Goal: Information Seeking & Learning: Compare options

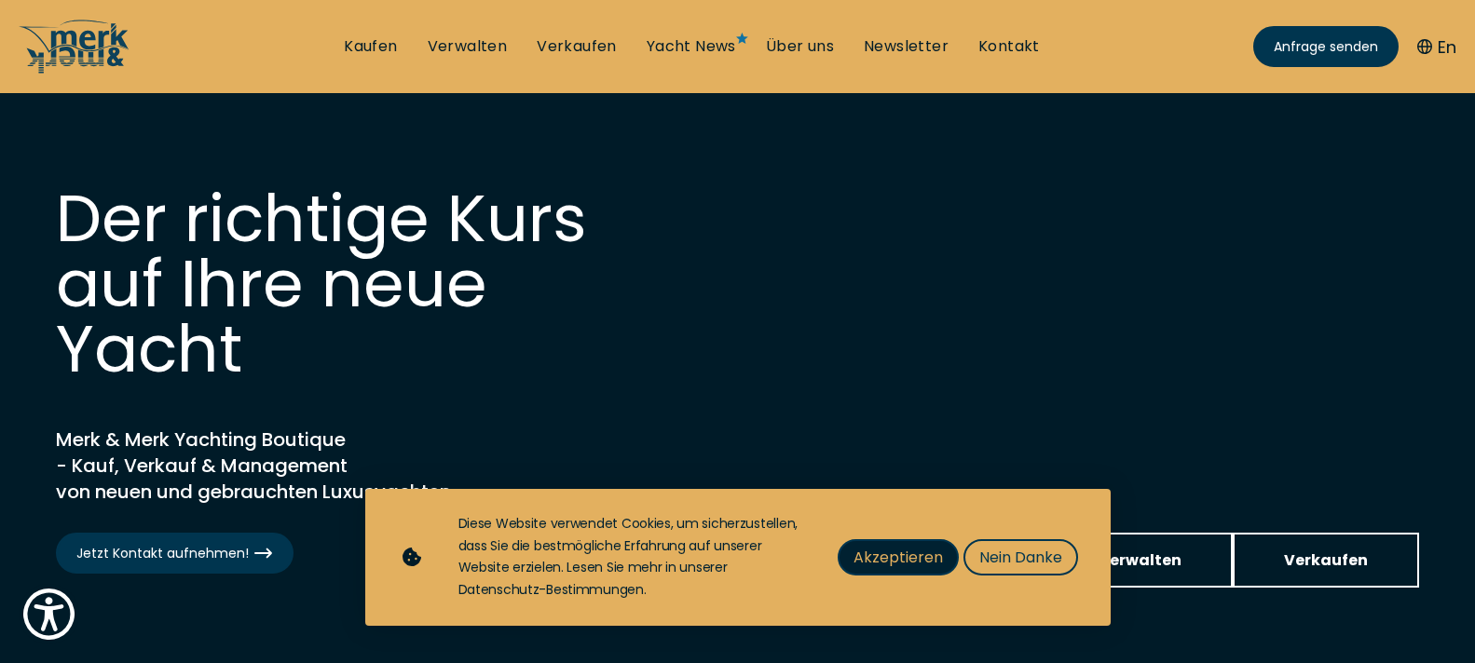
click at [898, 561] on span "Akzeptieren" at bounding box center [898, 557] width 89 height 23
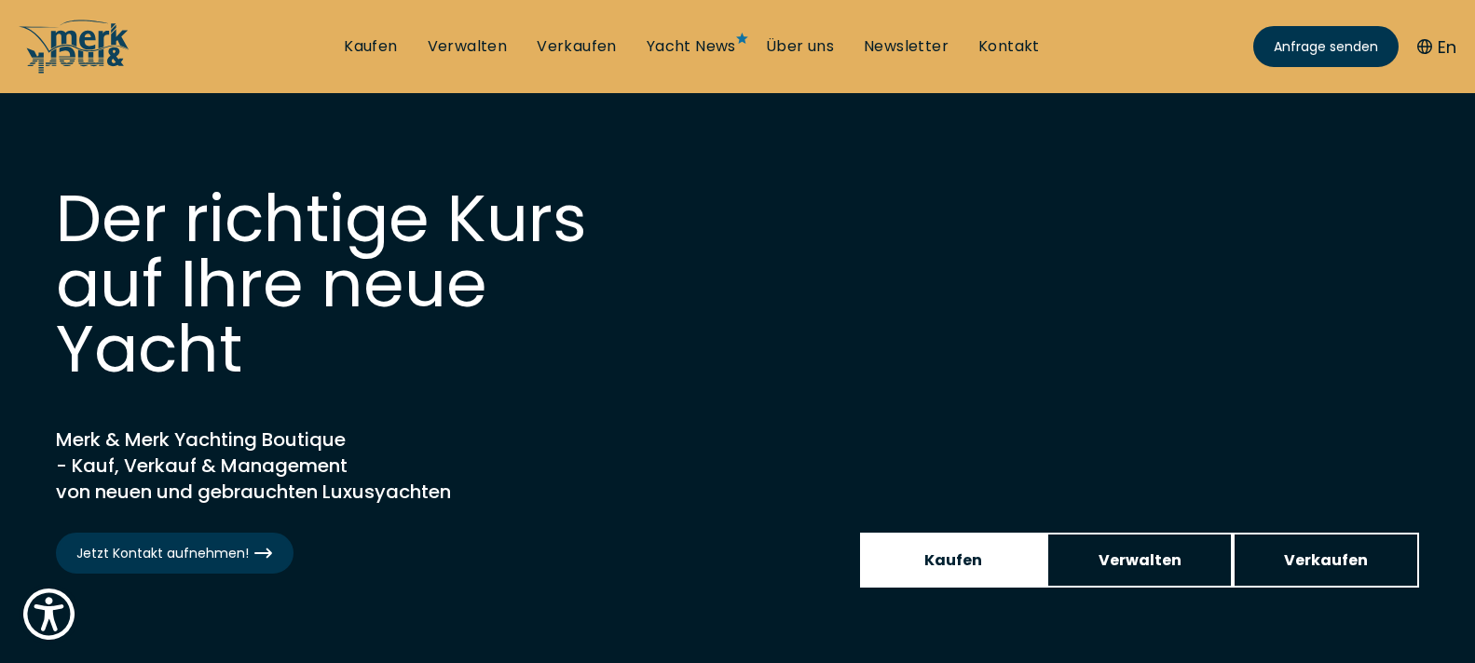
click at [935, 570] on span "Kaufen" at bounding box center [953, 560] width 58 height 23
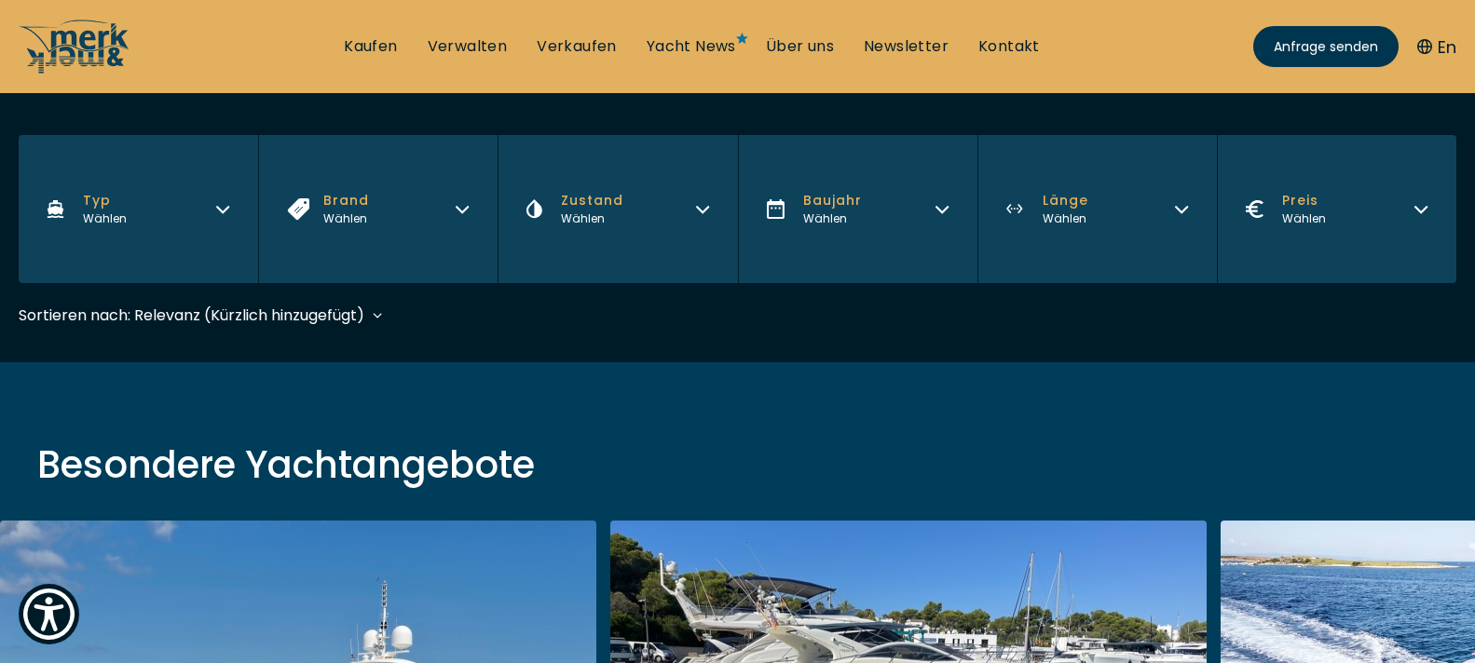
scroll to position [373, 0]
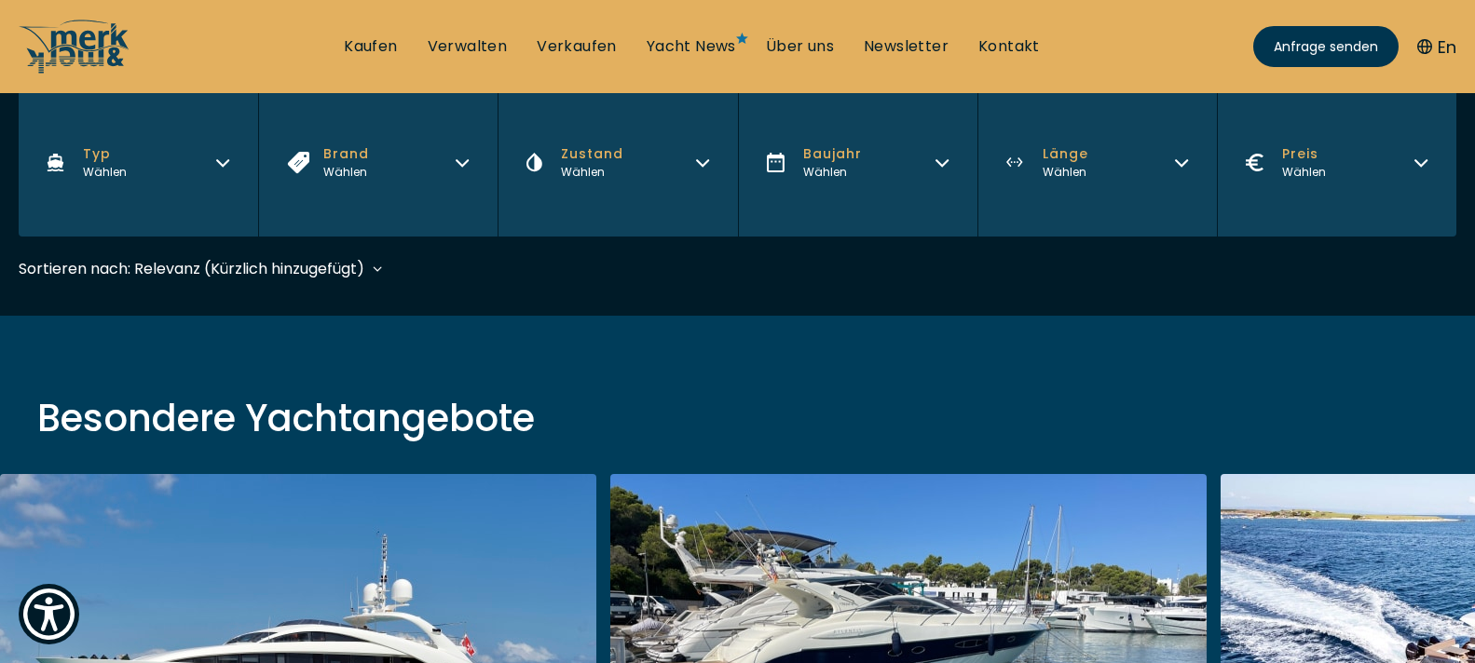
click at [1190, 172] on button "[PERSON_NAME] [PERSON_NAME]" at bounding box center [1096, 163] width 239 height 148
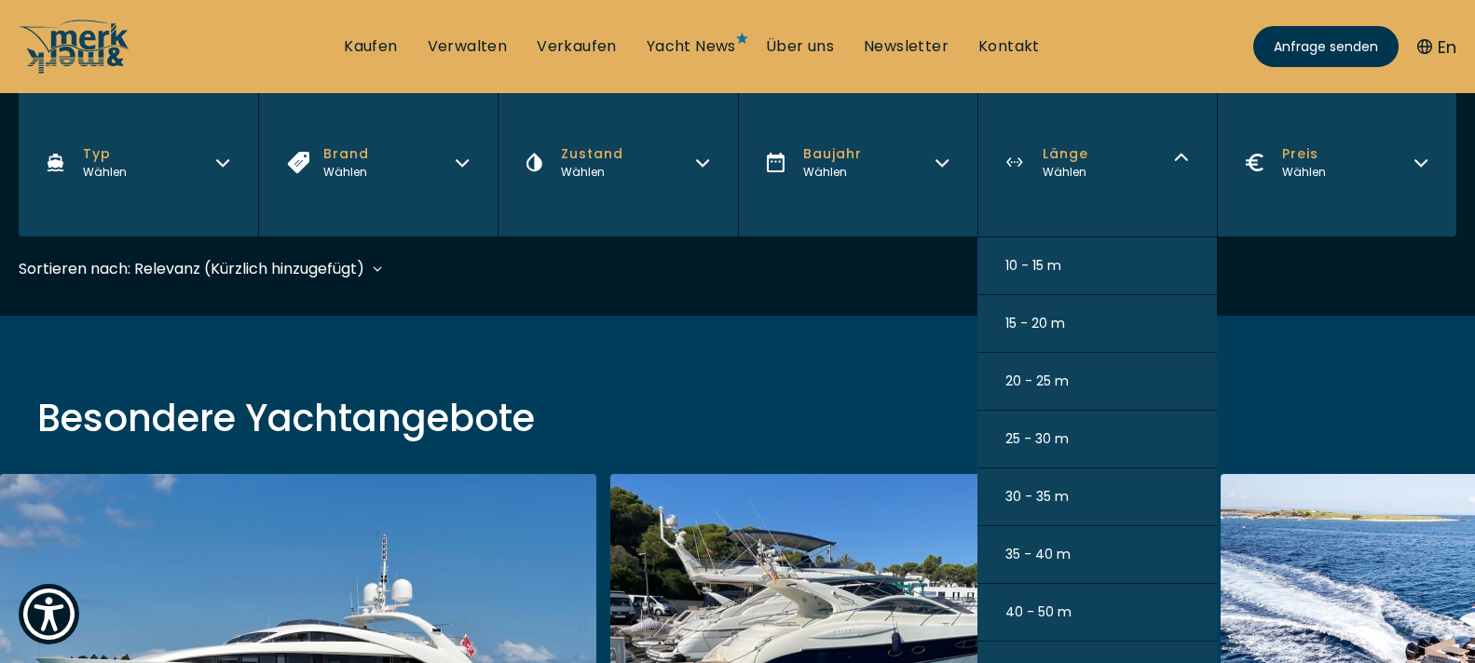
click at [1068, 558] on span "35 - 40 m" at bounding box center [1037, 555] width 65 height 20
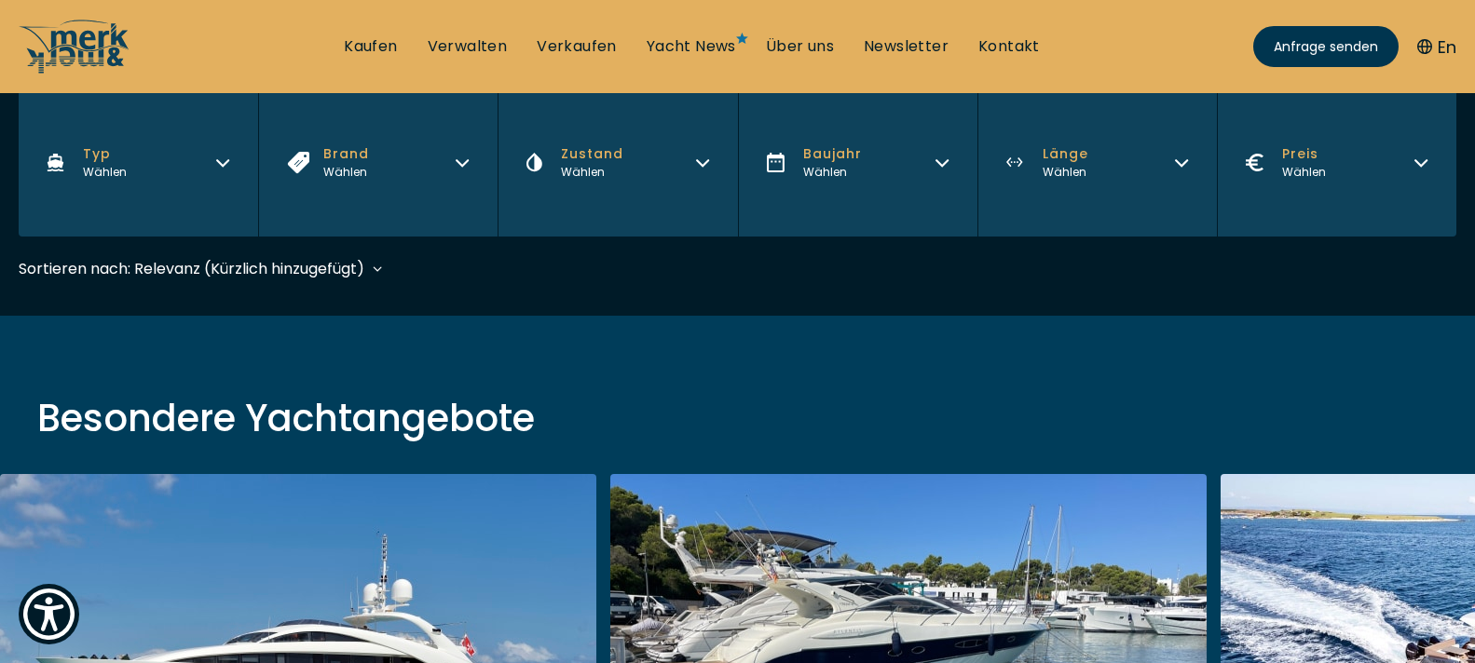
scroll to position [461, 0]
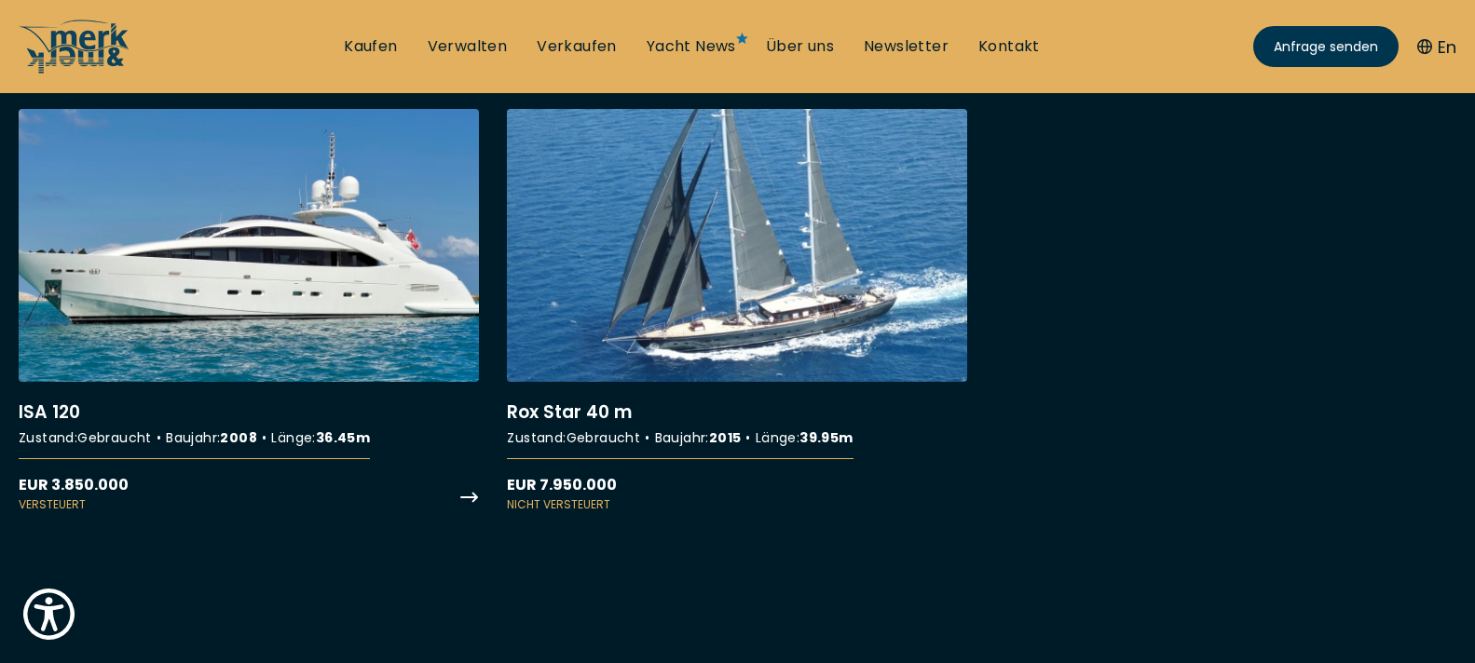
scroll to position [745, 0]
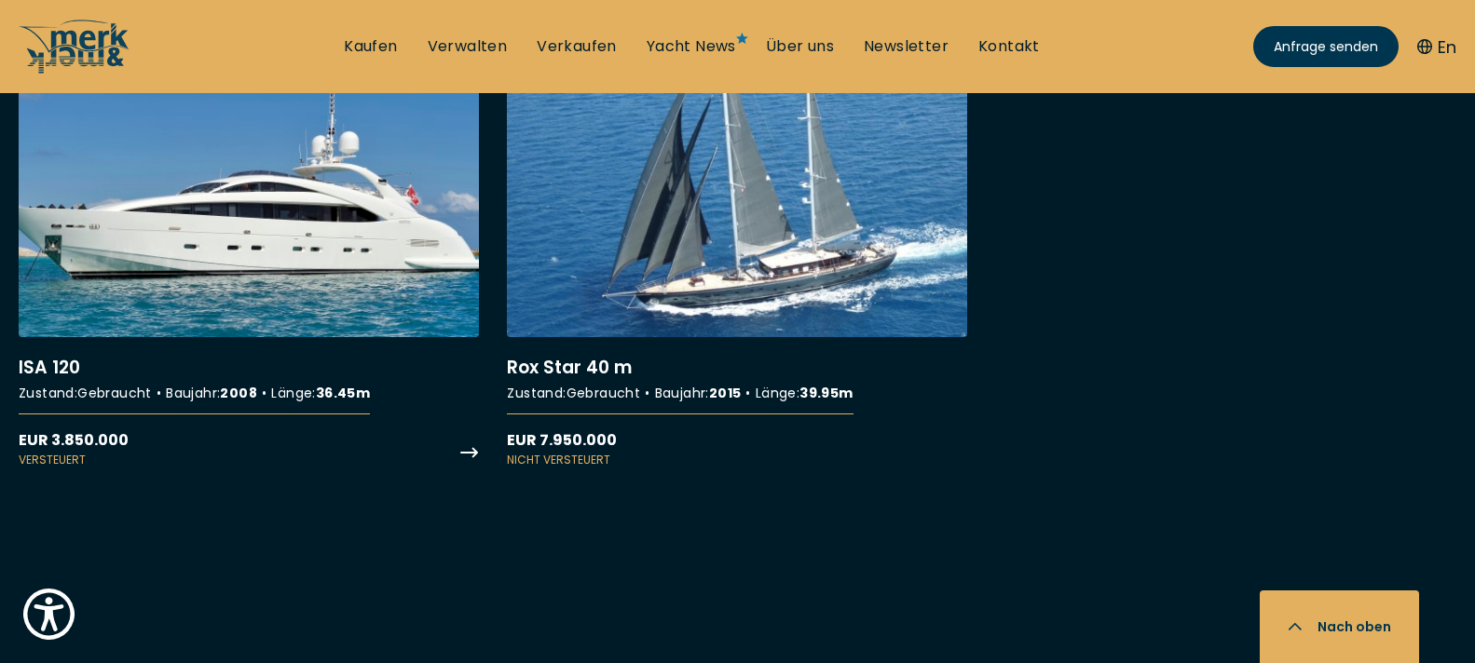
click at [324, 255] on link "More details about ISA 120" at bounding box center [249, 266] width 460 height 404
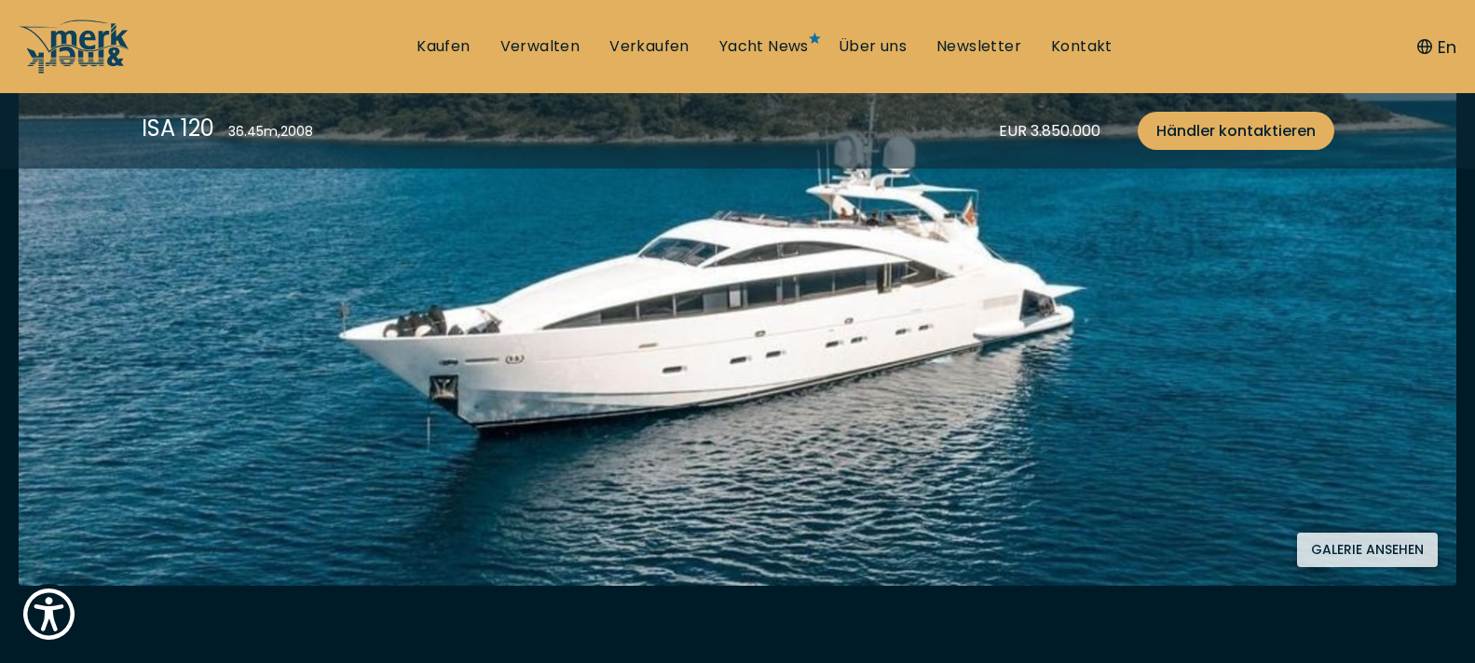
scroll to position [466, 0]
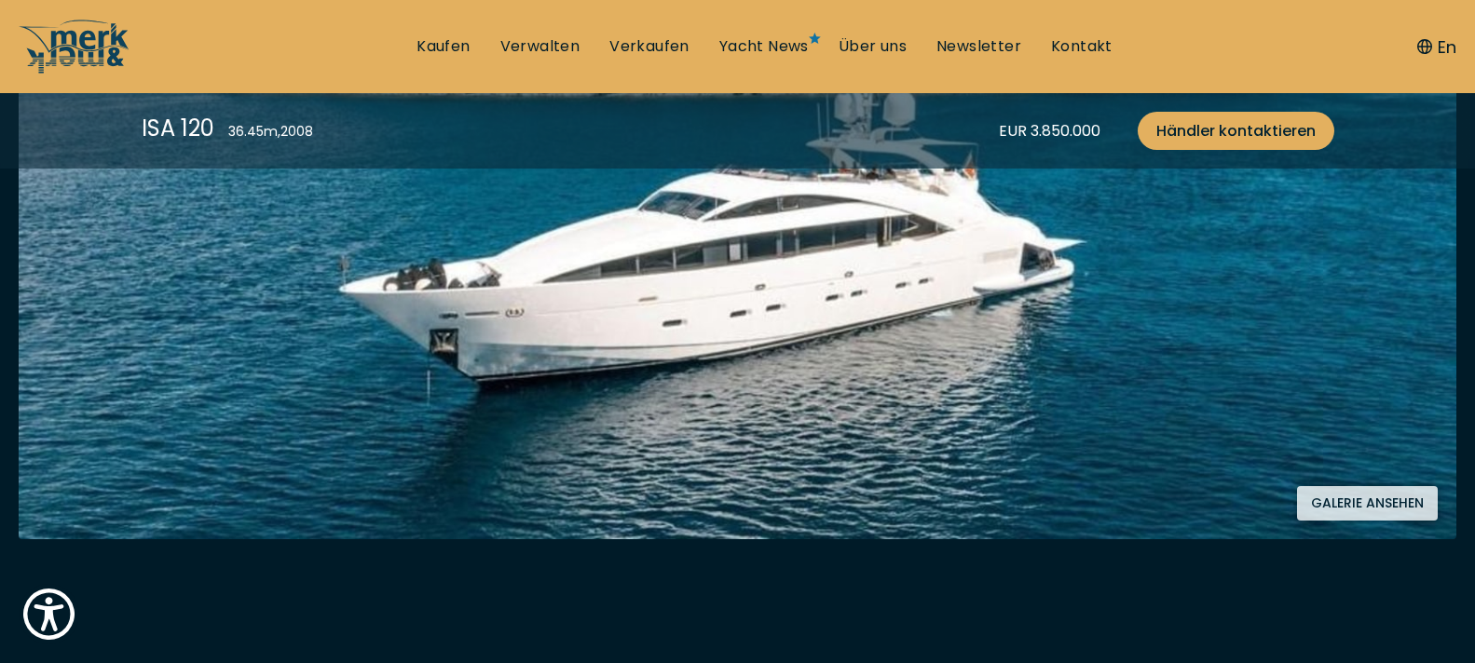
click at [1380, 500] on button "Galerie ansehen" at bounding box center [1367, 503] width 141 height 34
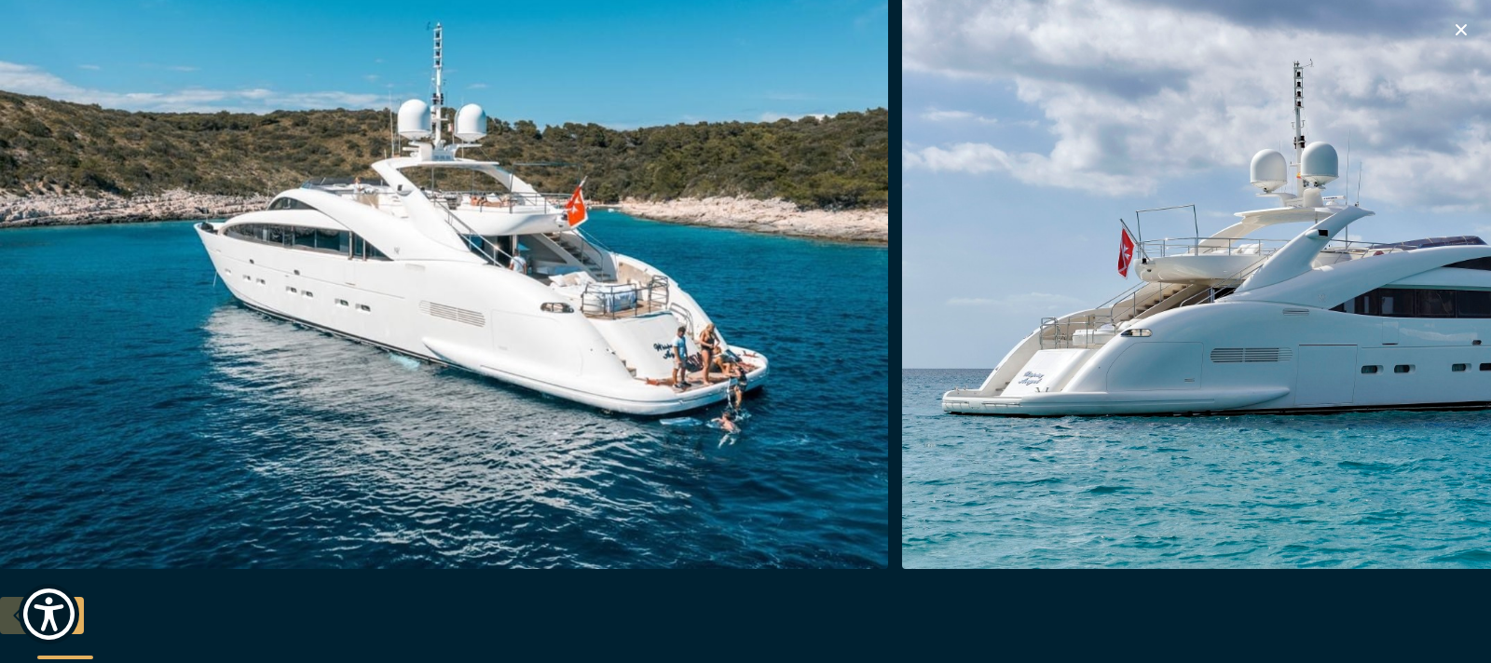
click at [471, 317] on img "button" at bounding box center [444, 271] width 888 height 596
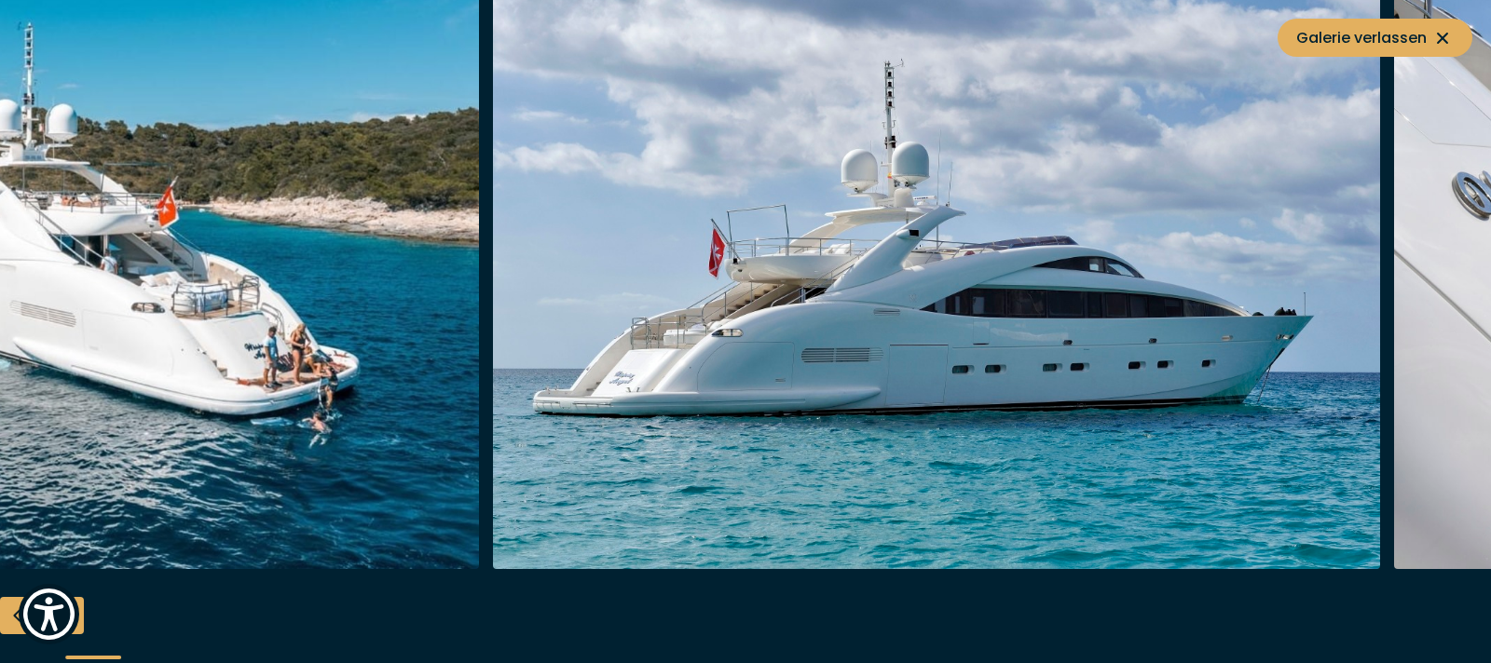
click at [1014, 358] on img "button" at bounding box center [937, 271] width 888 height 596
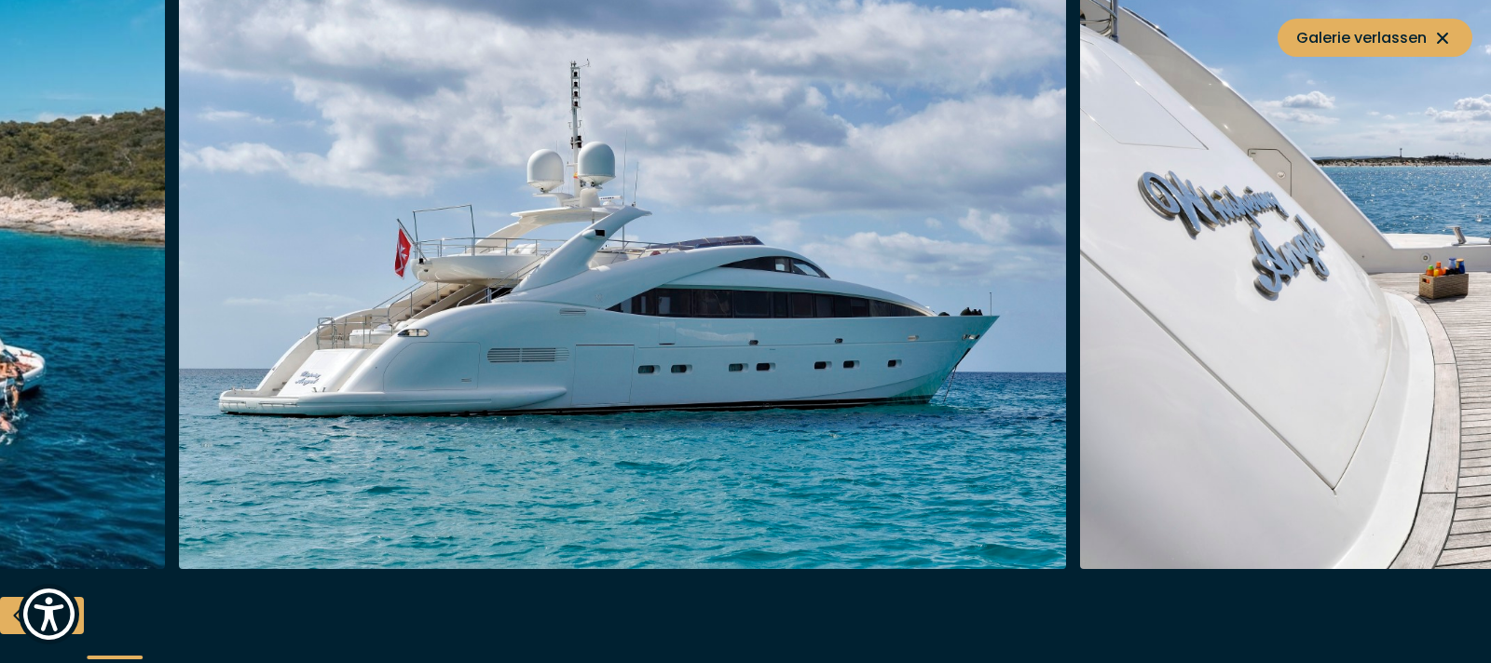
click at [700, 362] on img "button" at bounding box center [623, 271] width 888 height 596
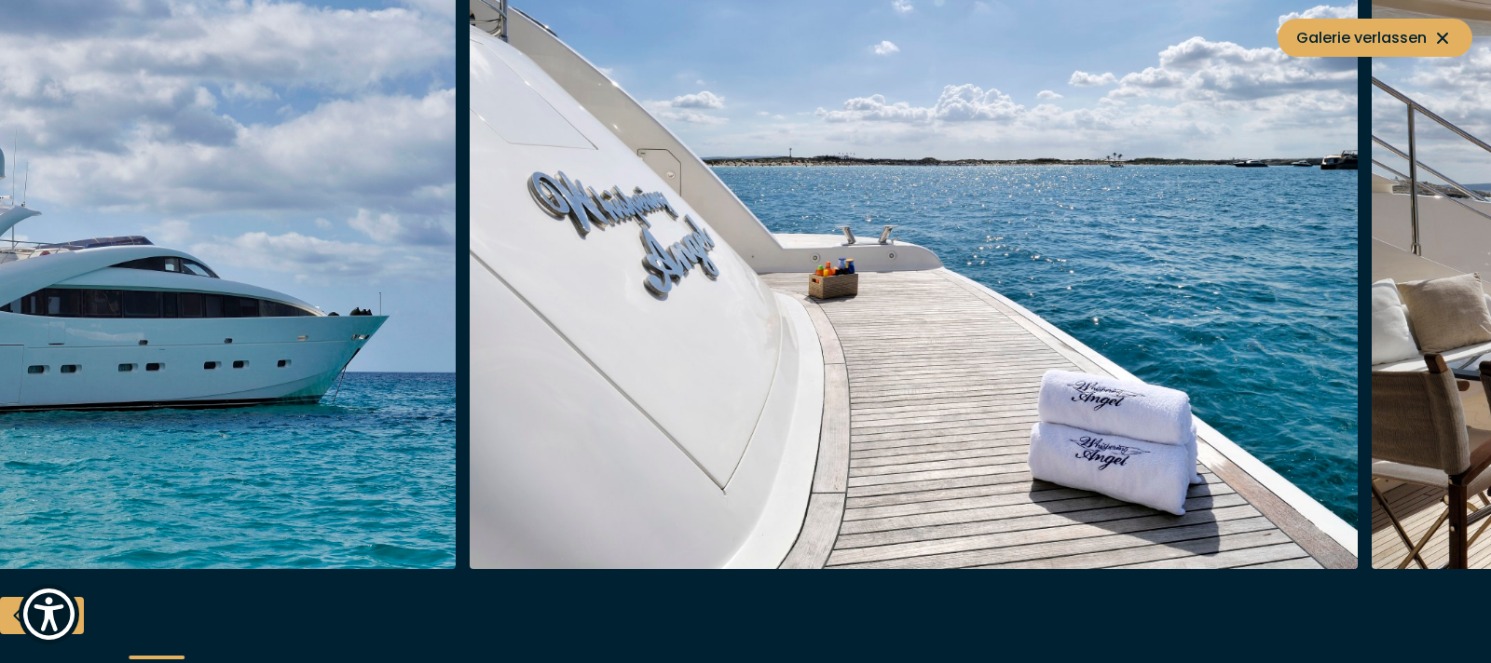
click at [518, 435] on img "button" at bounding box center [914, 271] width 888 height 596
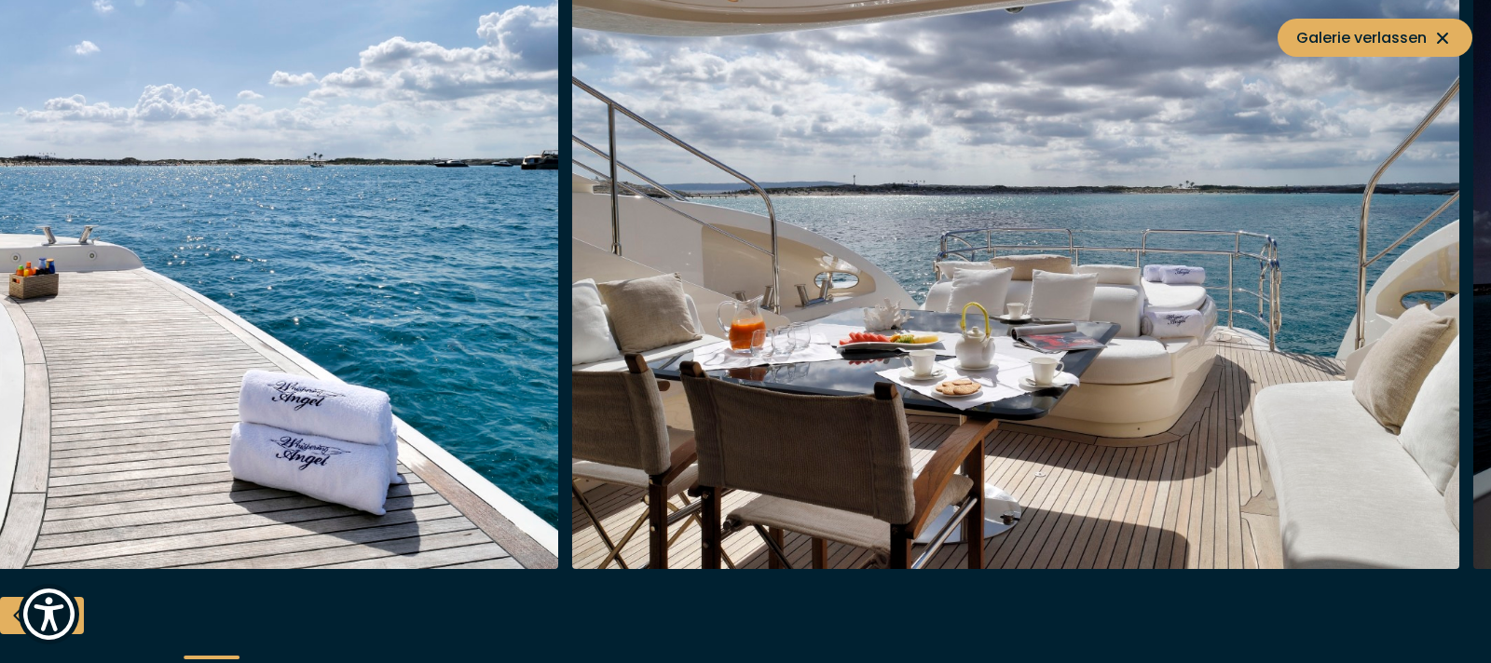
click at [120, 400] on img "button" at bounding box center [114, 271] width 888 height 596
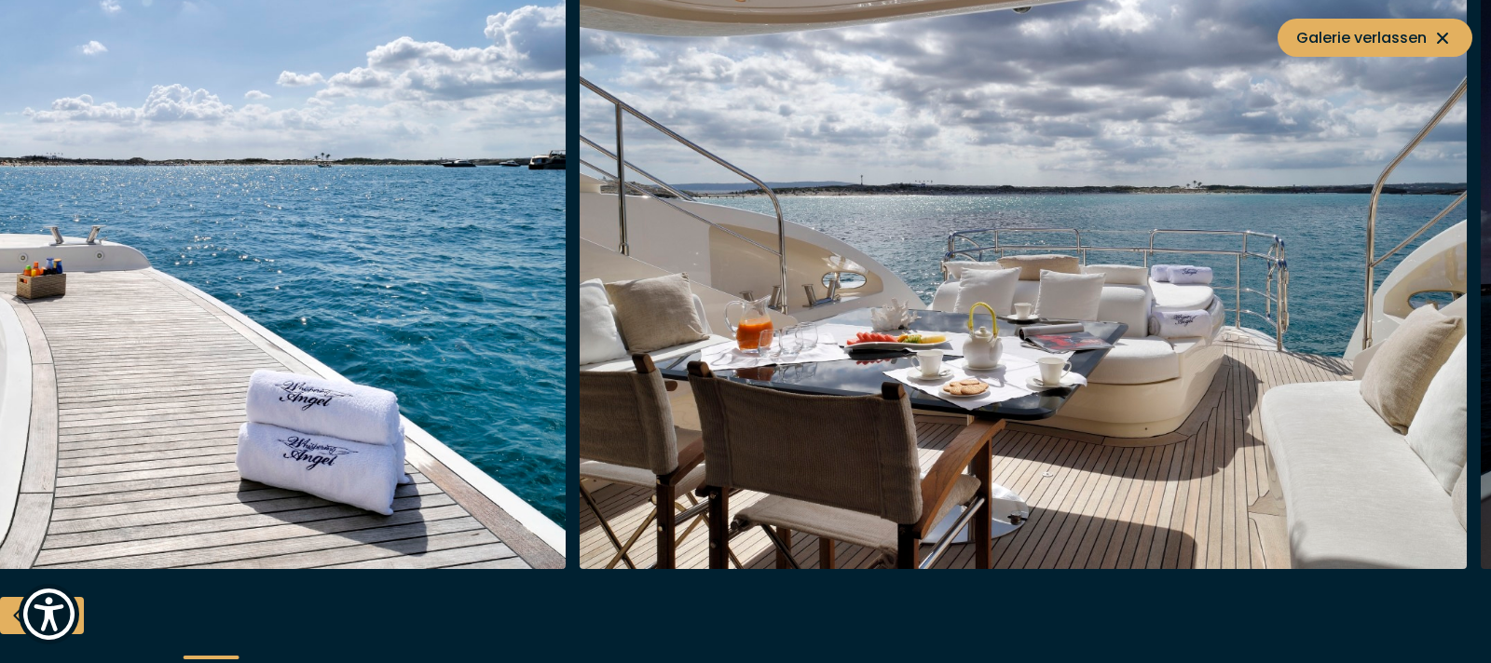
click at [290, 370] on img "button" at bounding box center [122, 271] width 888 height 596
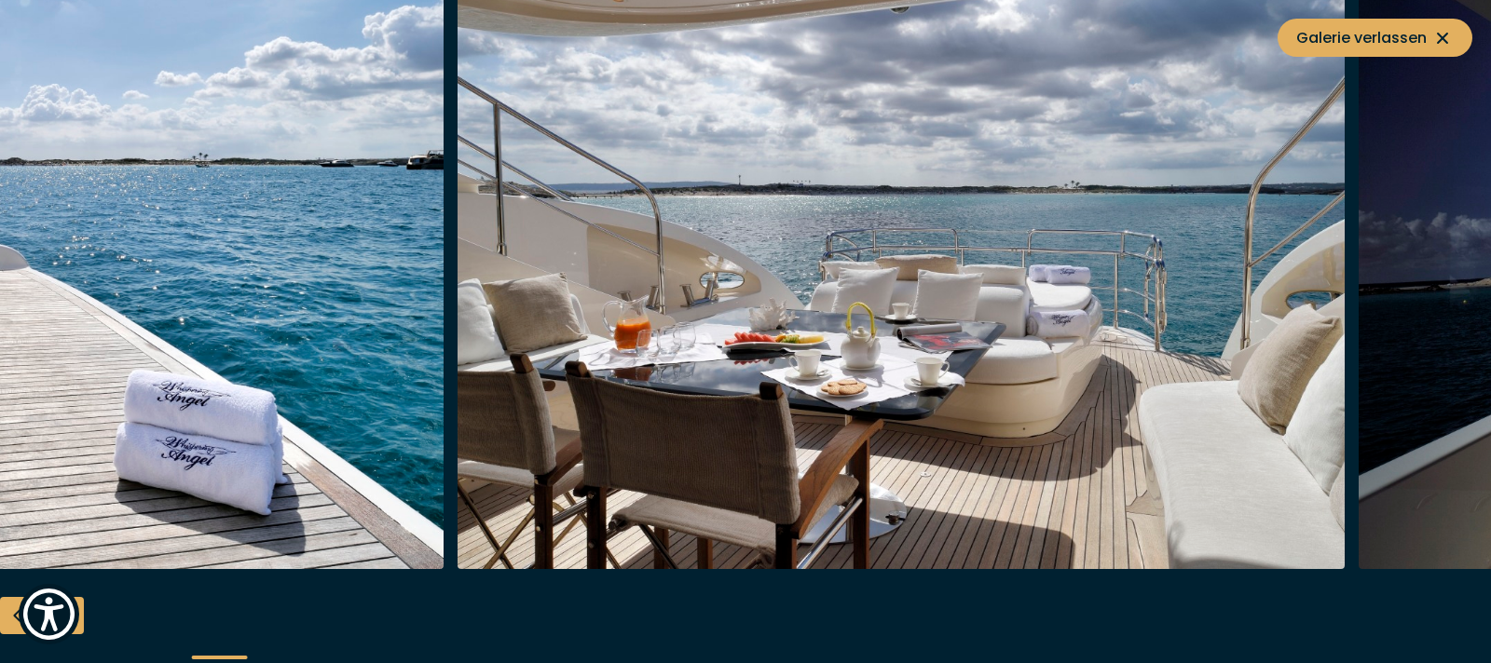
click at [0, 334] on img "button" at bounding box center [0, 271] width 888 height 596
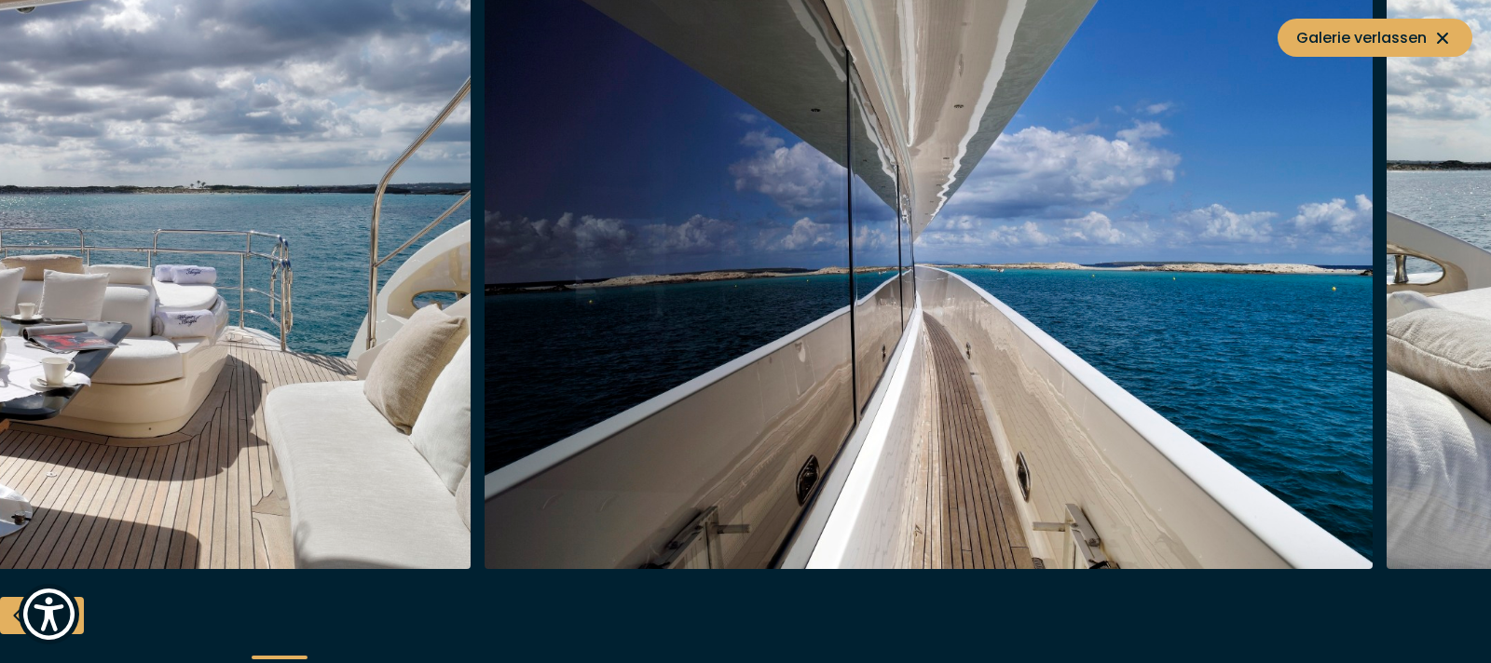
click at [53, 299] on img "button" at bounding box center [27, 271] width 888 height 596
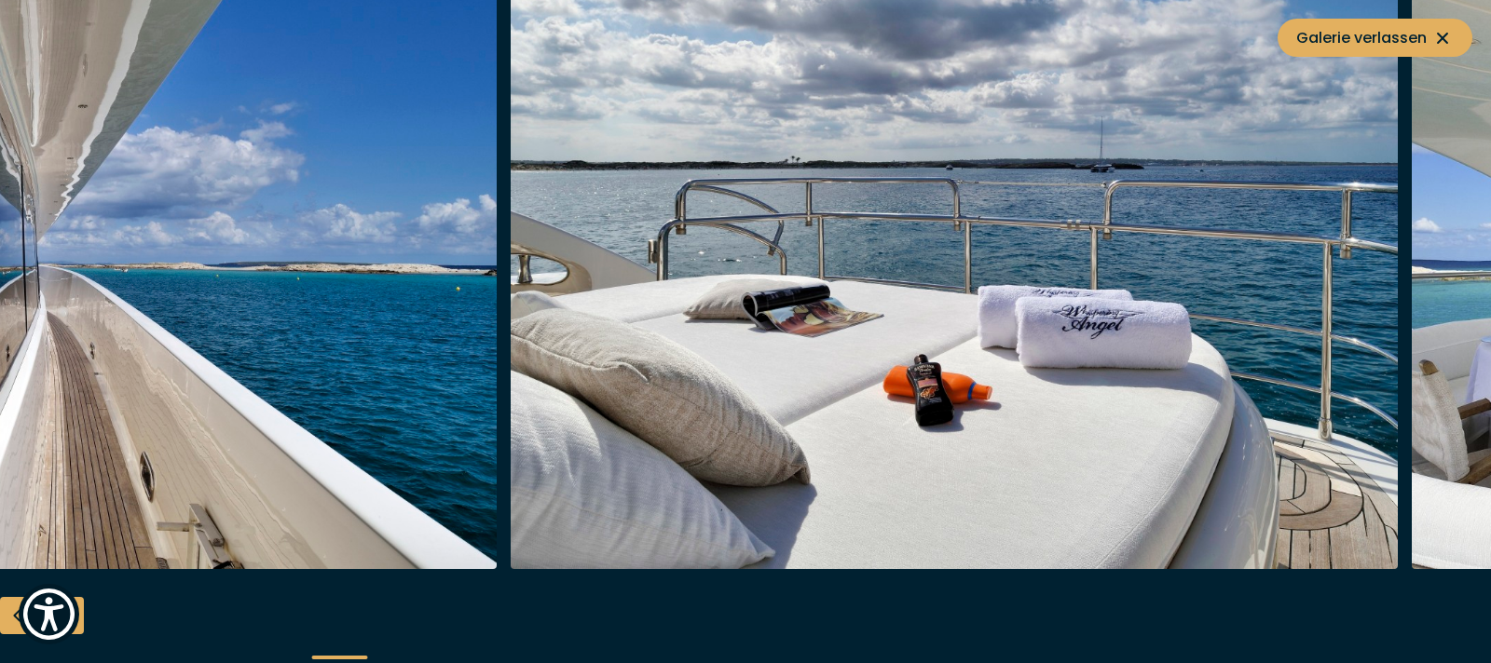
click at [0, 337] on img "button" at bounding box center [53, 271] width 888 height 596
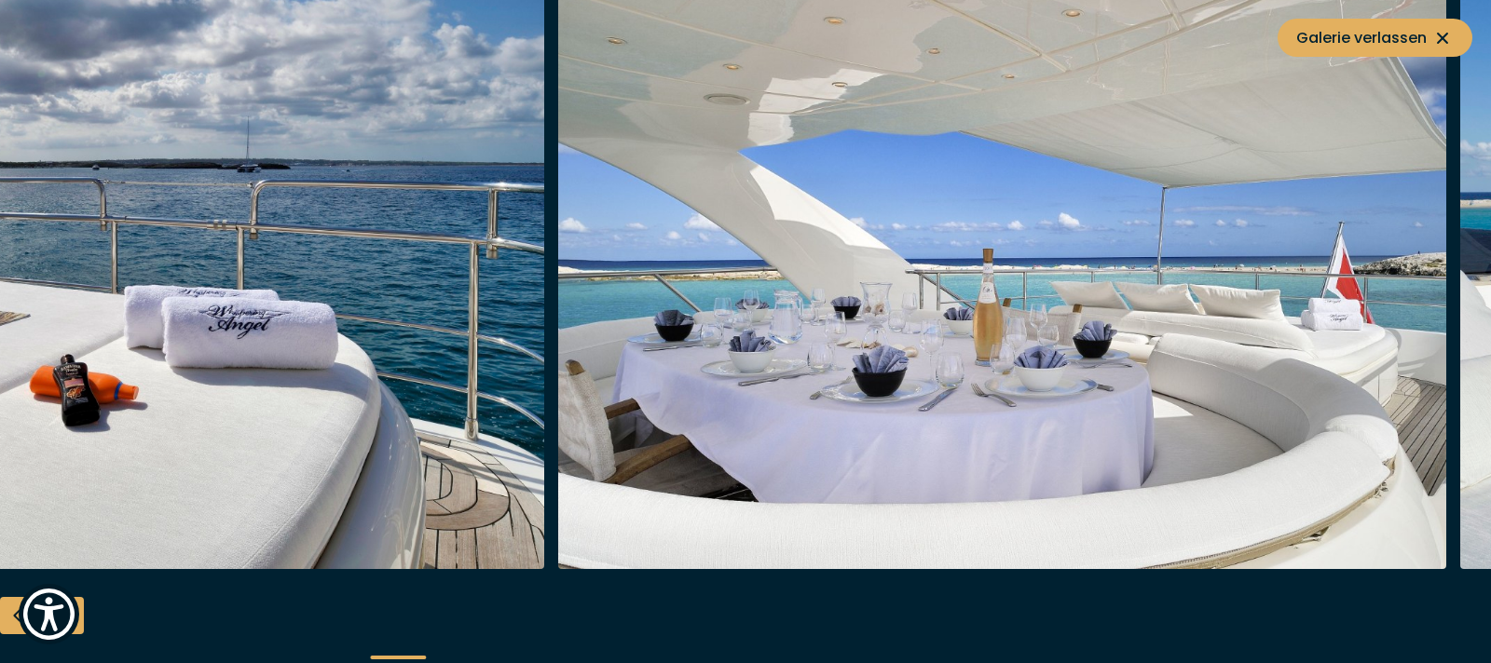
click at [0, 343] on img "button" at bounding box center [101, 271] width 888 height 596
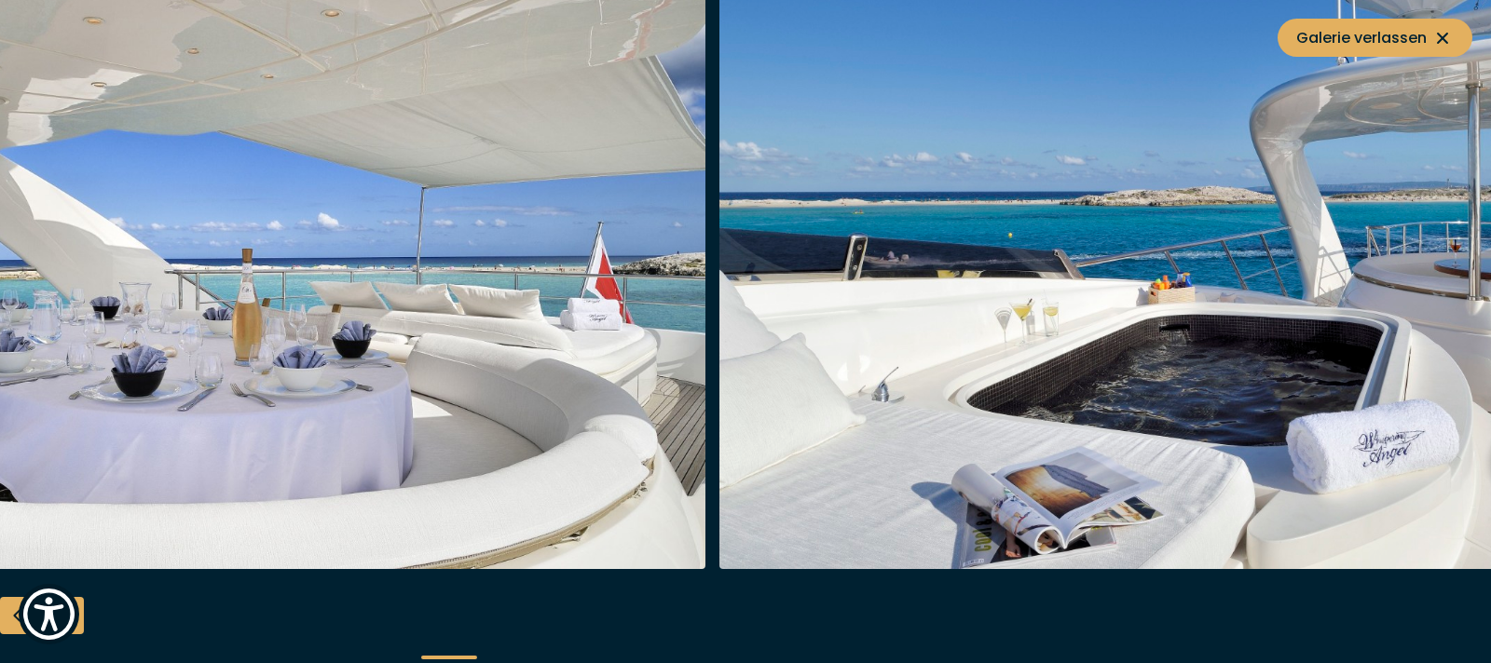
click at [0, 417] on img "button" at bounding box center [261, 271] width 888 height 596
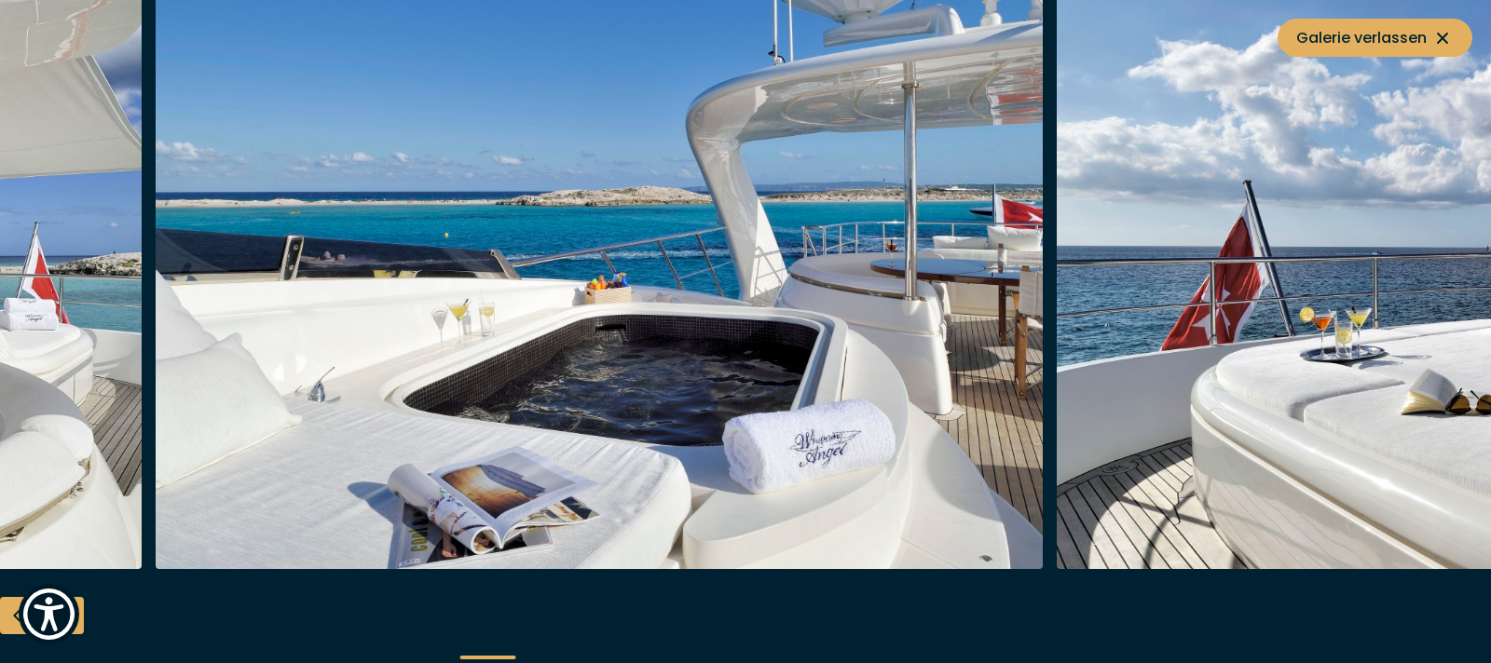
click at [411, 412] on img "button" at bounding box center [600, 271] width 888 height 596
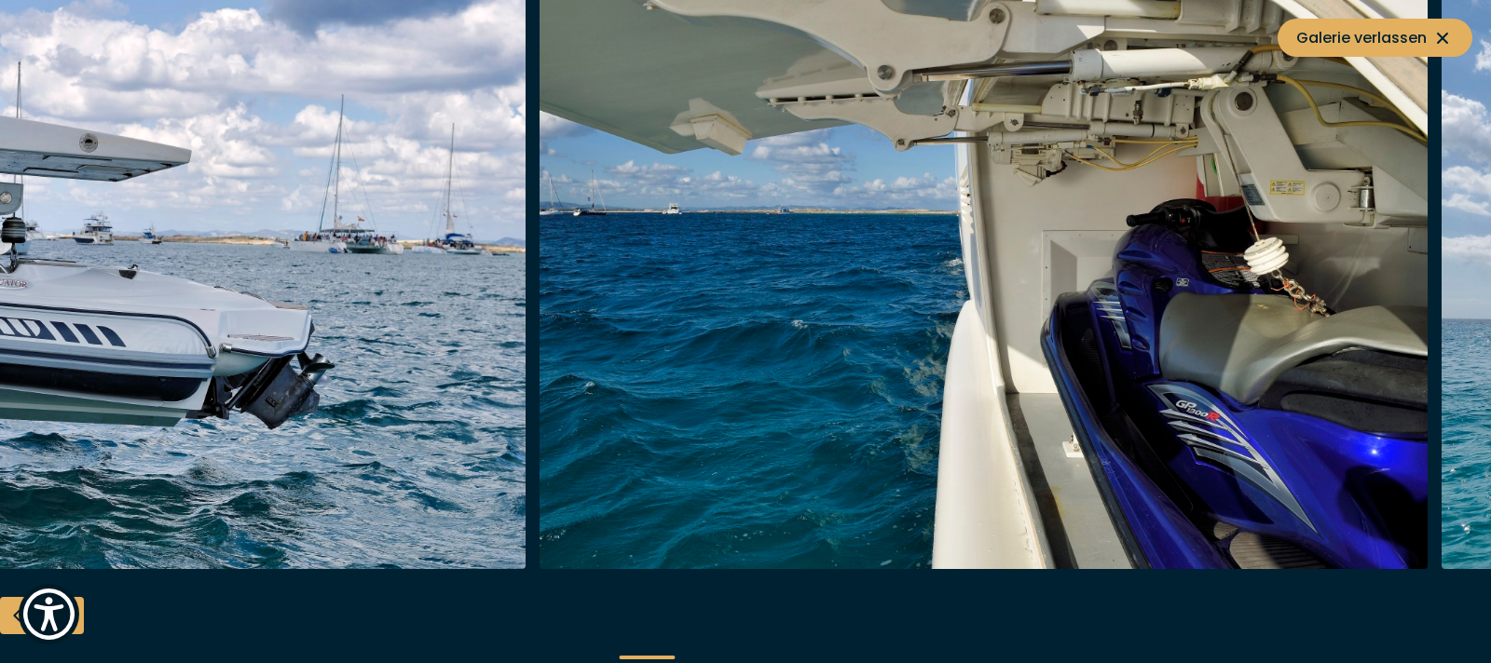
click at [0, 396] on img "button" at bounding box center [82, 271] width 888 height 596
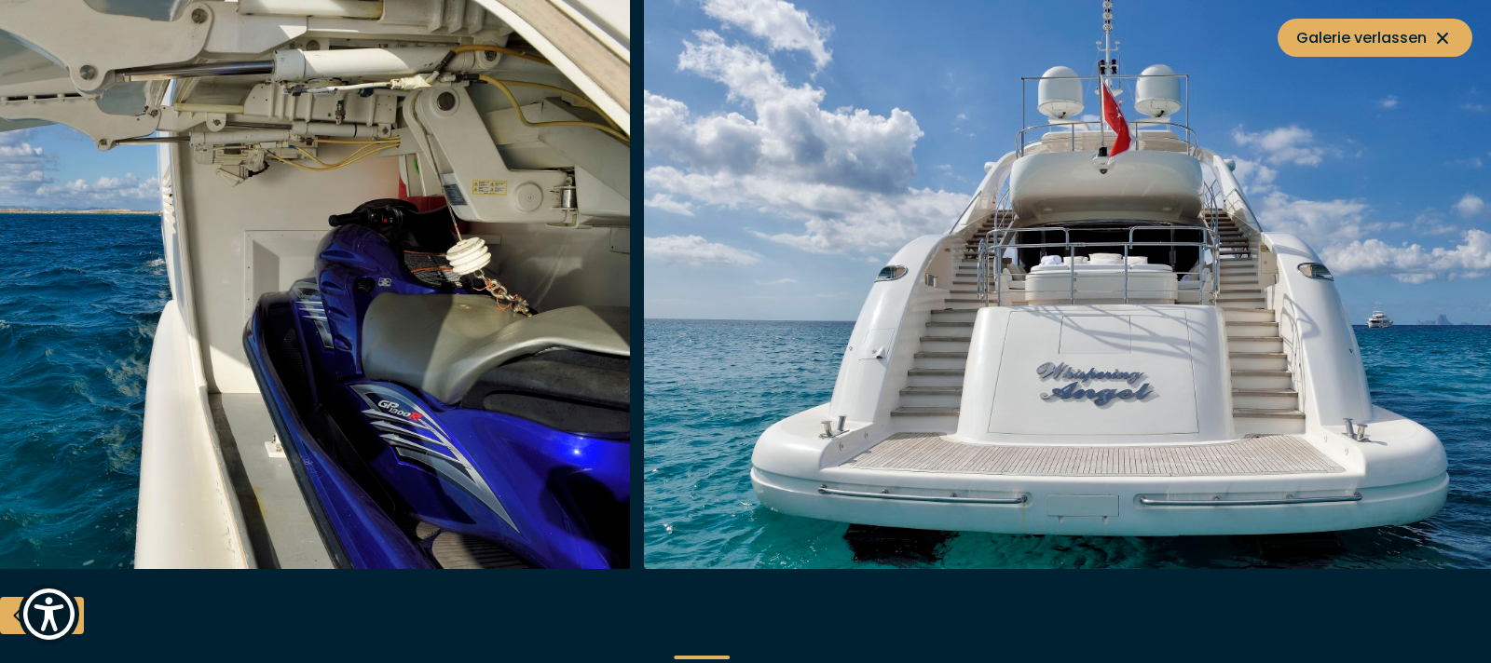
click at [0, 299] on img "button" at bounding box center [186, 271] width 888 height 596
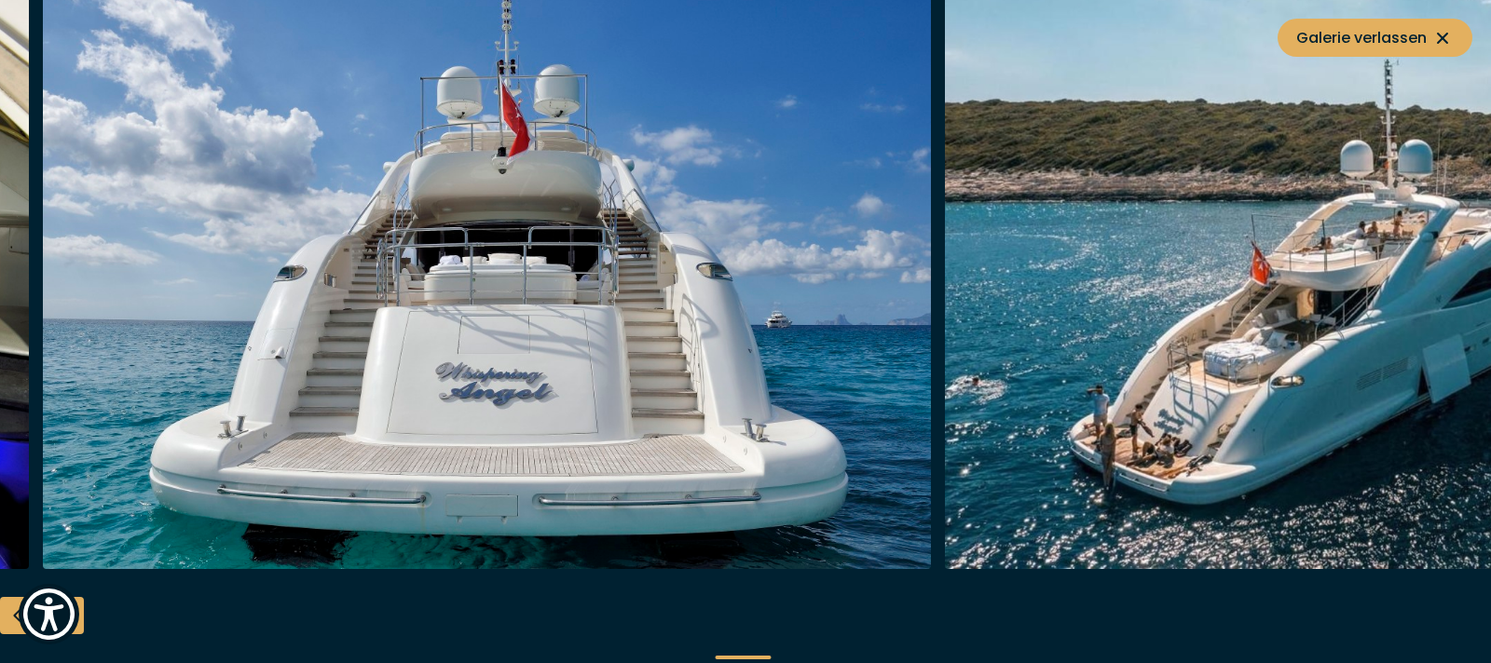
click at [258, 341] on img "button" at bounding box center [487, 271] width 888 height 596
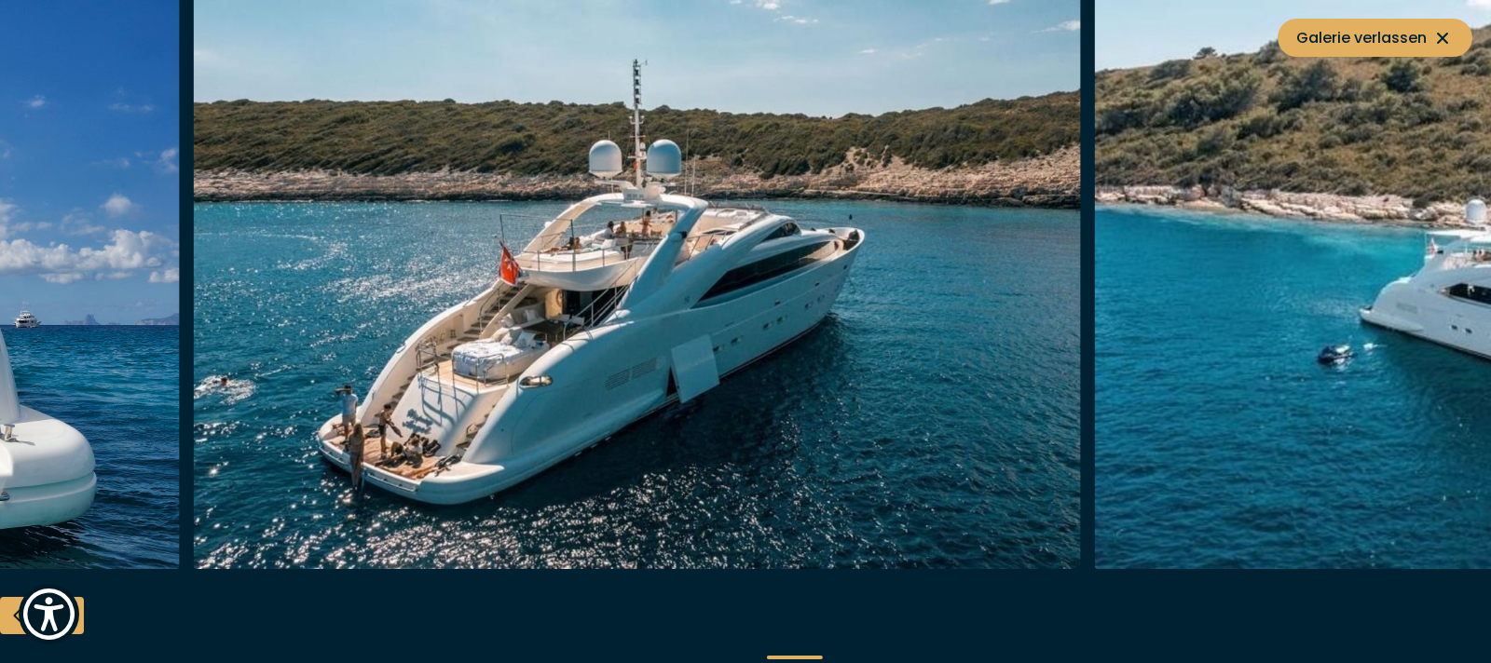
click at [543, 360] on img "button" at bounding box center [637, 271] width 888 height 596
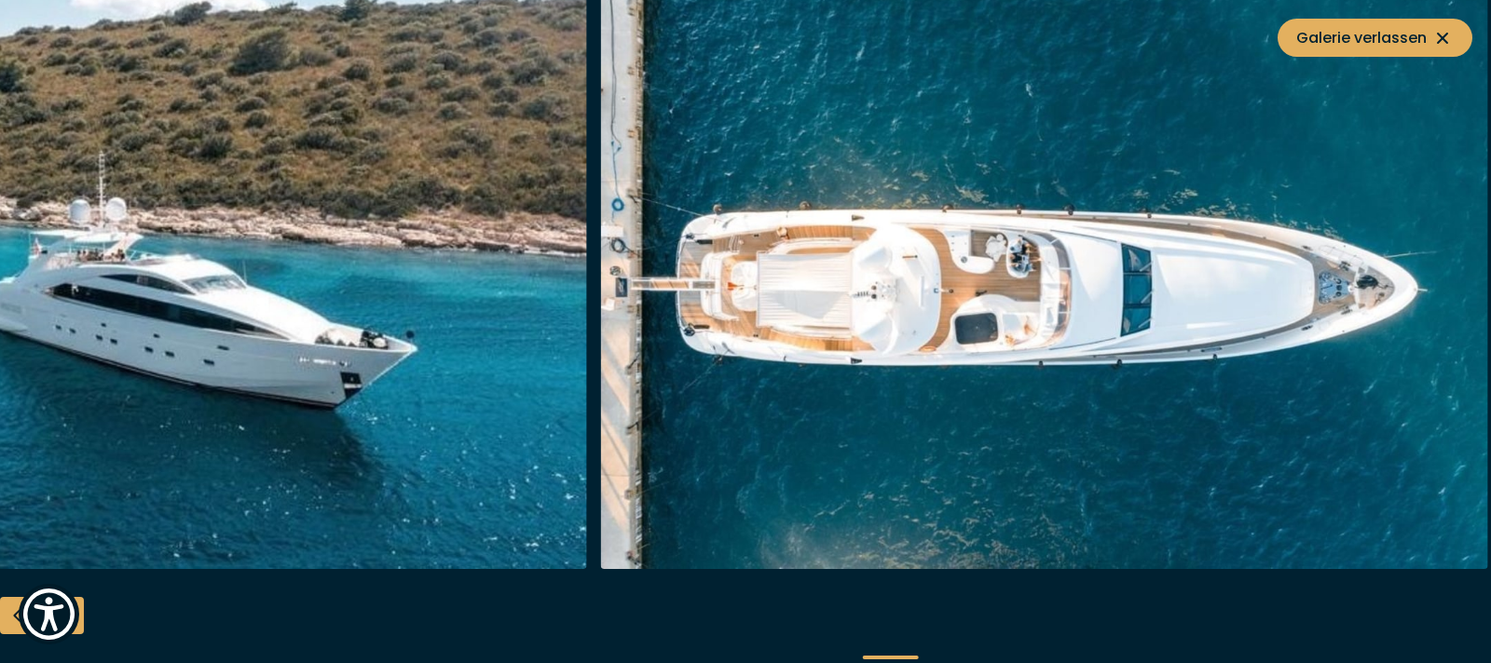
click at [326, 434] on img "button" at bounding box center [143, 271] width 888 height 596
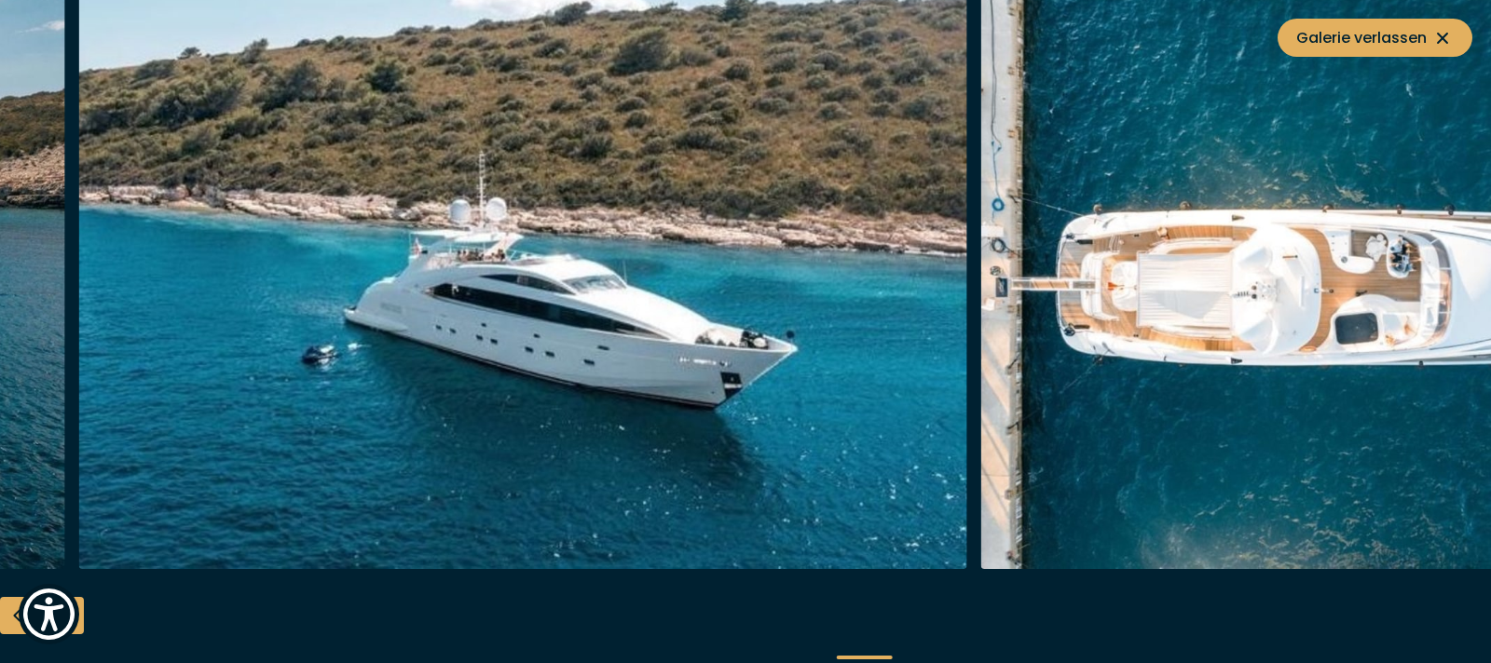
click at [705, 409] on img "button" at bounding box center [523, 271] width 888 height 596
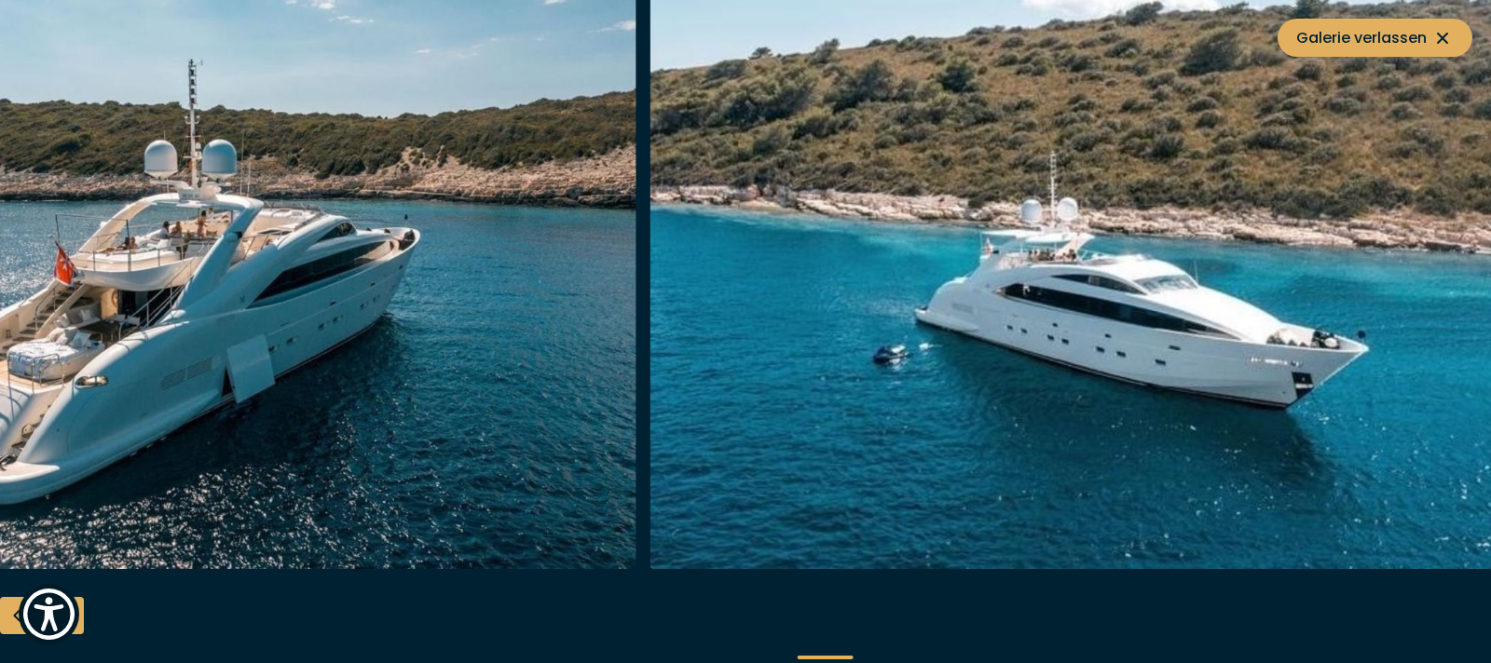
click at [871, 417] on img "button" at bounding box center [1094, 271] width 888 height 596
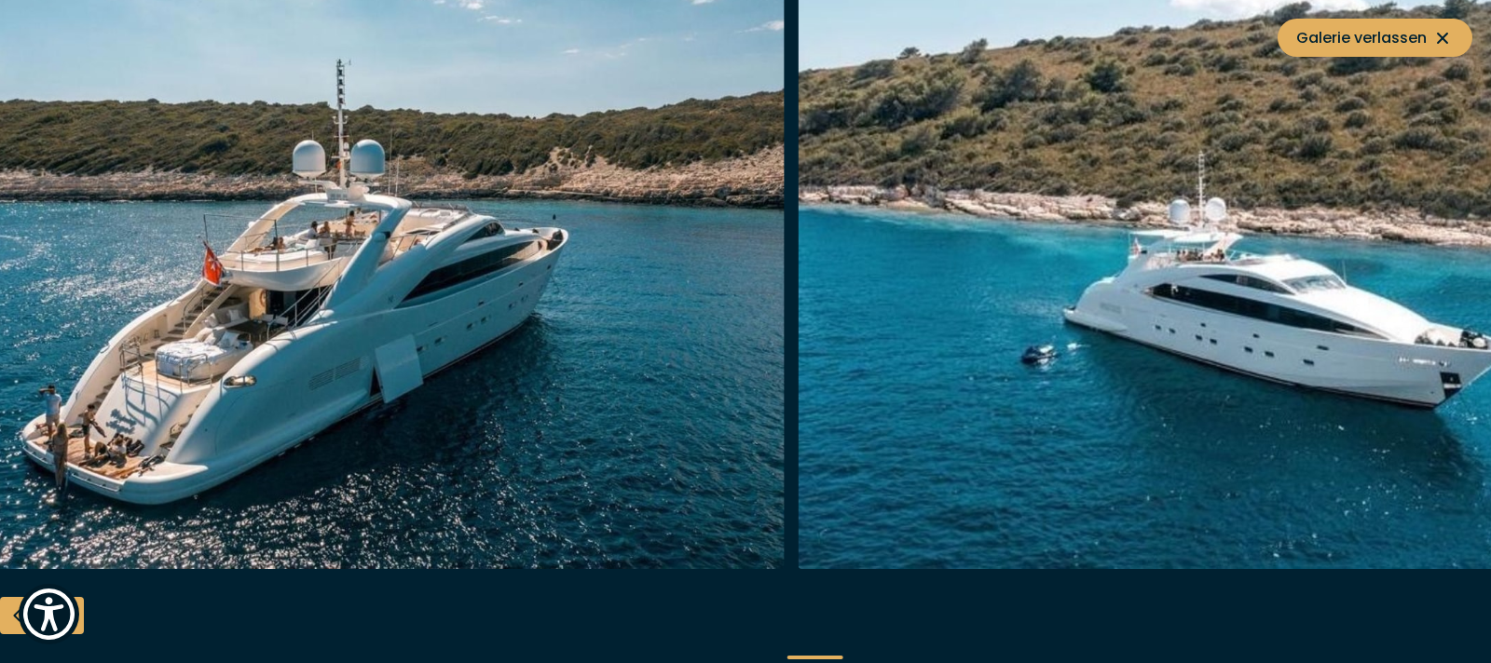
click at [607, 414] on img "button" at bounding box center [341, 271] width 888 height 596
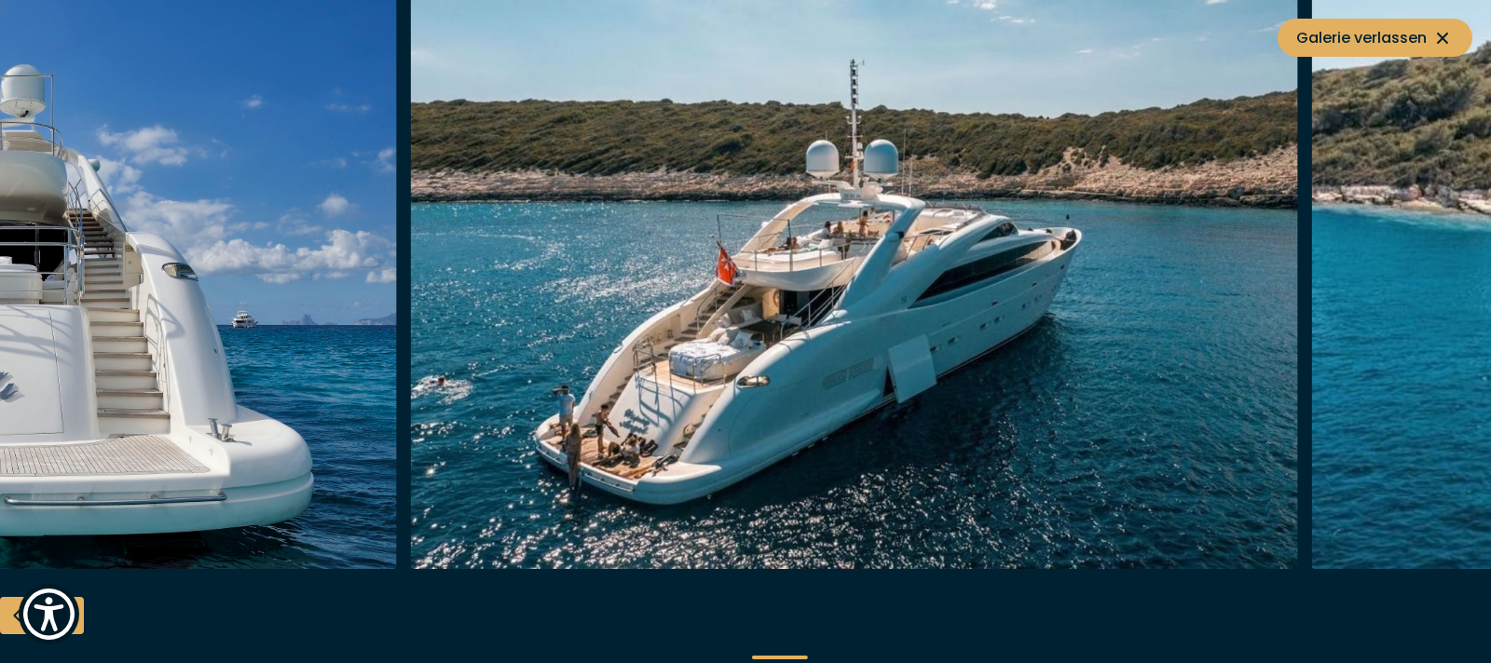
click at [800, 389] on img "button" at bounding box center [854, 271] width 888 height 596
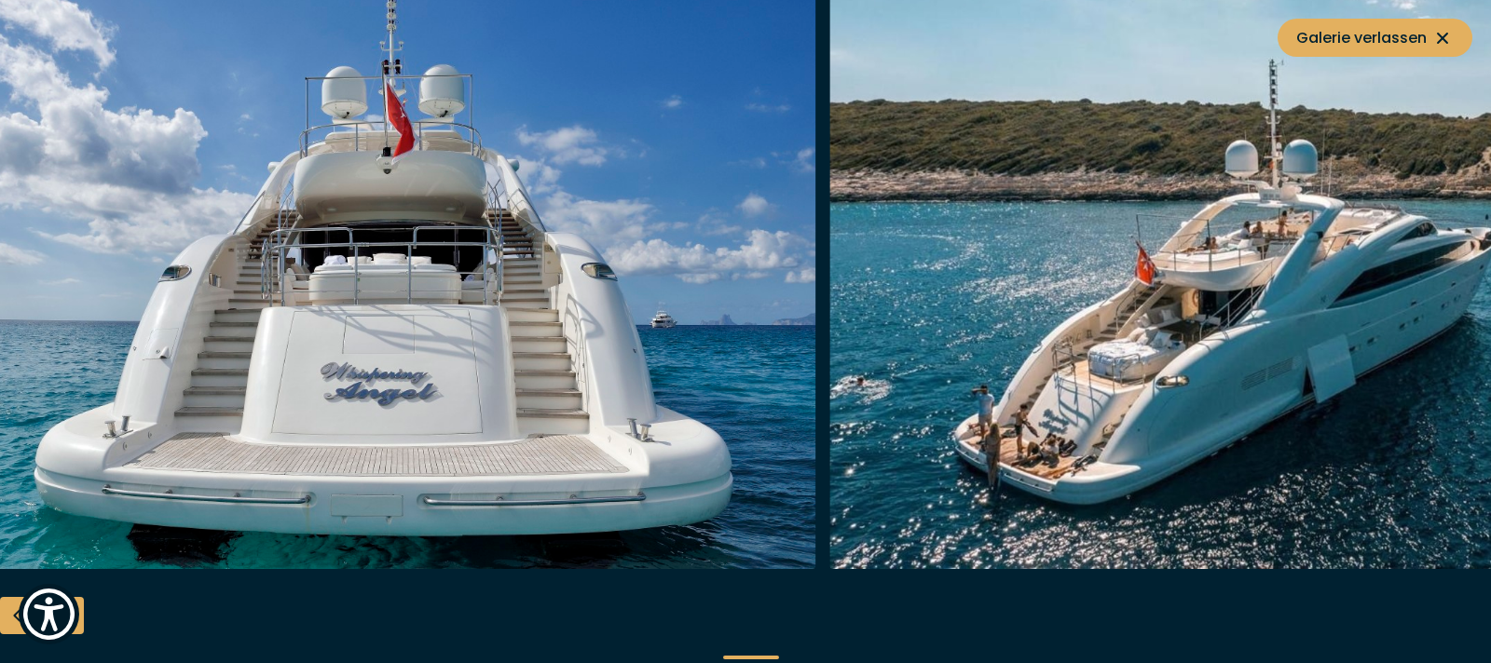
click at [655, 390] on img "button" at bounding box center [371, 271] width 888 height 596
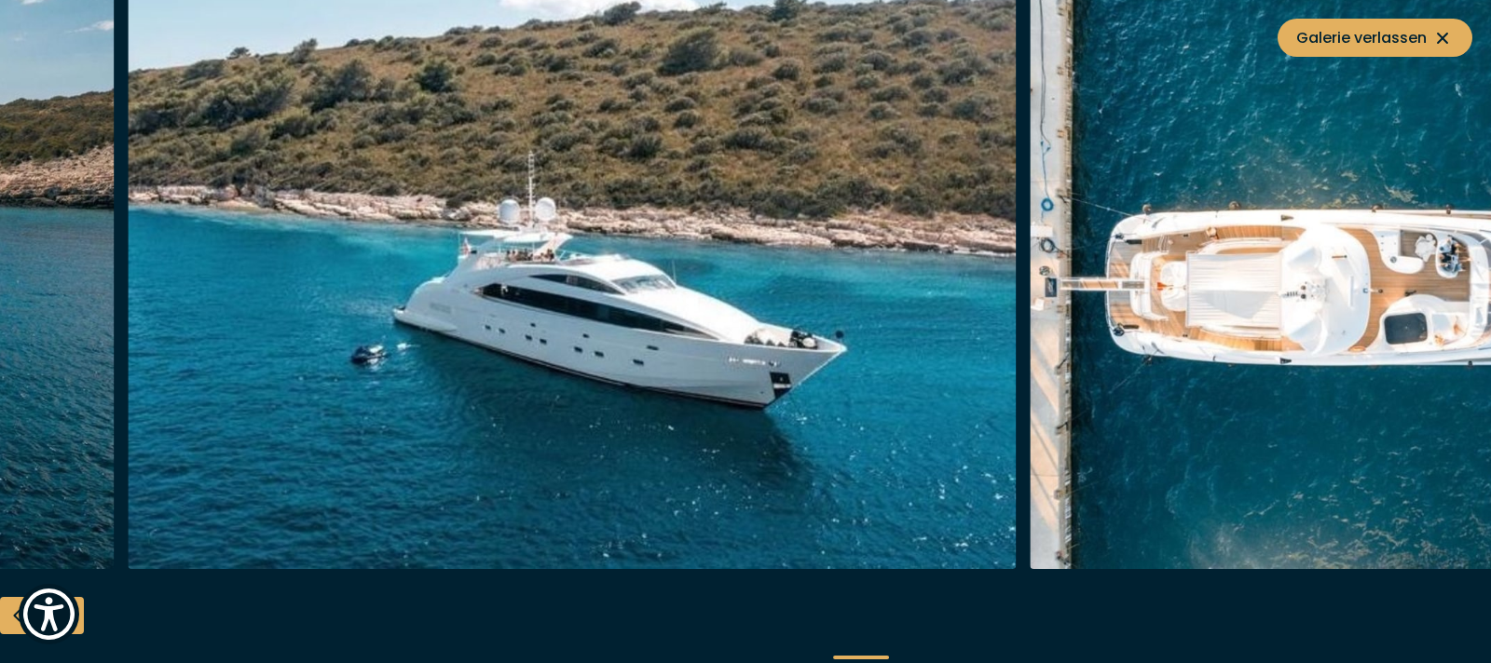
click at [129, 412] on img "button" at bounding box center [573, 271] width 888 height 596
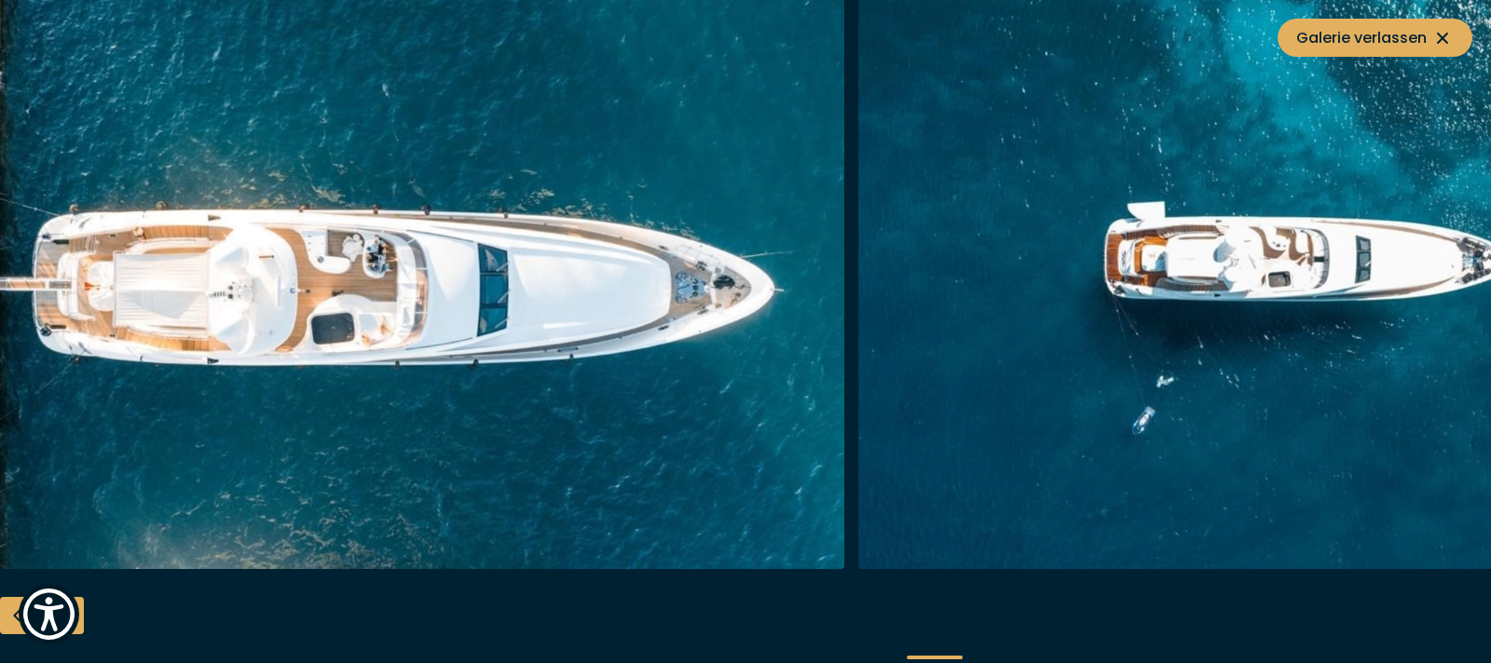
click at [29, 421] on img "button" at bounding box center [401, 271] width 888 height 596
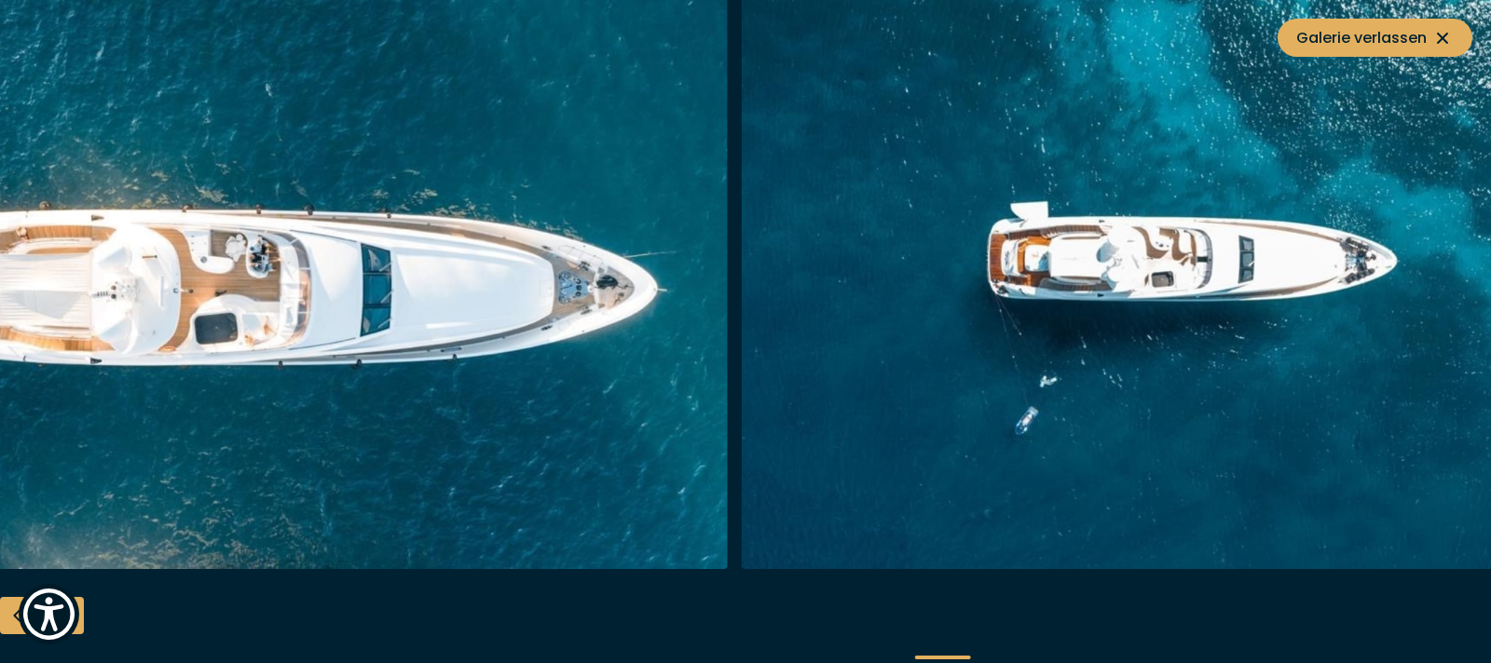
click at [103, 357] on img "button" at bounding box center [284, 271] width 888 height 596
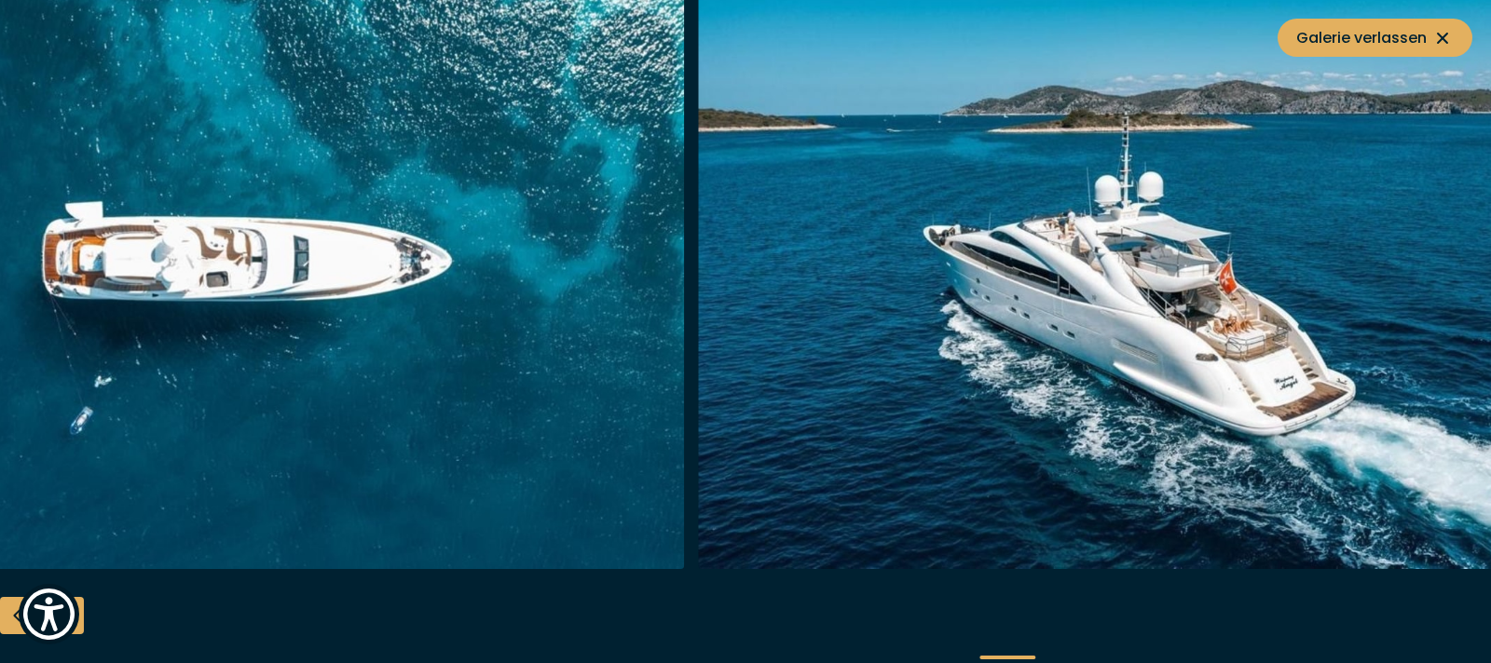
click at [124, 375] on img "button" at bounding box center [241, 271] width 888 height 596
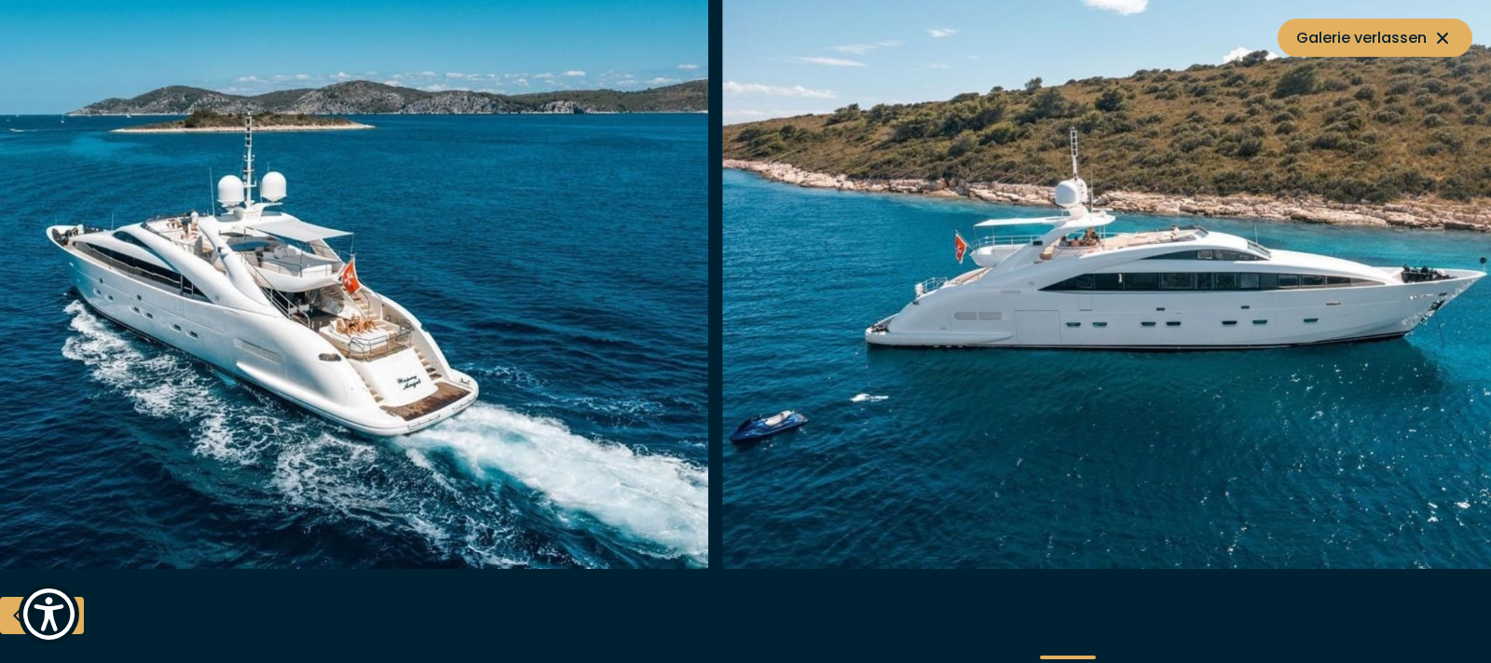
click at [12, 362] on img "button" at bounding box center [265, 271] width 888 height 596
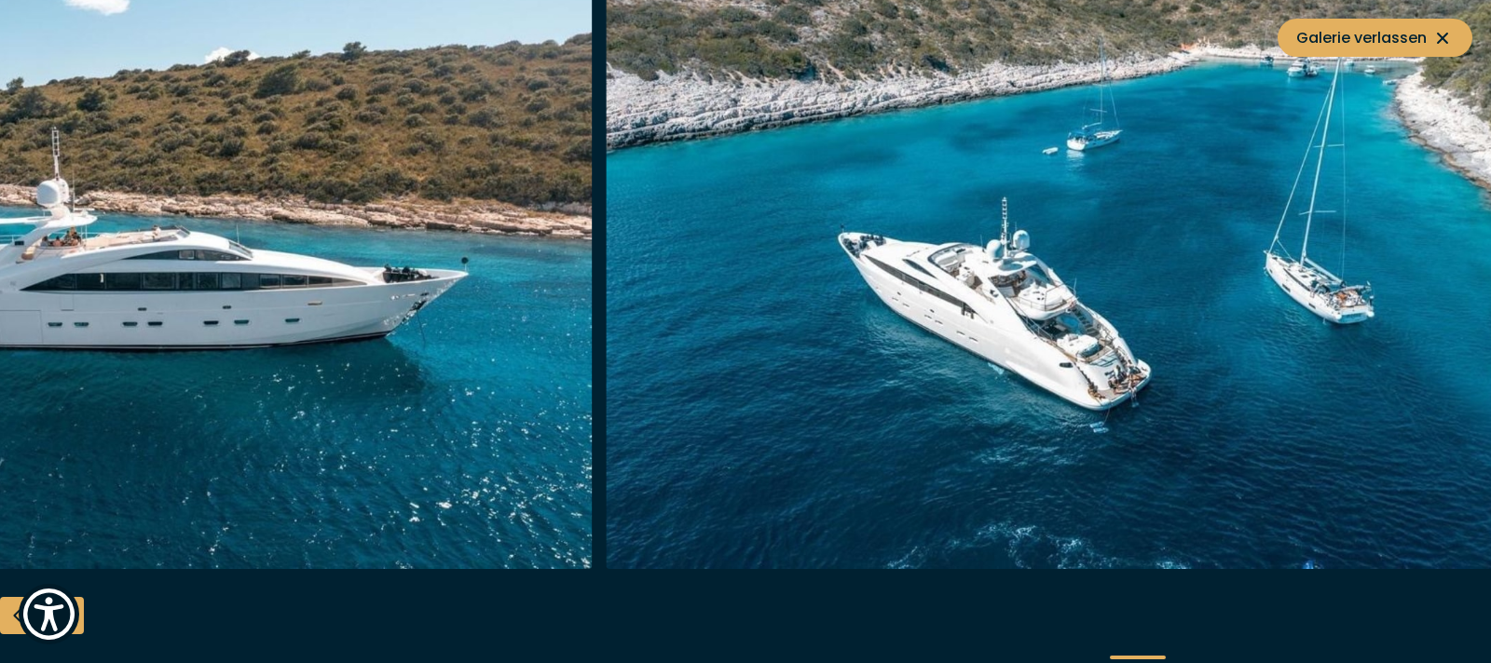
click at [139, 435] on img "button" at bounding box center [149, 271] width 888 height 596
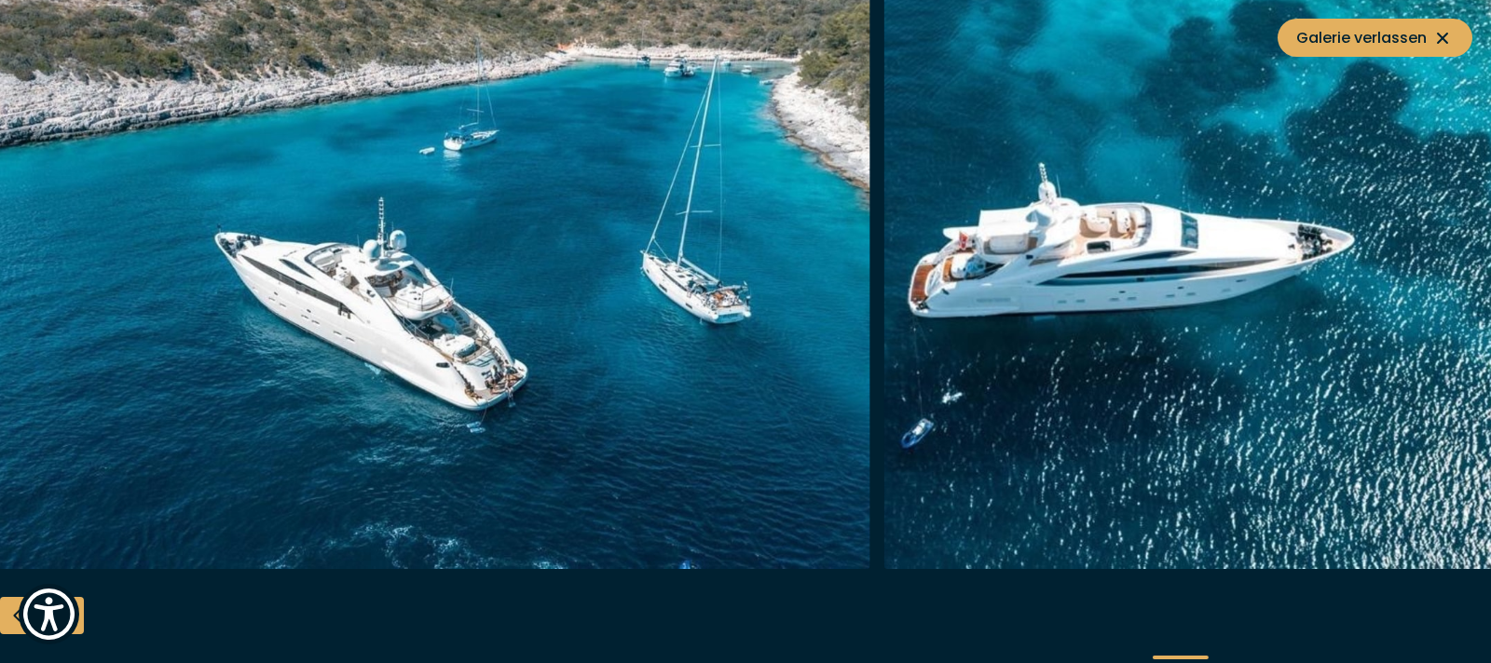
click at [284, 472] on img "button" at bounding box center [426, 271] width 888 height 596
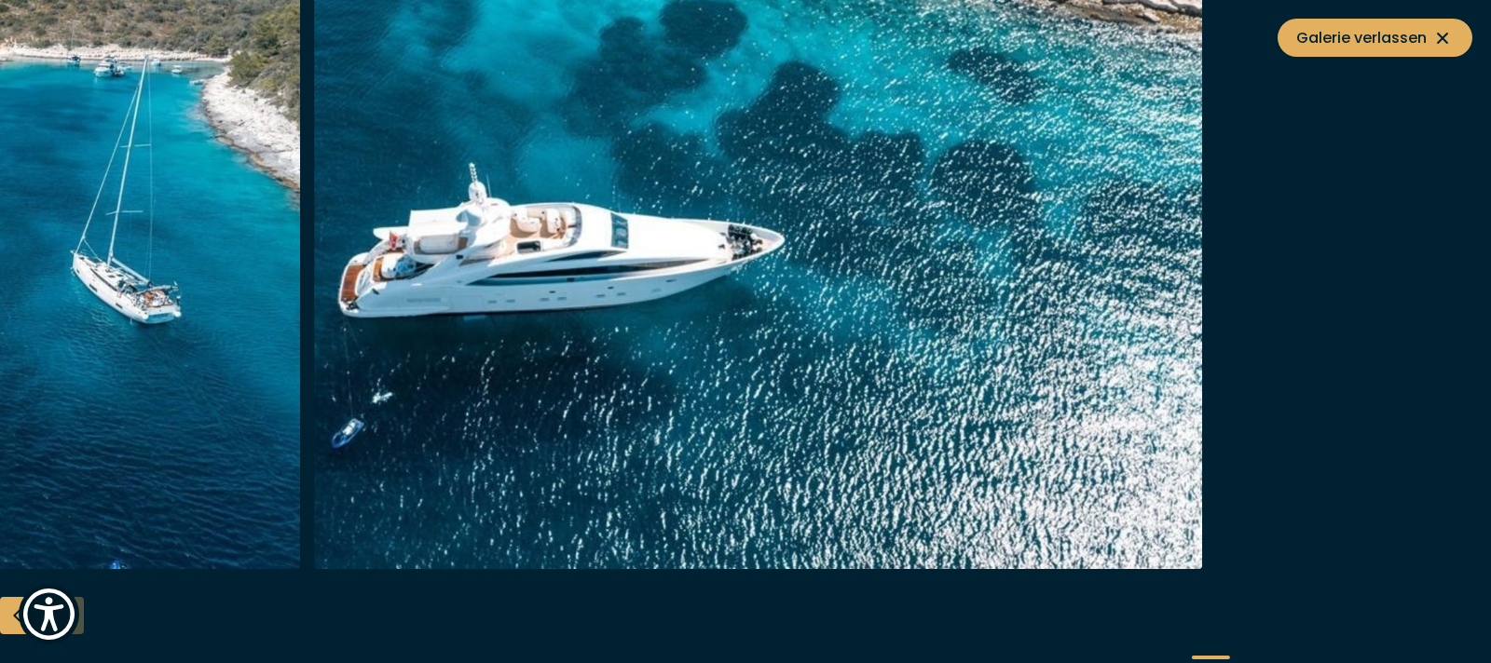
click at [317, 440] on img "button" at bounding box center [758, 271] width 888 height 596
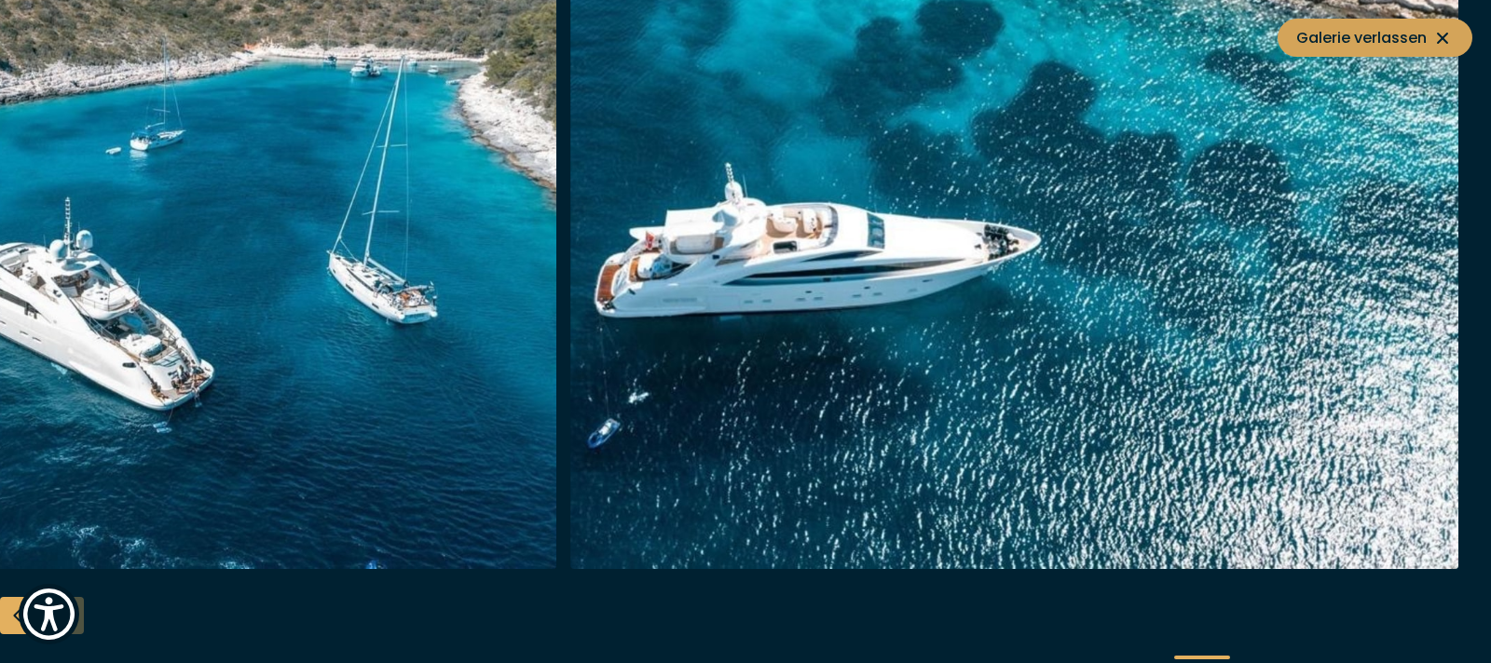
click at [1387, 50] on button "Galerie verlassen" at bounding box center [1375, 38] width 195 height 38
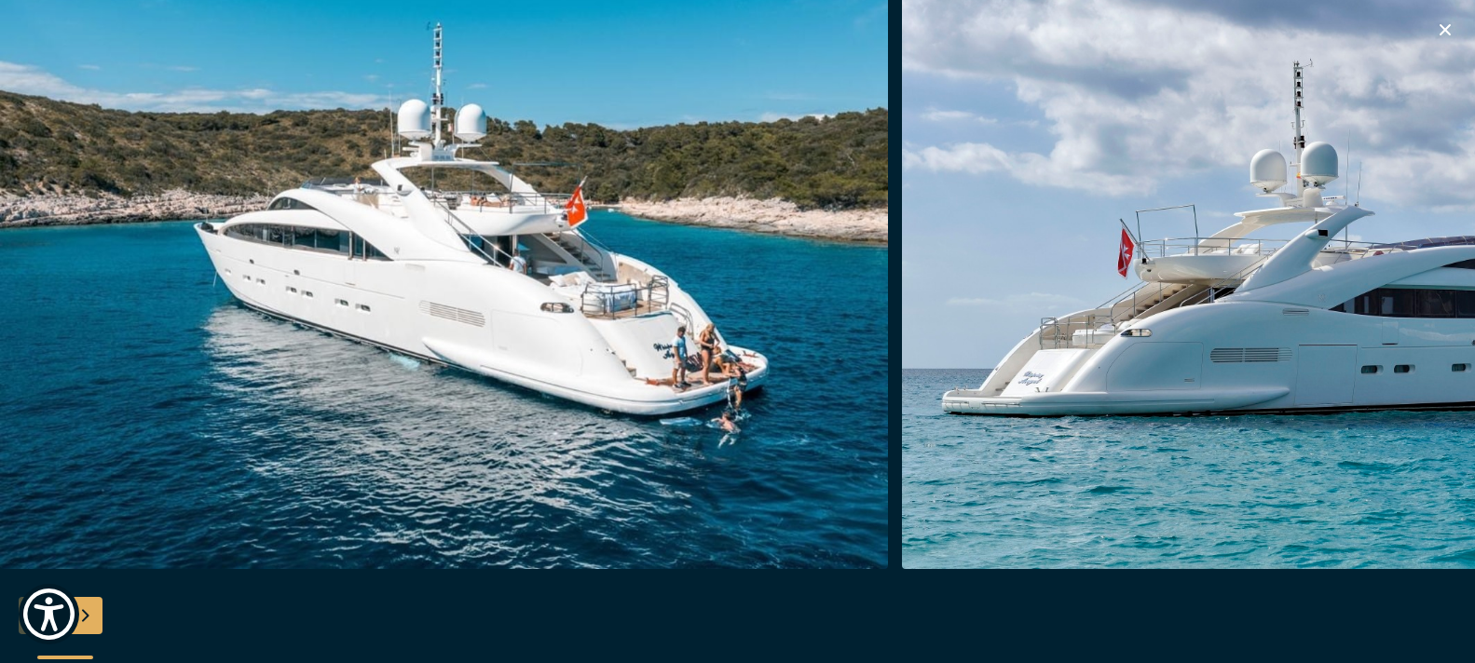
scroll to position [373, 0]
click at [1442, 25] on icon "button" at bounding box center [1445, 30] width 22 height 22
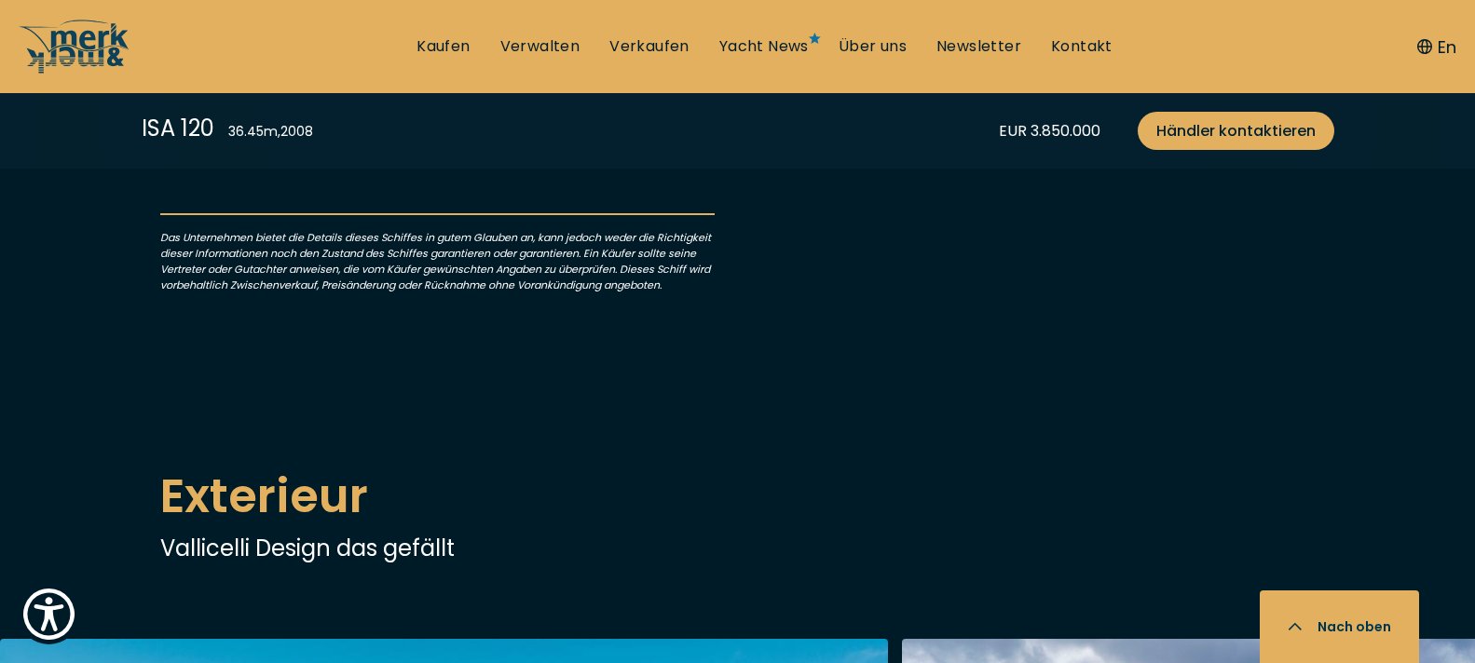
scroll to position [1864, 0]
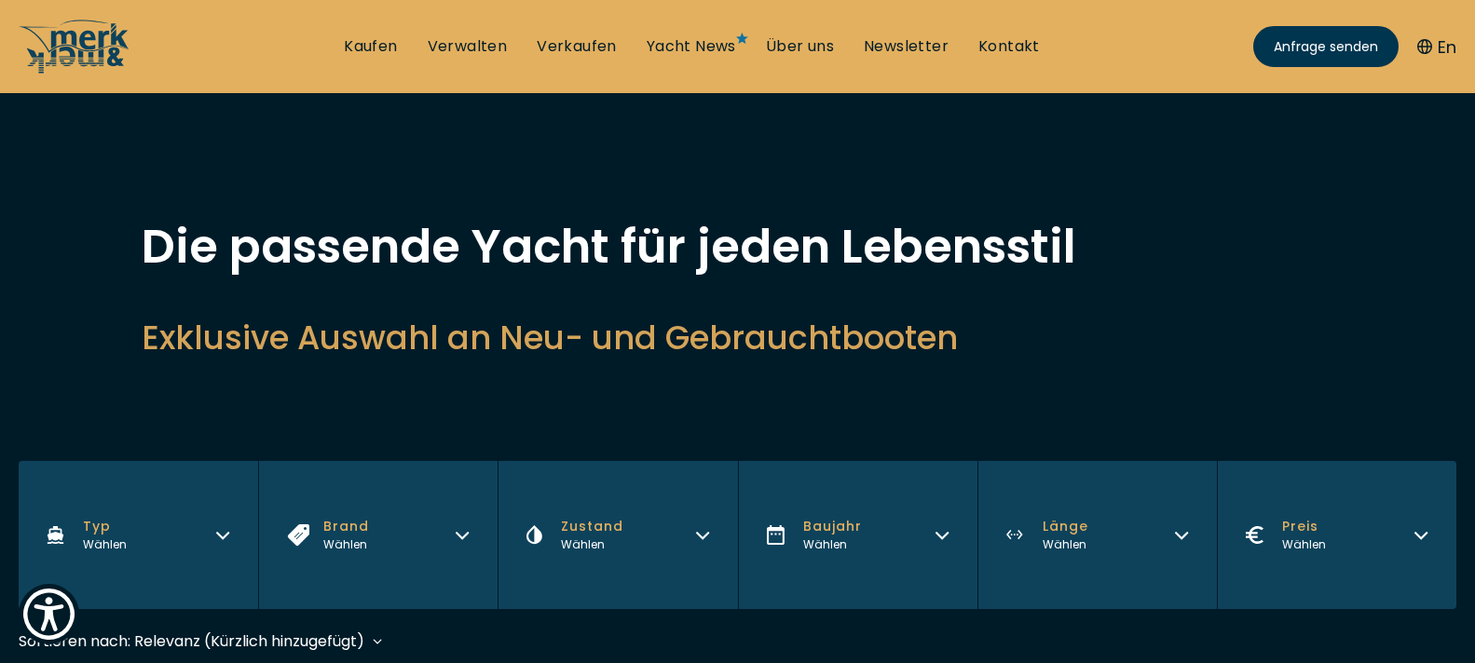
click at [1187, 530] on icon "button" at bounding box center [1181, 533] width 15 height 15
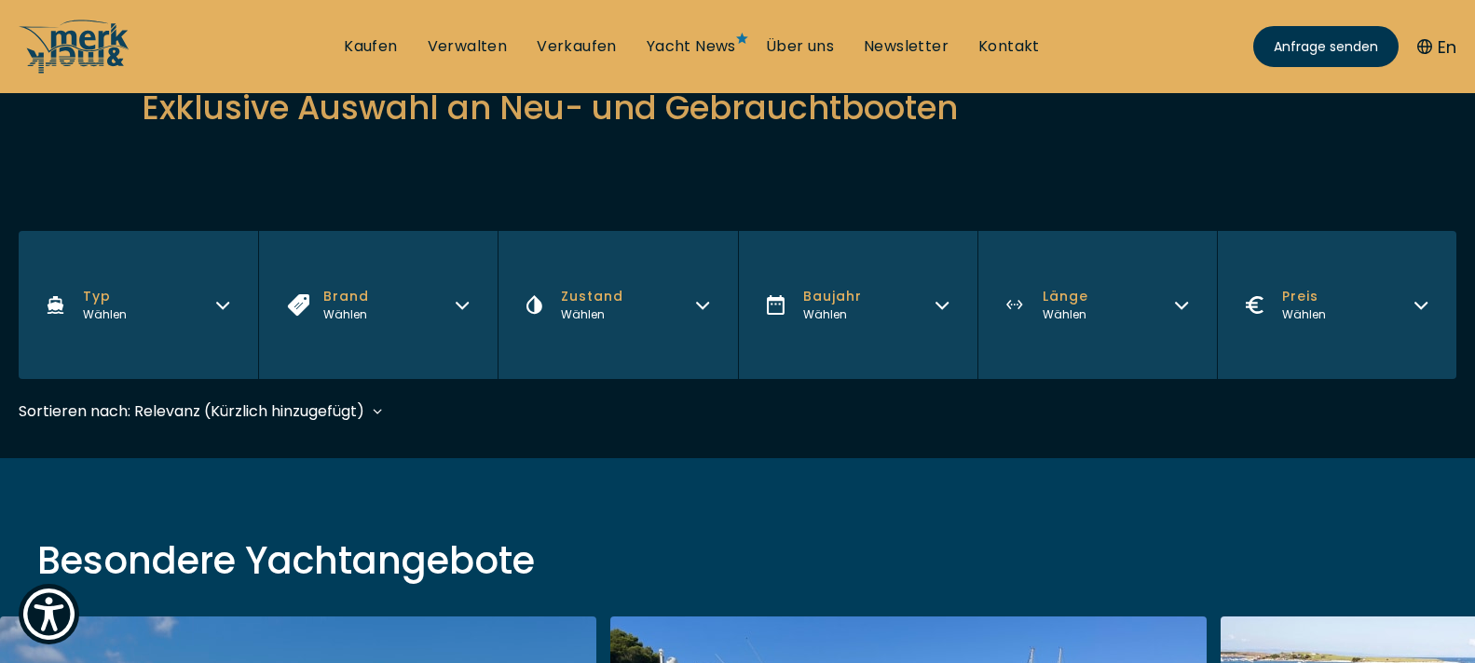
scroll to position [373, 0]
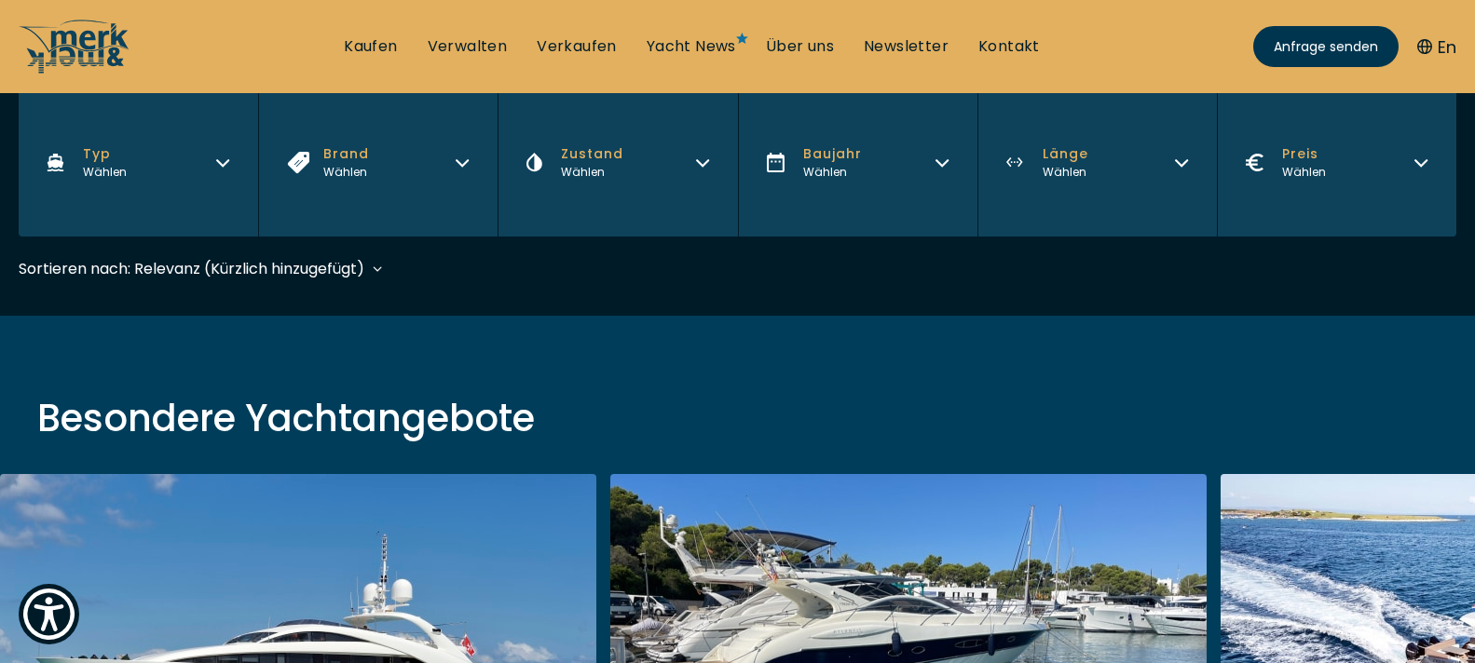
click at [1189, 157] on icon "button" at bounding box center [1181, 160] width 15 height 15
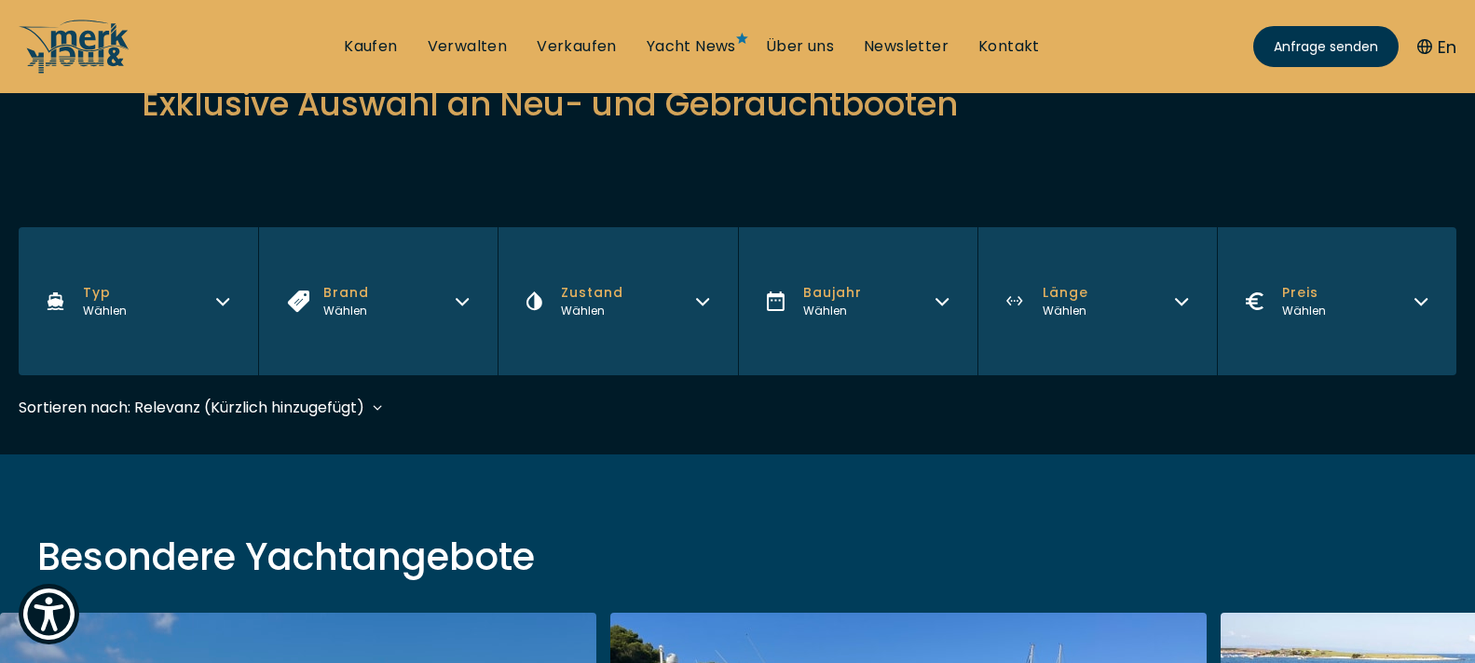
scroll to position [280, 0]
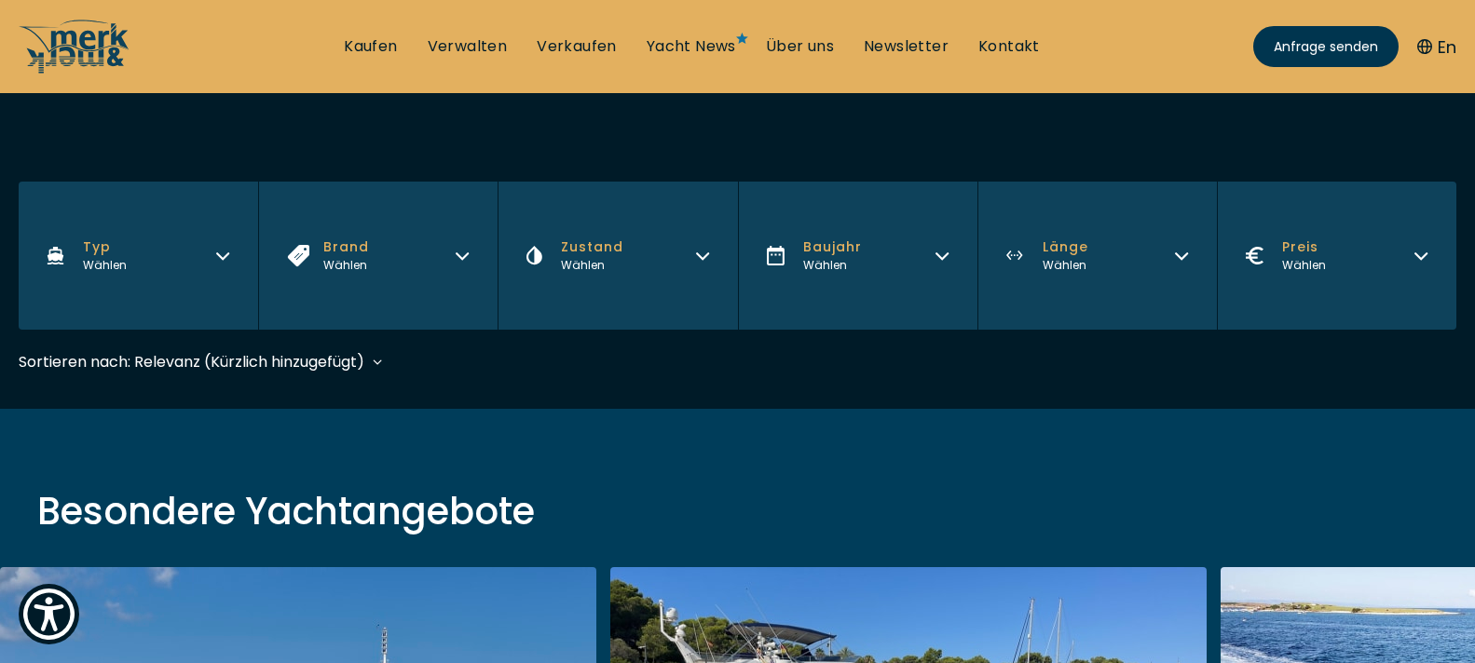
click at [1189, 247] on icon "button" at bounding box center [1181, 253] width 15 height 15
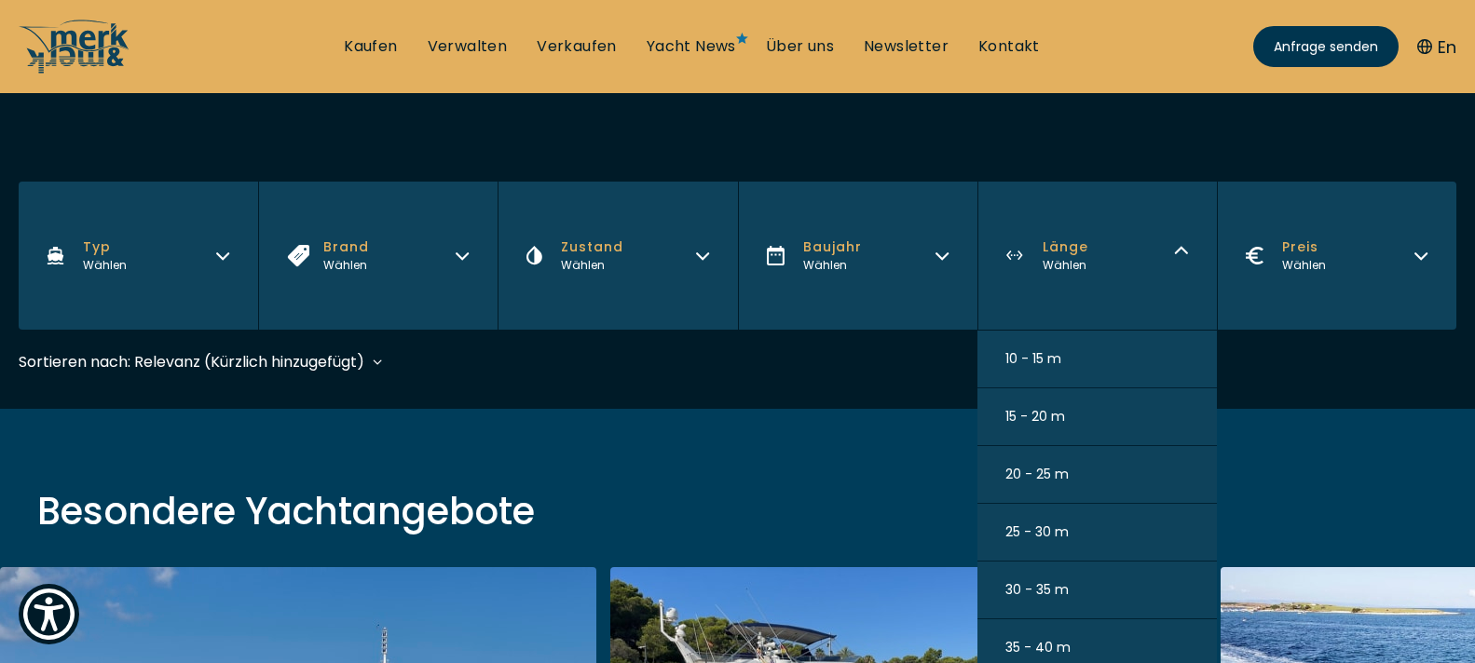
click at [1059, 638] on span "35 - 40 m" at bounding box center [1037, 648] width 65 height 20
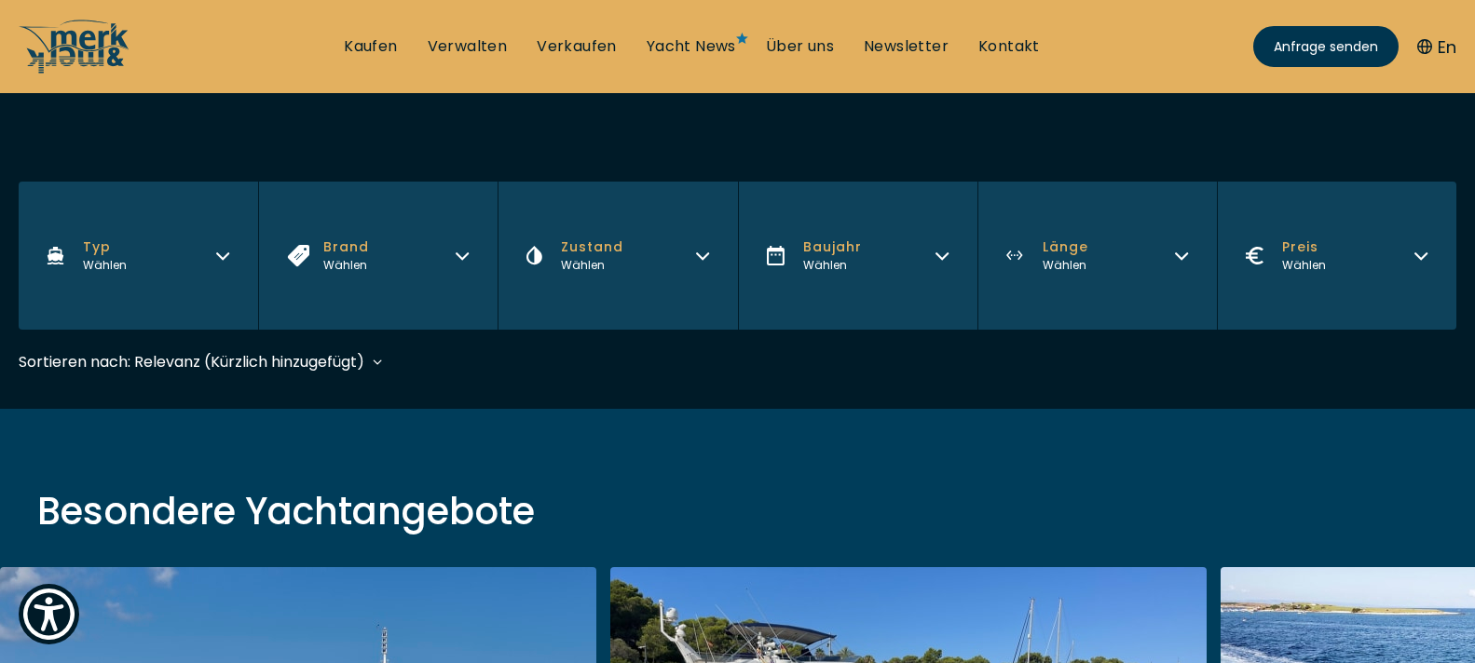
scroll to position [461, 0]
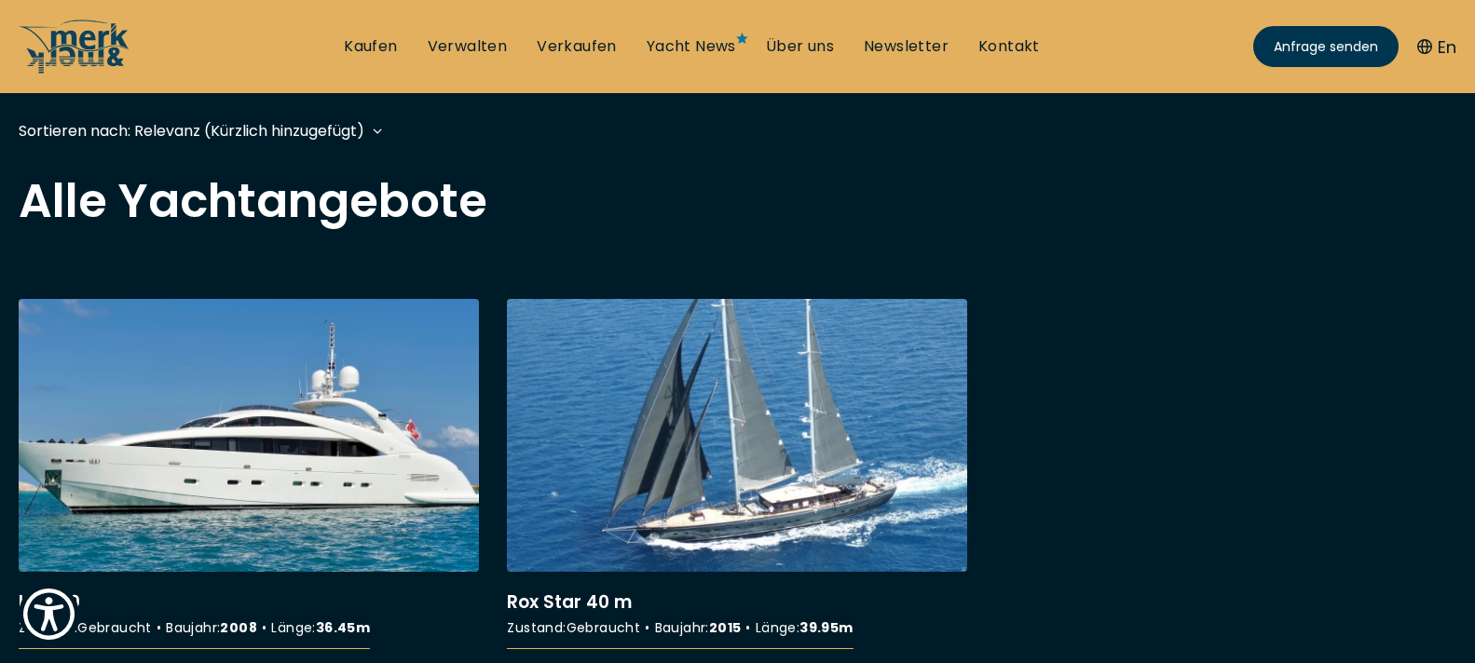
scroll to position [559, 0]
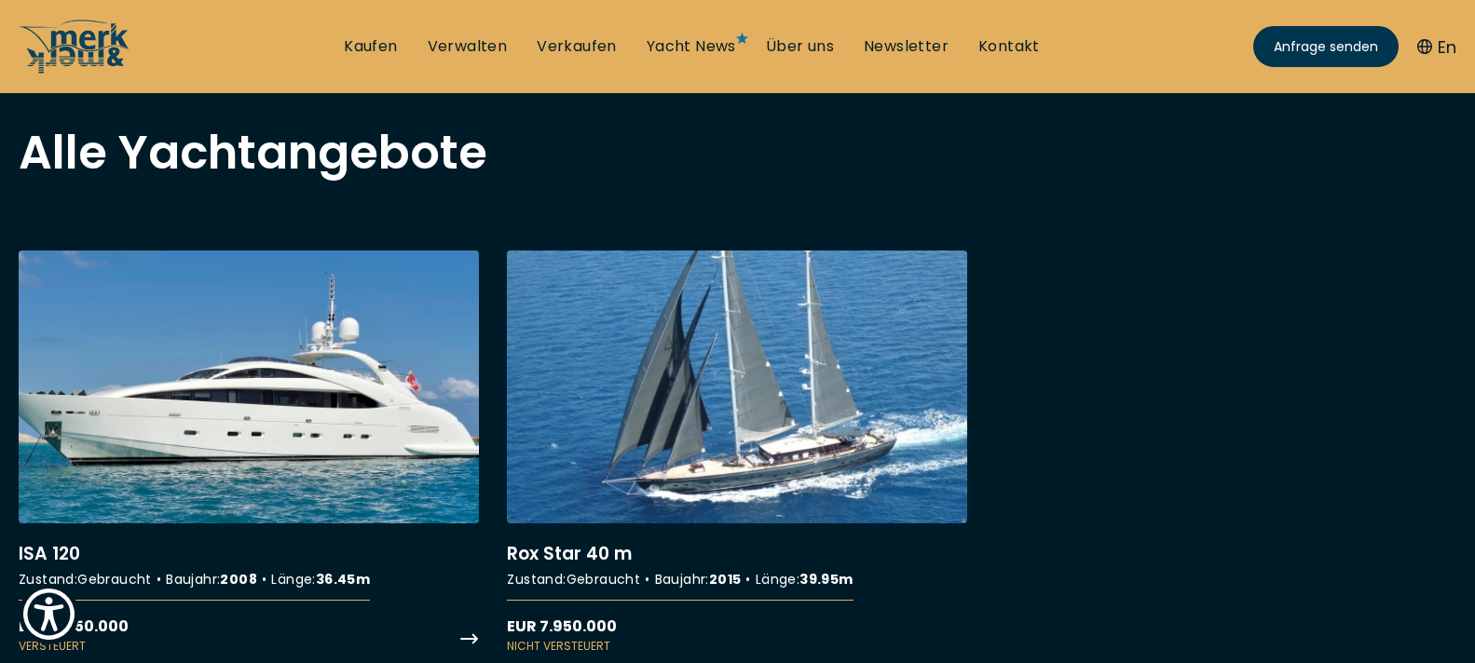
click at [272, 431] on link "More details about ISA 120" at bounding box center [249, 453] width 460 height 404
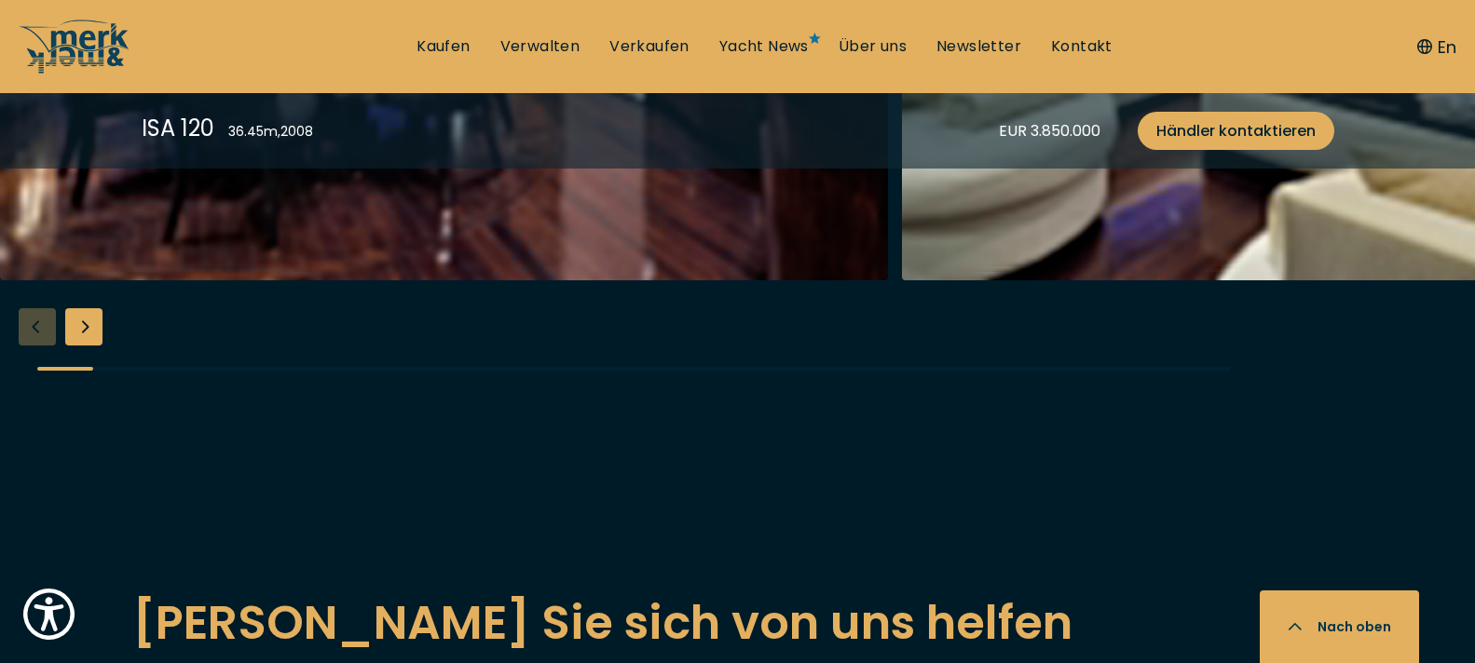
scroll to position [3261, 0]
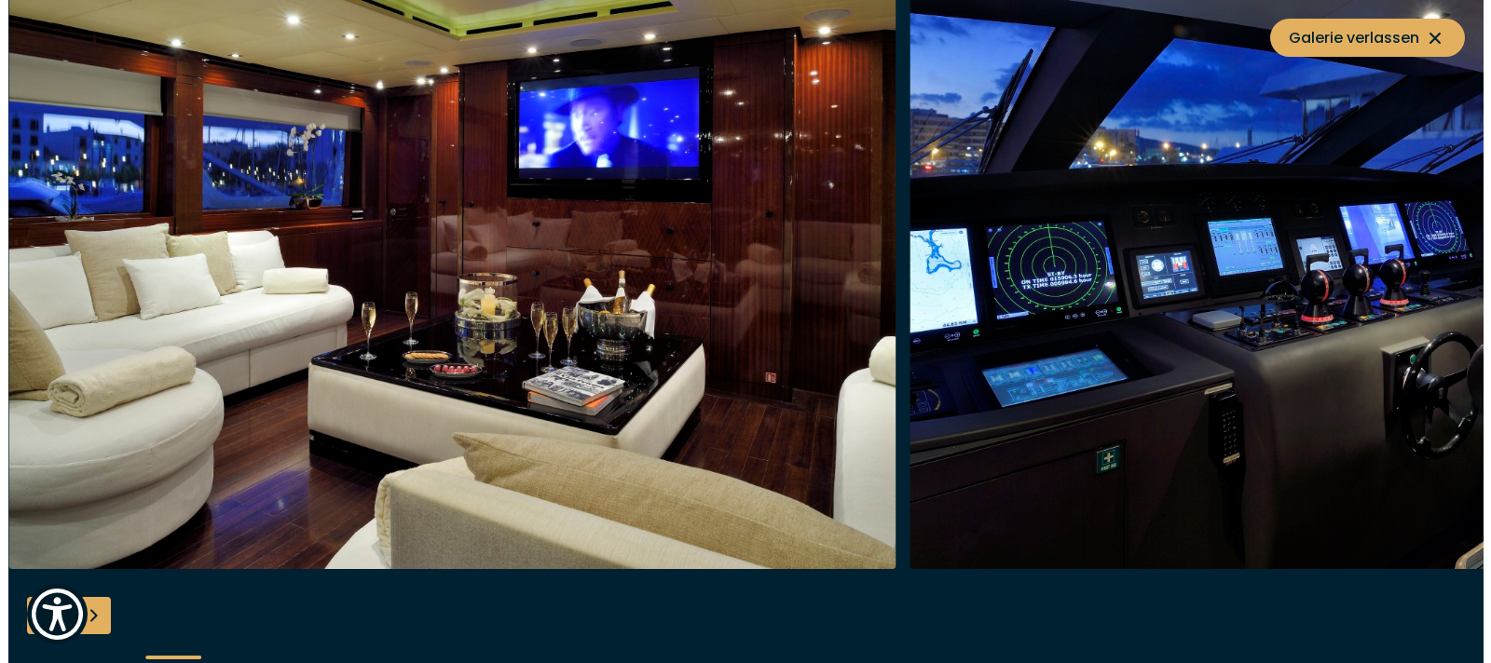
scroll to position [3268, 0]
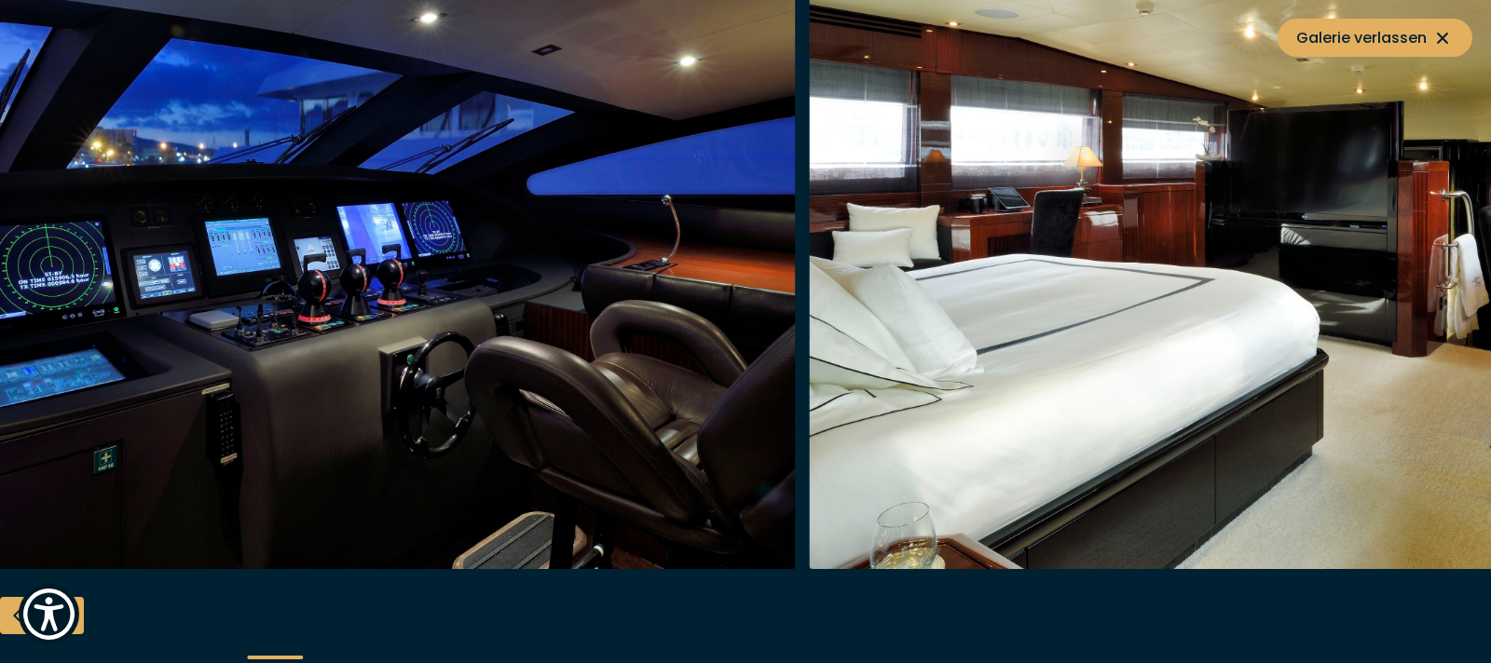
click at [174, 528] on img "button" at bounding box center [352, 271] width 888 height 596
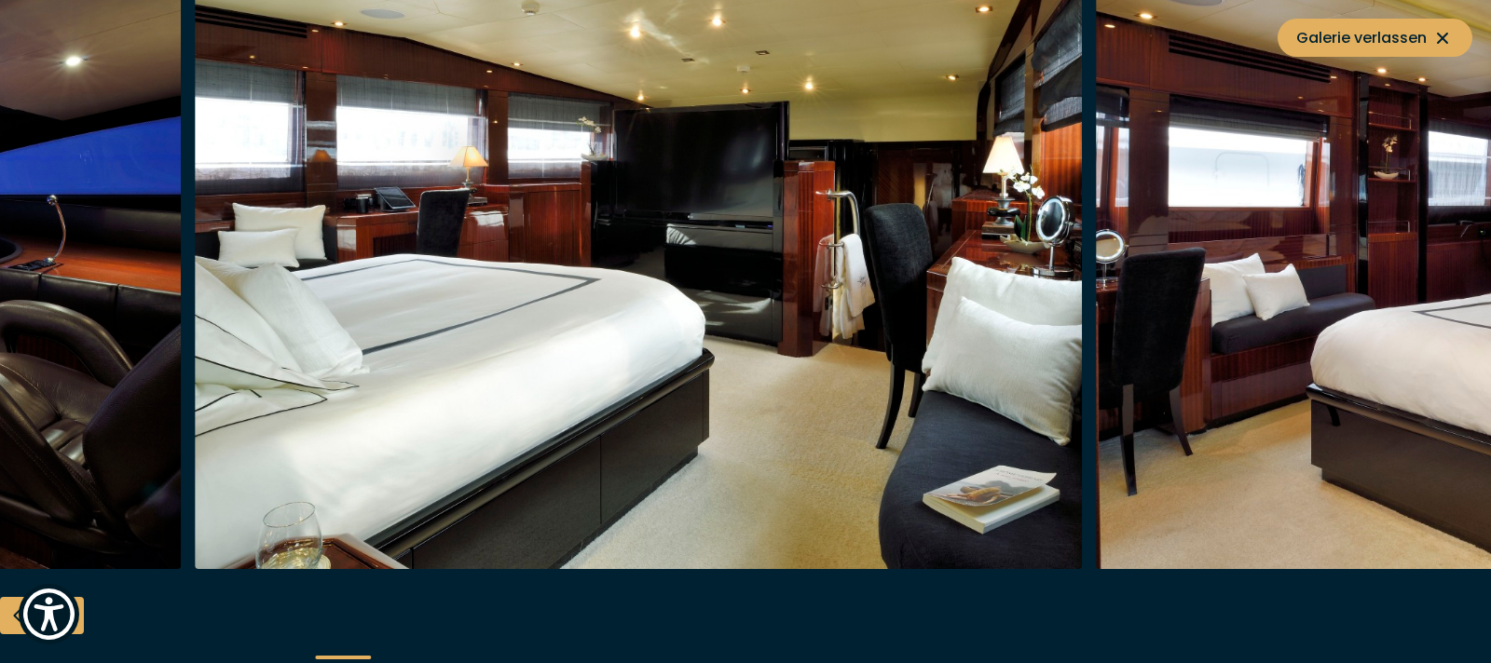
click at [459, 517] on img "button" at bounding box center [639, 271] width 888 height 596
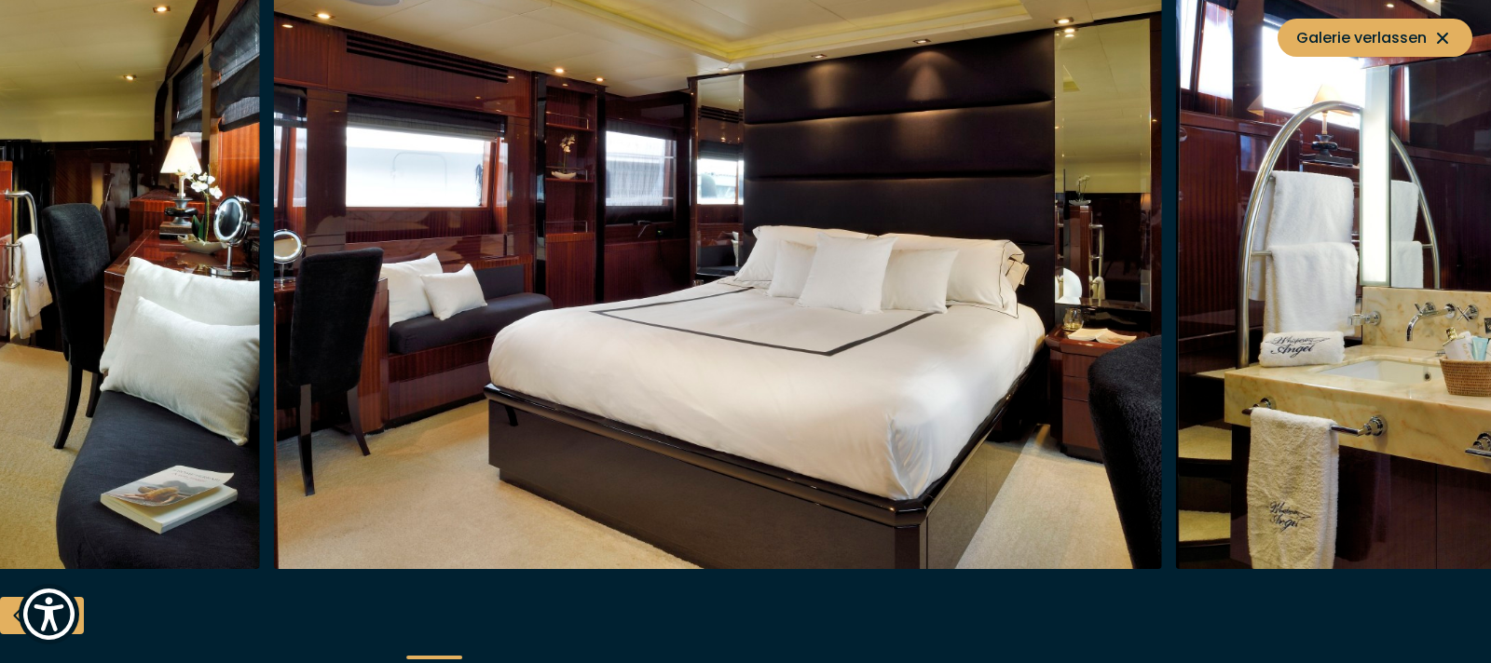
click at [479, 423] on img "button" at bounding box center [718, 271] width 888 height 596
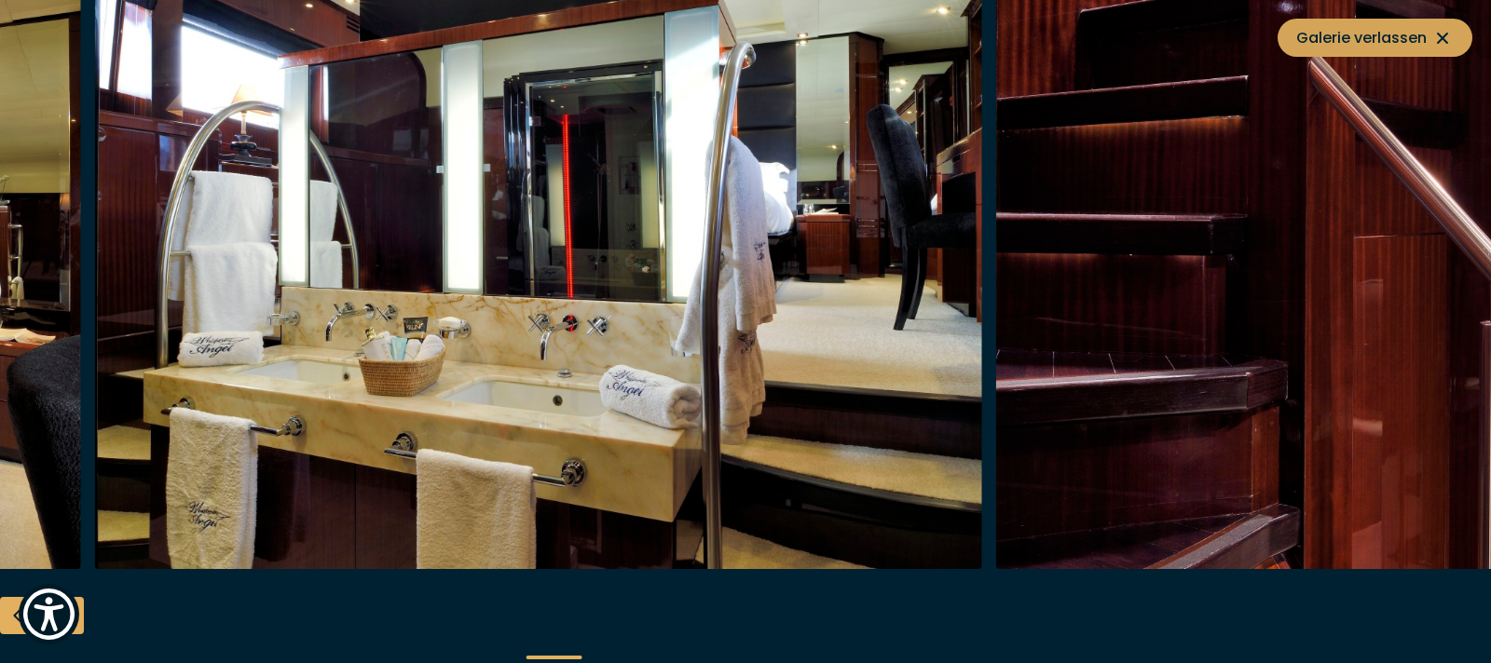
click at [1300, 41] on span "Galerie verlassen" at bounding box center [1374, 37] width 157 height 23
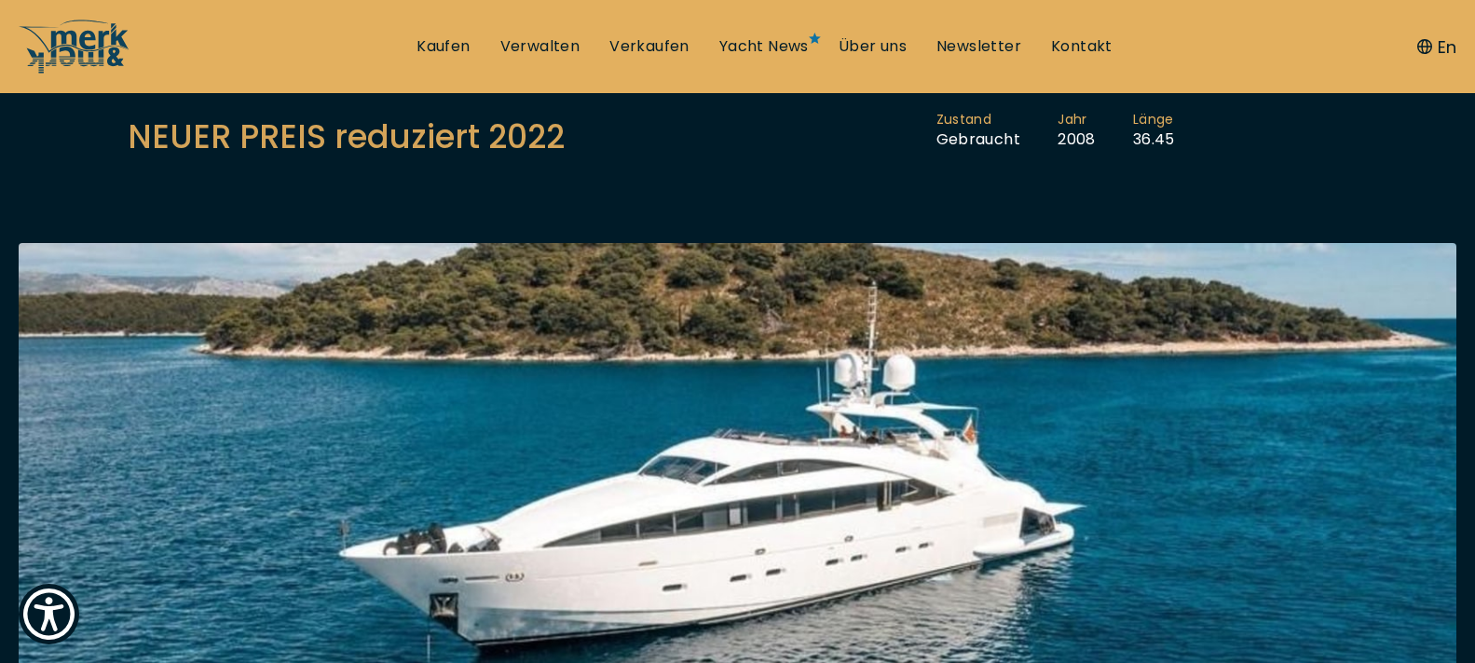
scroll to position [0, 0]
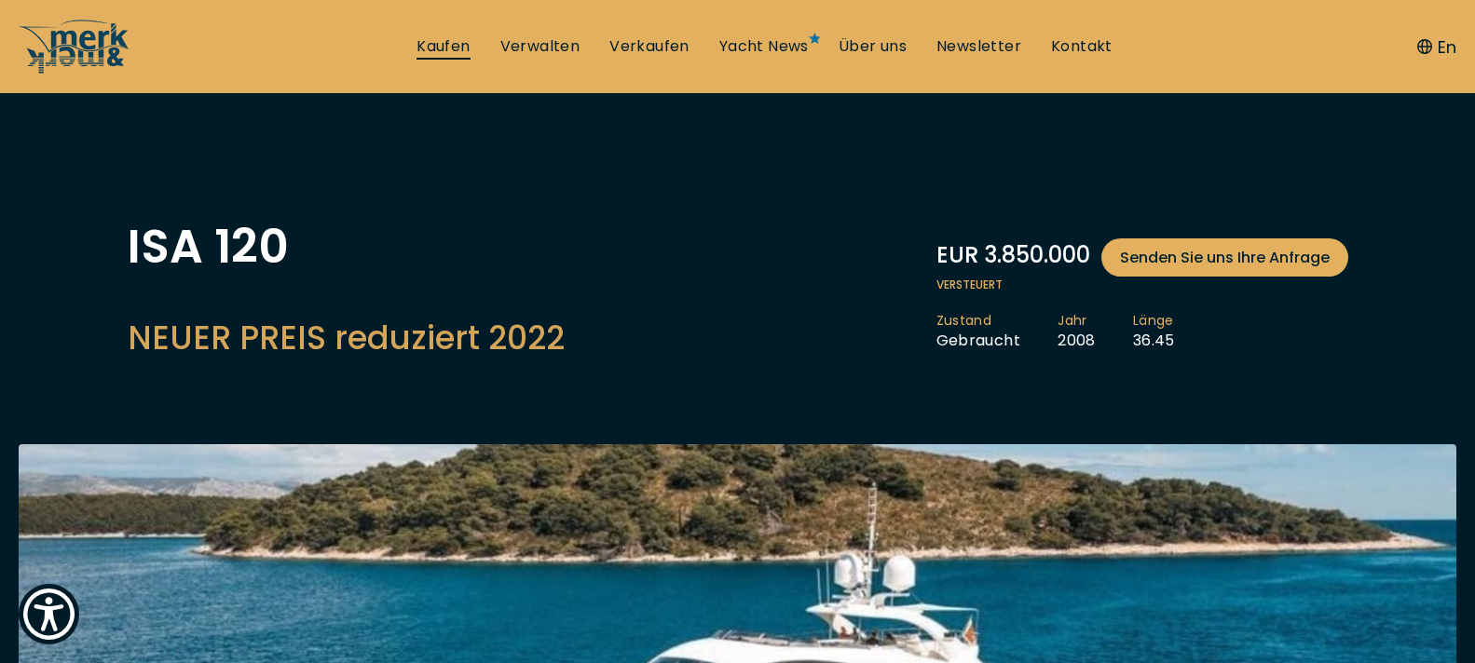
click at [444, 47] on link "Kaufen" at bounding box center [443, 46] width 53 height 20
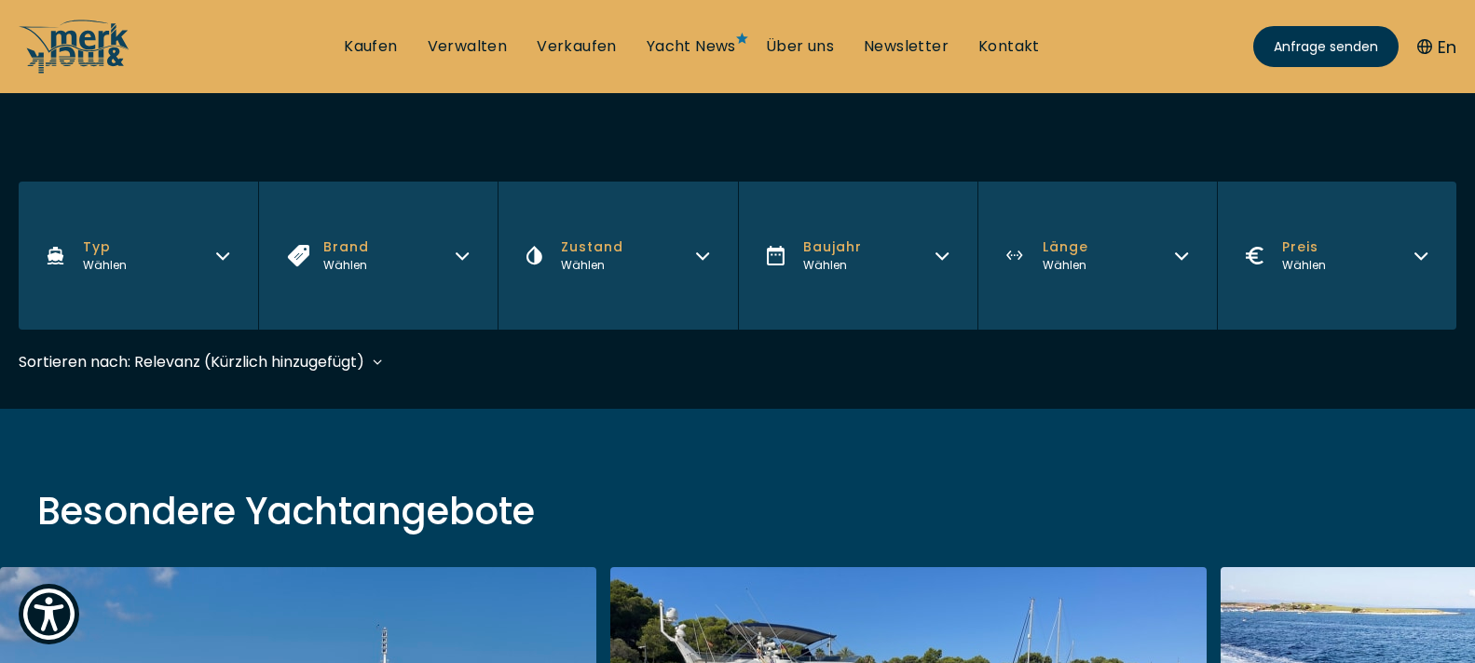
scroll to position [373, 0]
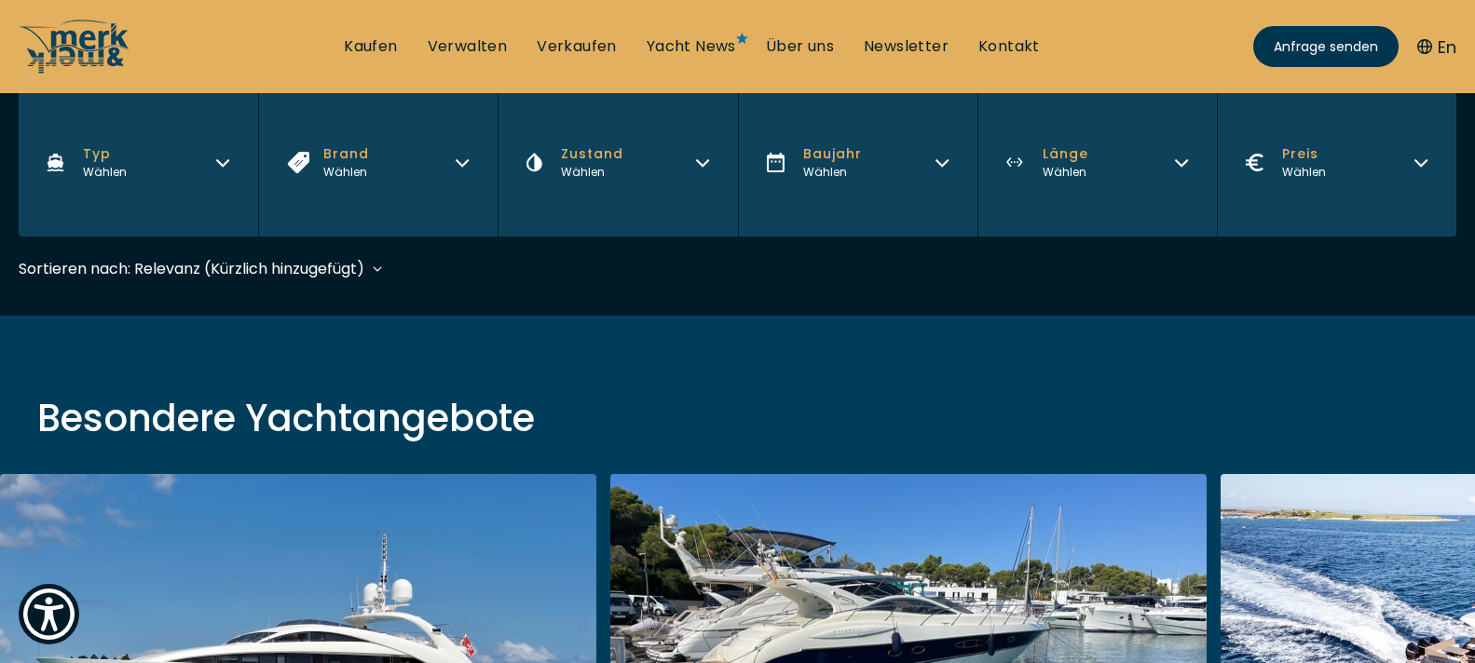
click at [1187, 162] on icon "button" at bounding box center [1181, 163] width 11 height 6
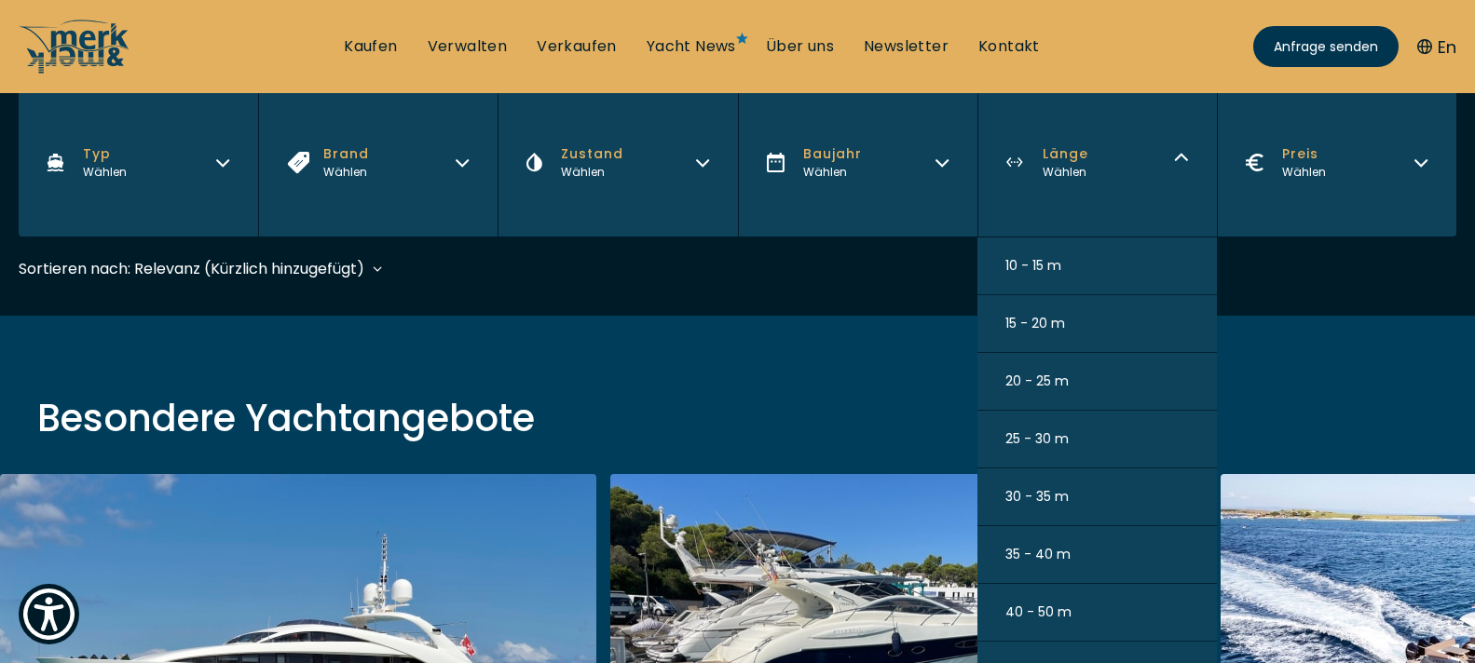
click at [1020, 612] on span "40 - 50 m" at bounding box center [1038, 613] width 66 height 20
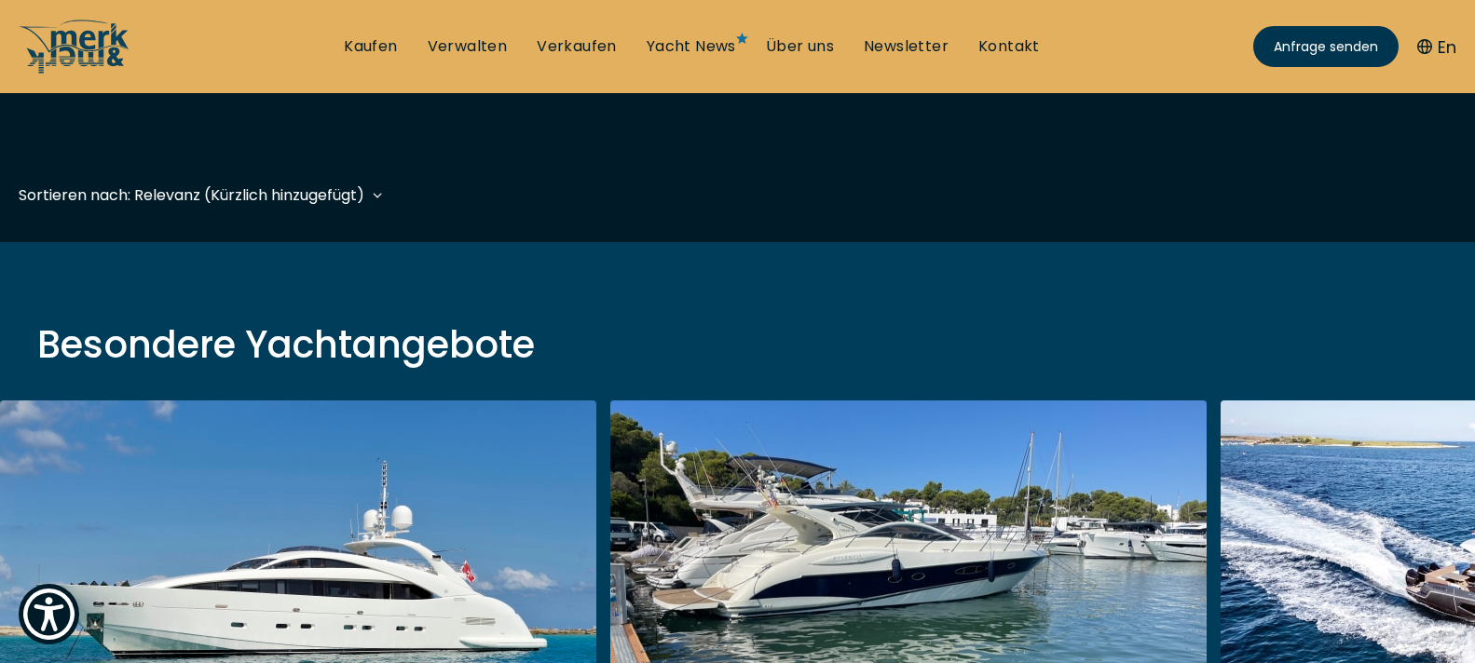
scroll to position [461, 0]
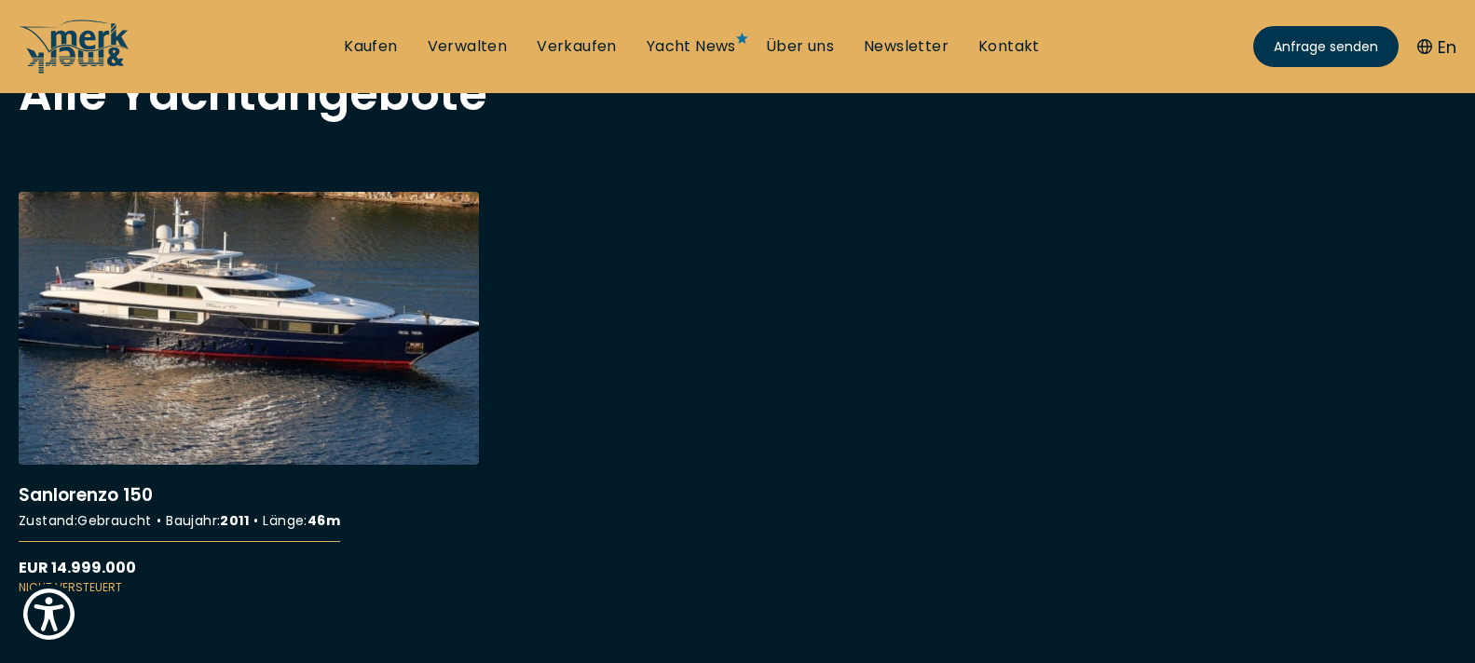
scroll to position [652, 0]
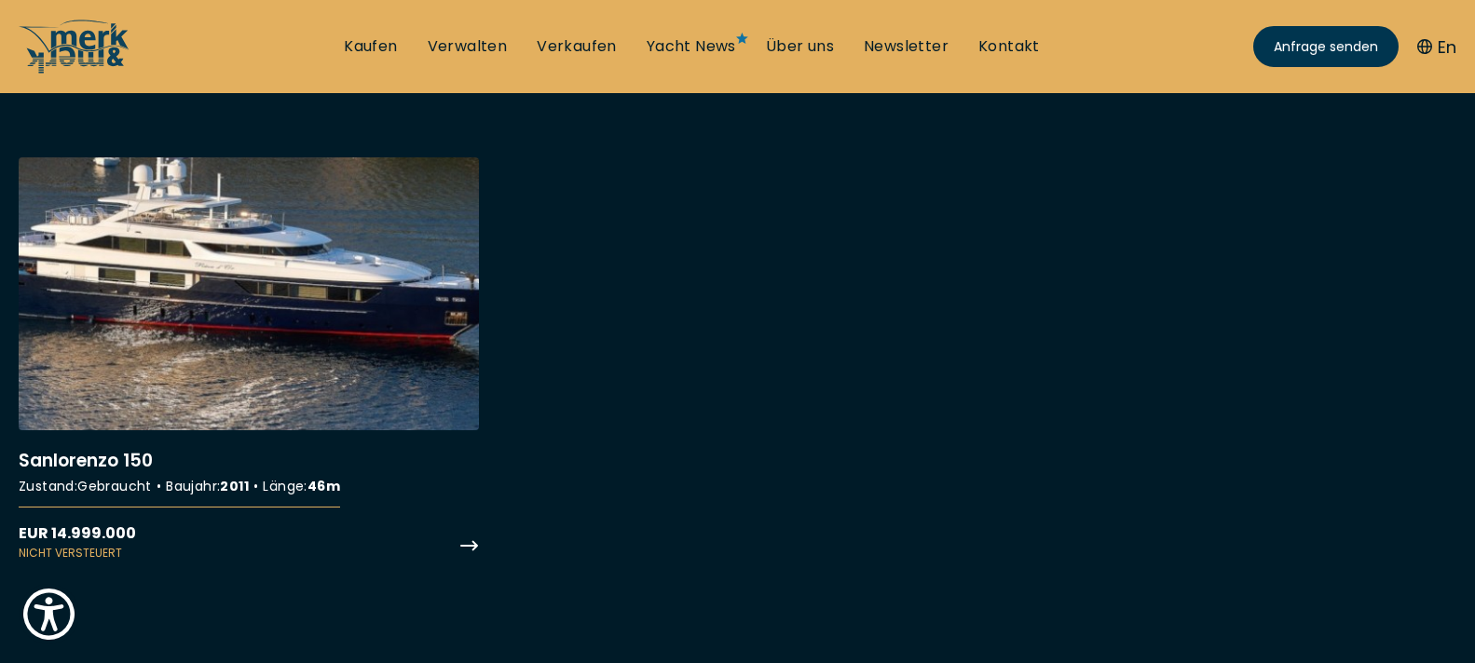
click at [155, 278] on link "More details about Sanlorenzo 150" at bounding box center [249, 359] width 460 height 404
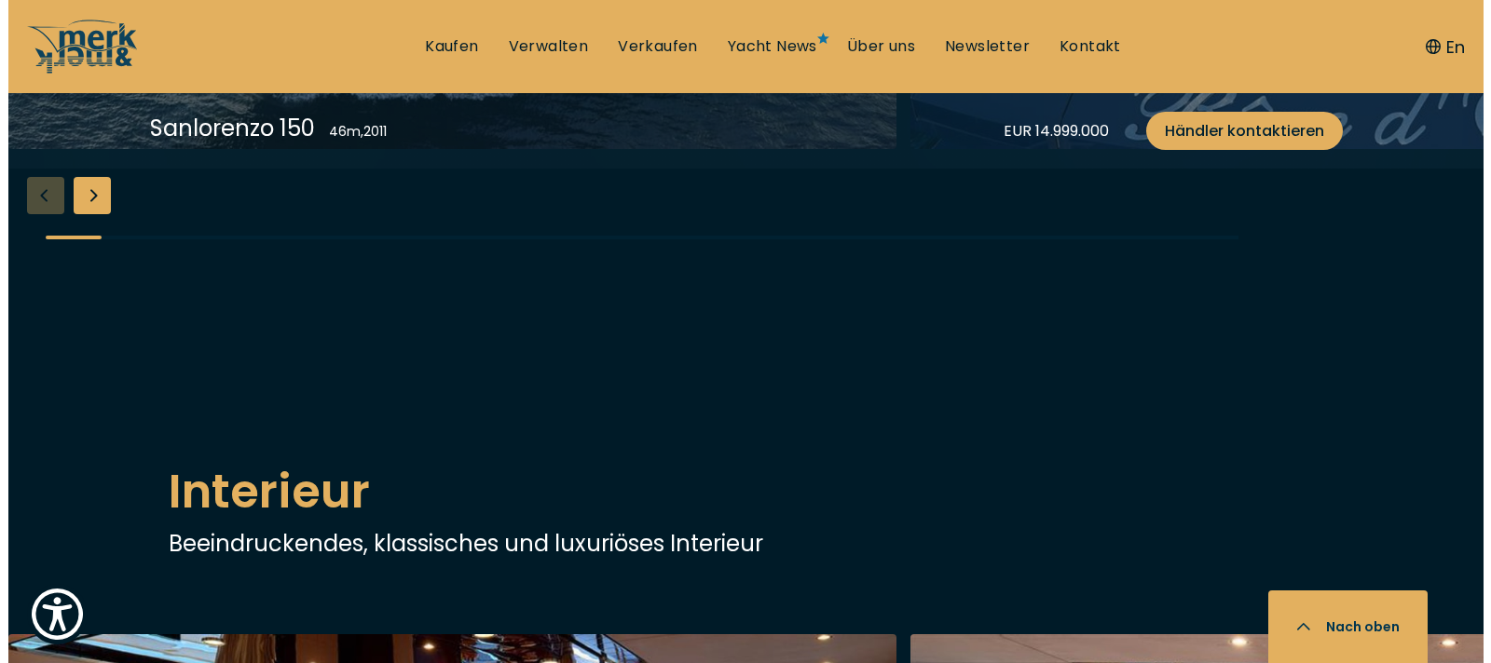
scroll to position [2143, 0]
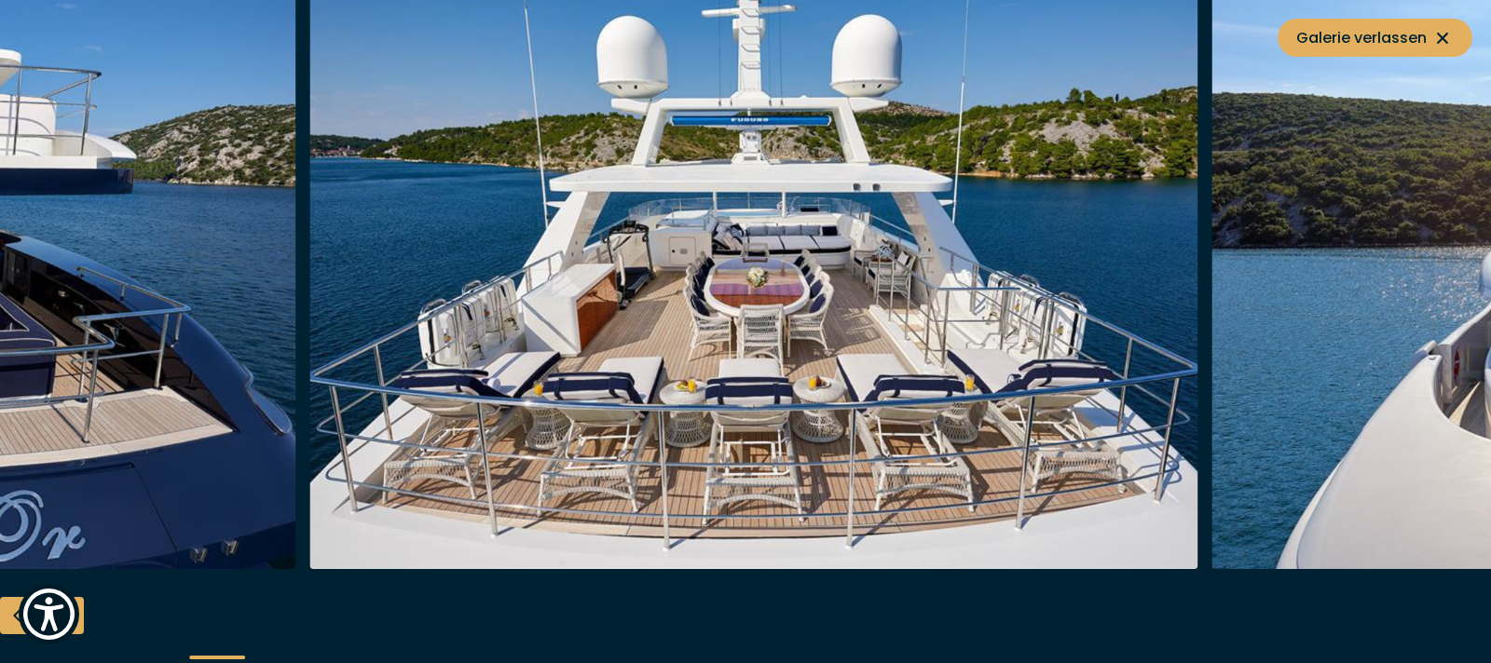
click at [440, 447] on img "button" at bounding box center [754, 271] width 888 height 596
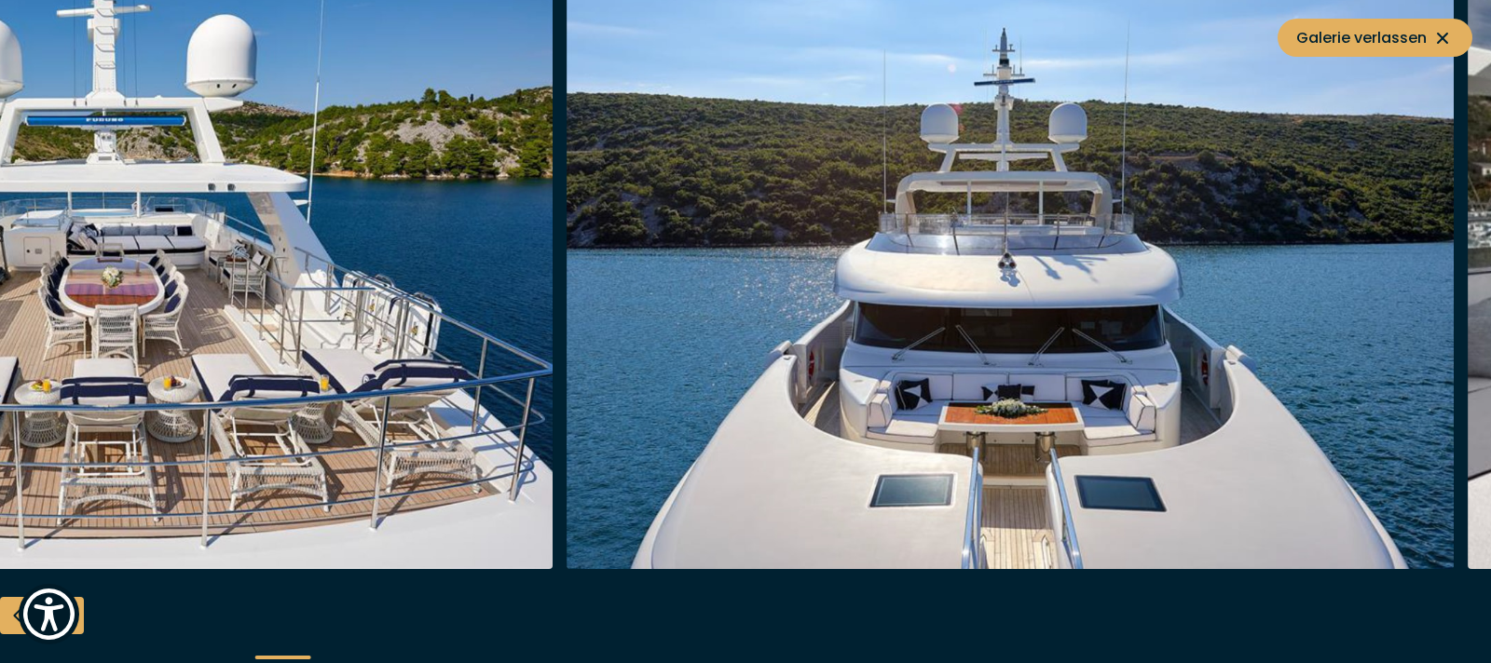
click at [336, 420] on img "button" at bounding box center [109, 271] width 888 height 596
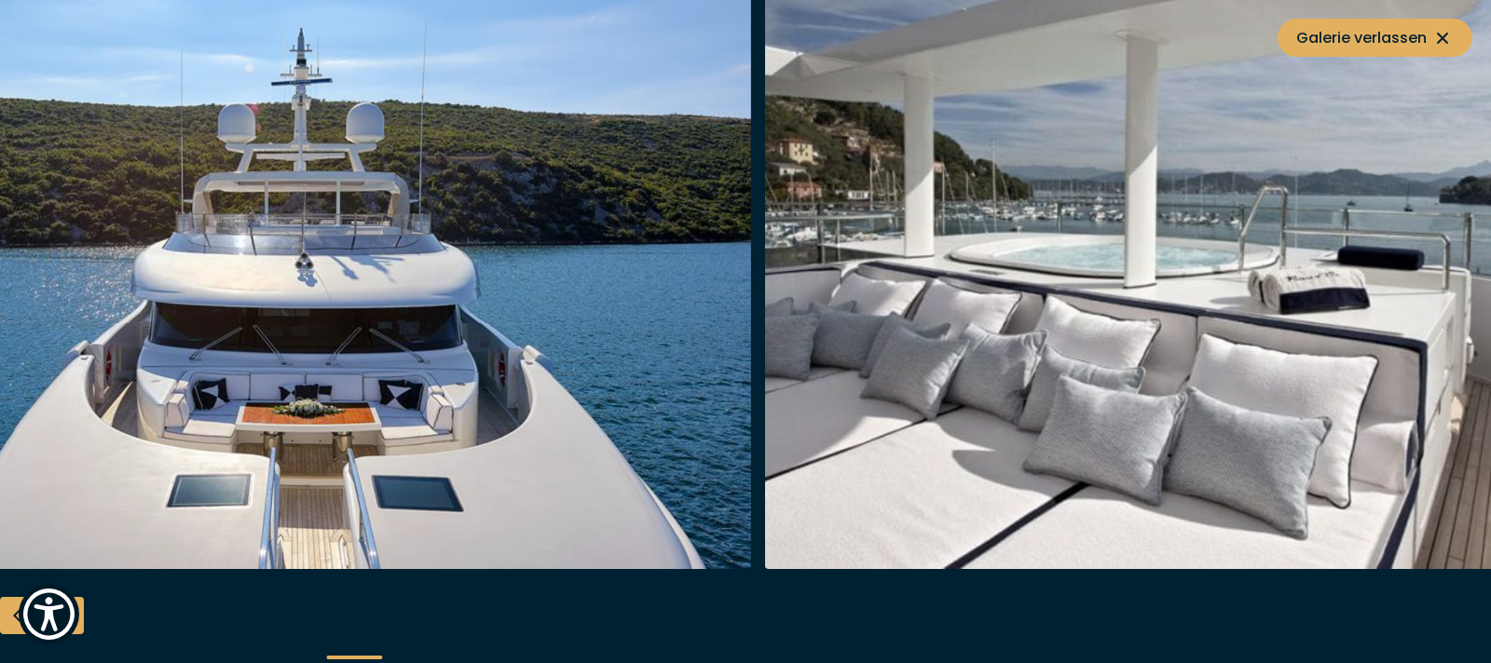
click at [211, 417] on img "button" at bounding box center [308, 271] width 888 height 596
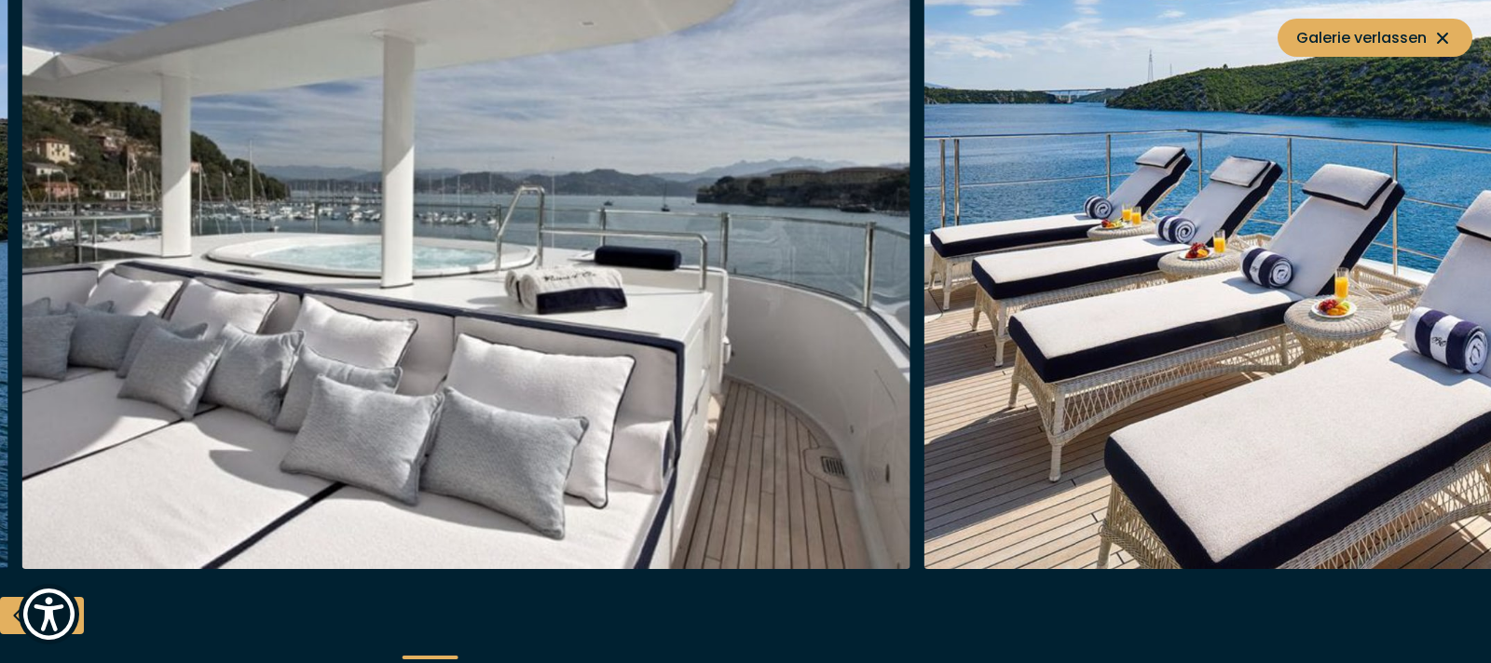
click at [286, 389] on img "button" at bounding box center [466, 271] width 888 height 596
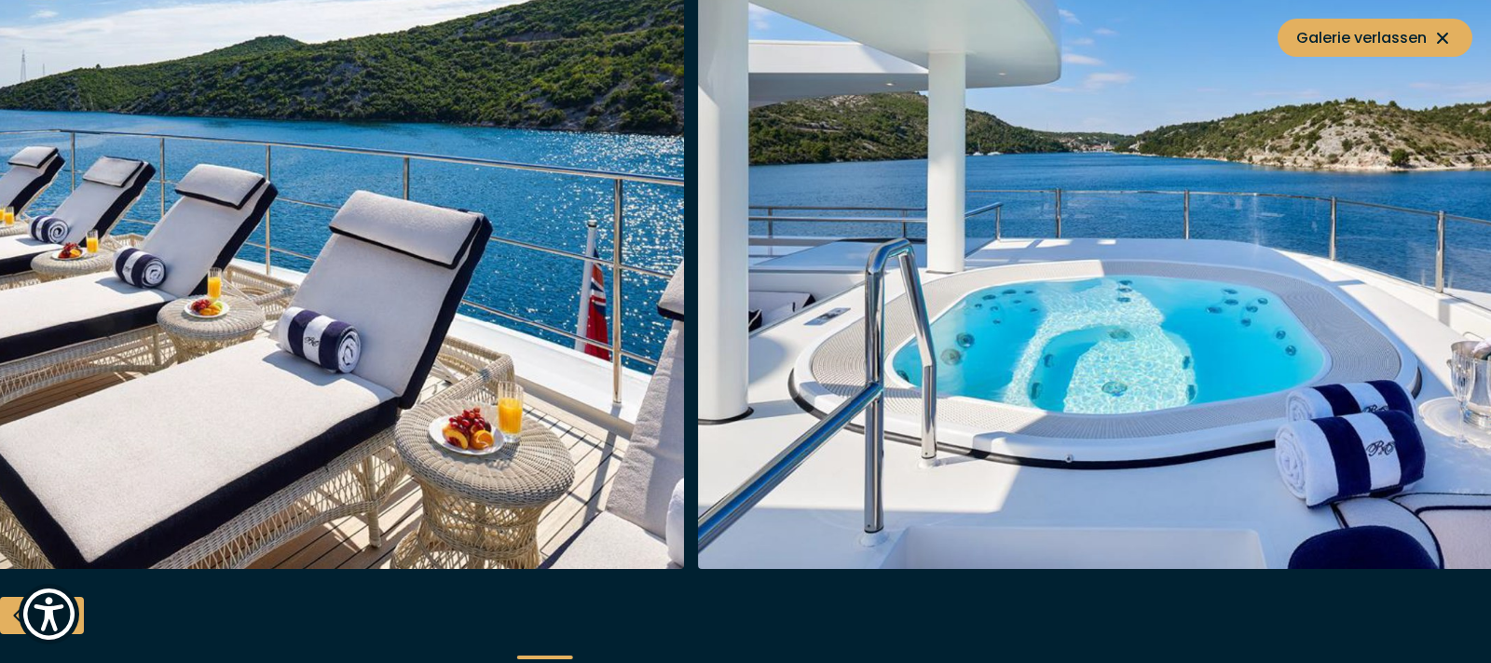
click at [13, 298] on img "button" at bounding box center [241, 271] width 888 height 596
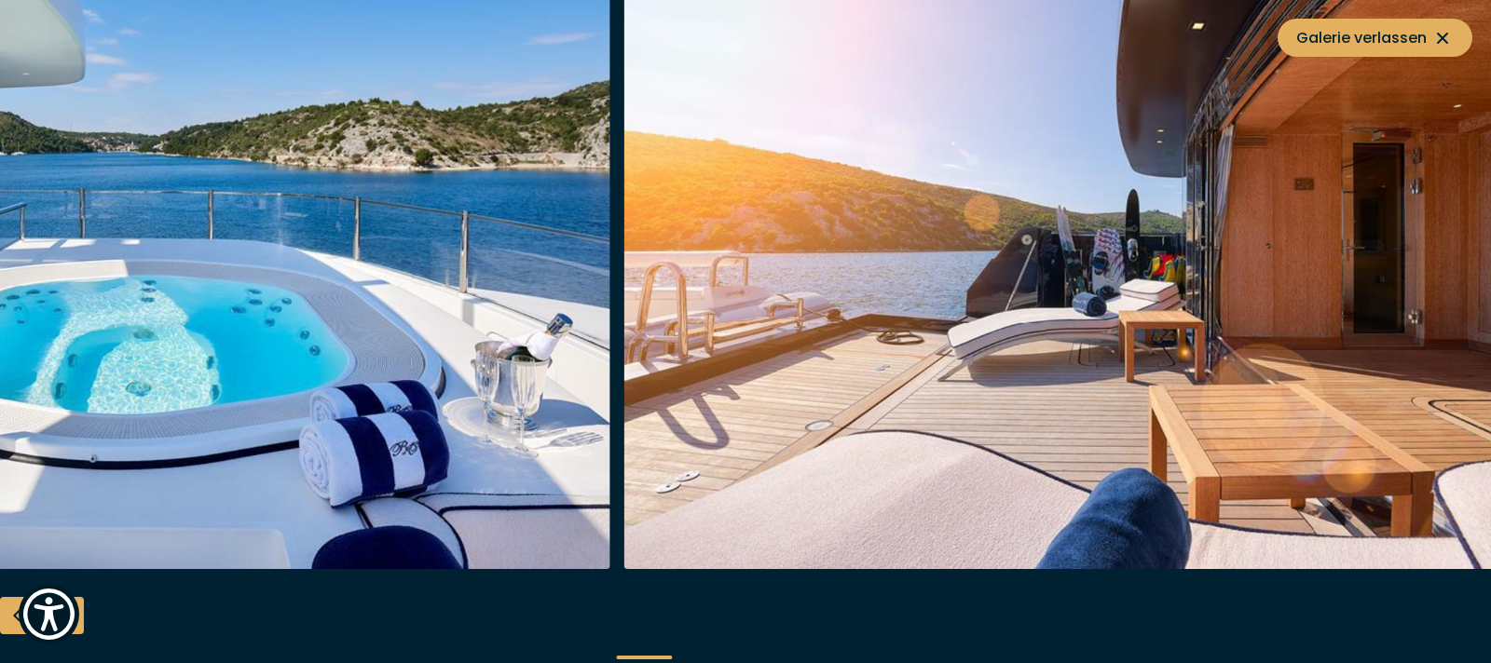
click at [0, 313] on img "button" at bounding box center [166, 271] width 888 height 596
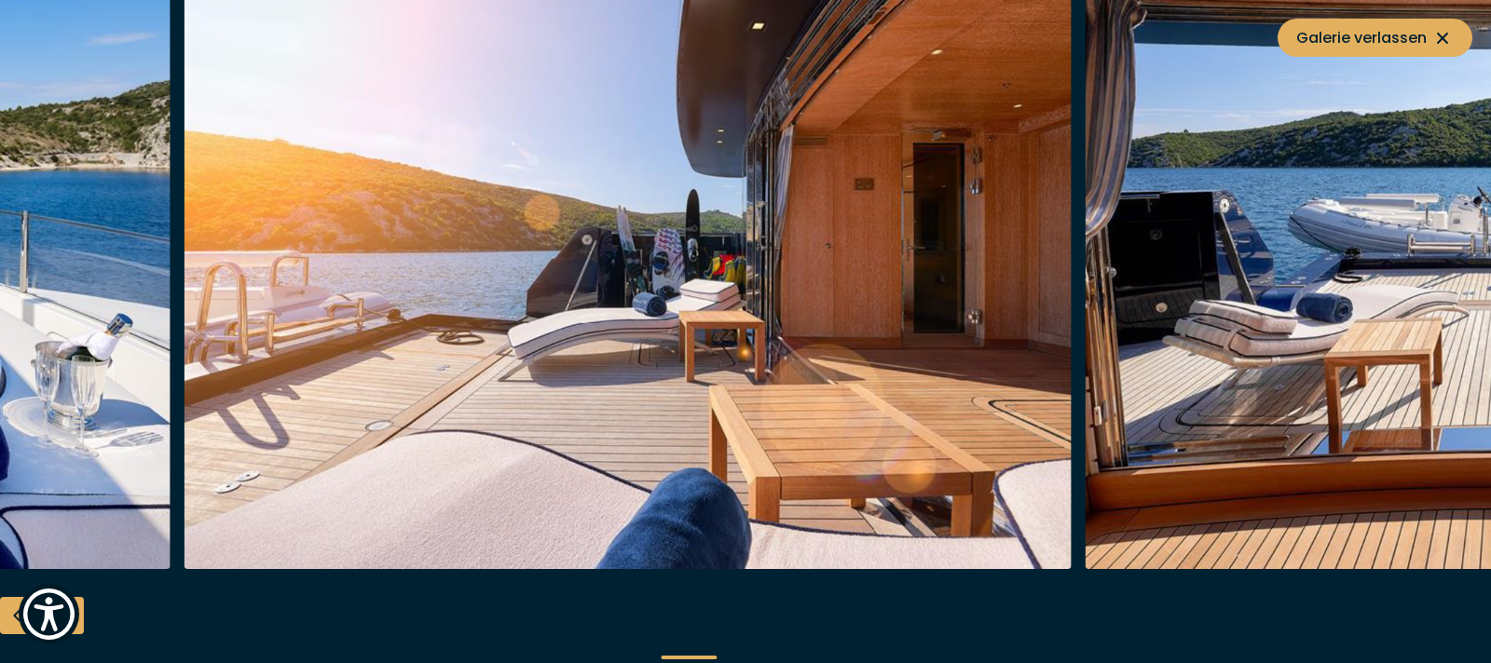
click at [429, 310] on img "button" at bounding box center [628, 271] width 888 height 596
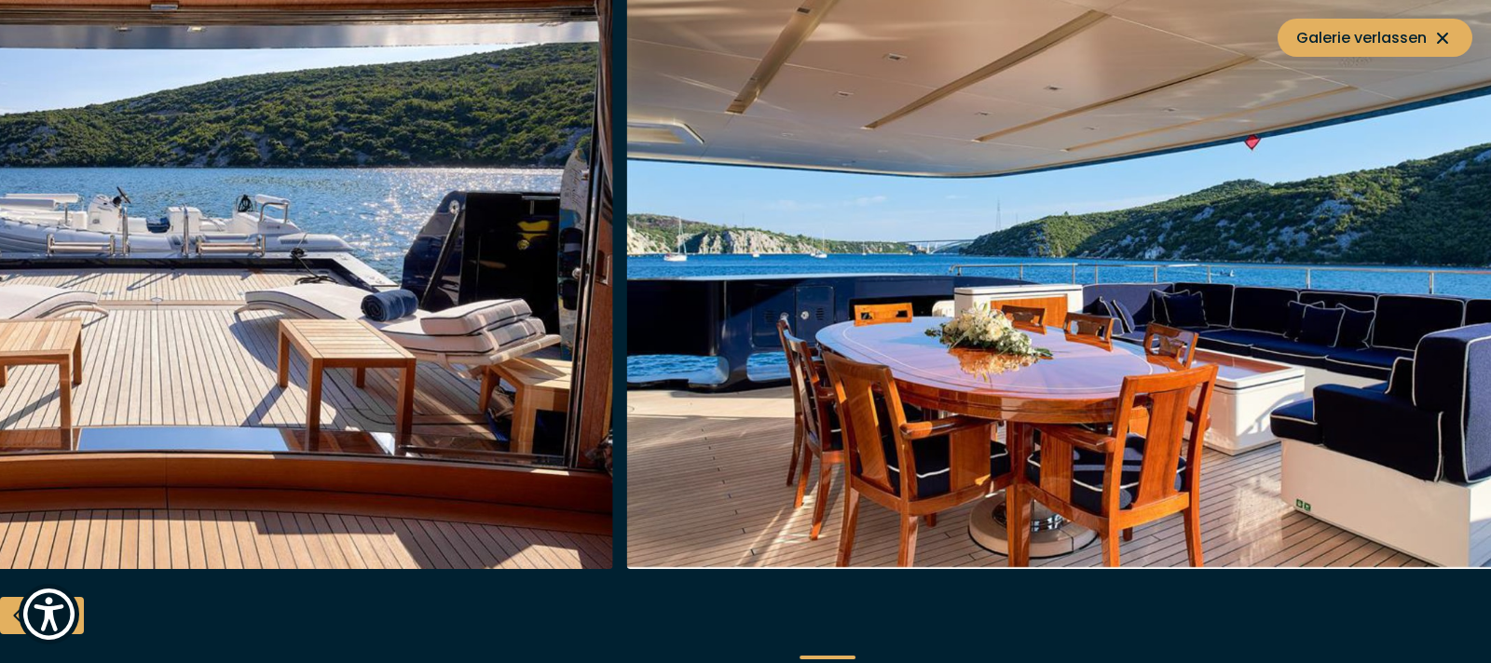
click at [117, 353] on img "button" at bounding box center [169, 271] width 888 height 596
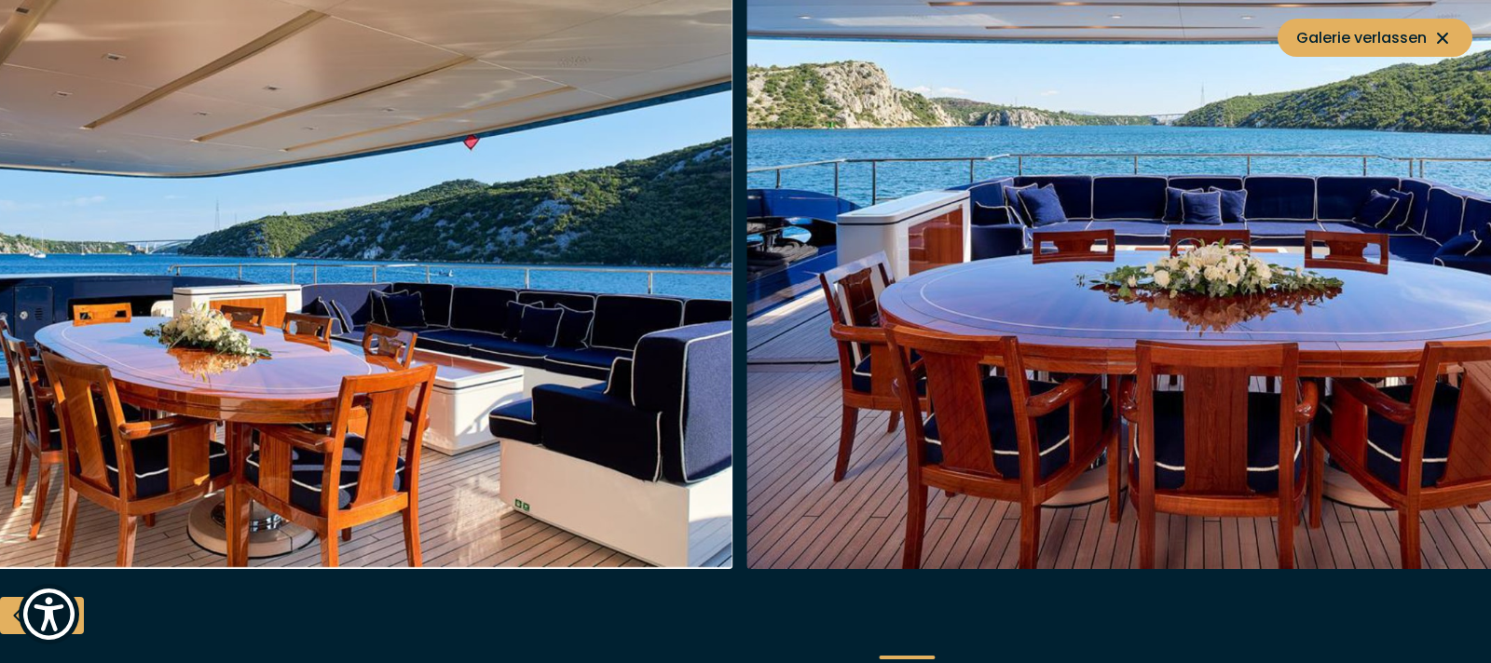
click at [0, 390] on img "button" at bounding box center [289, 271] width 888 height 596
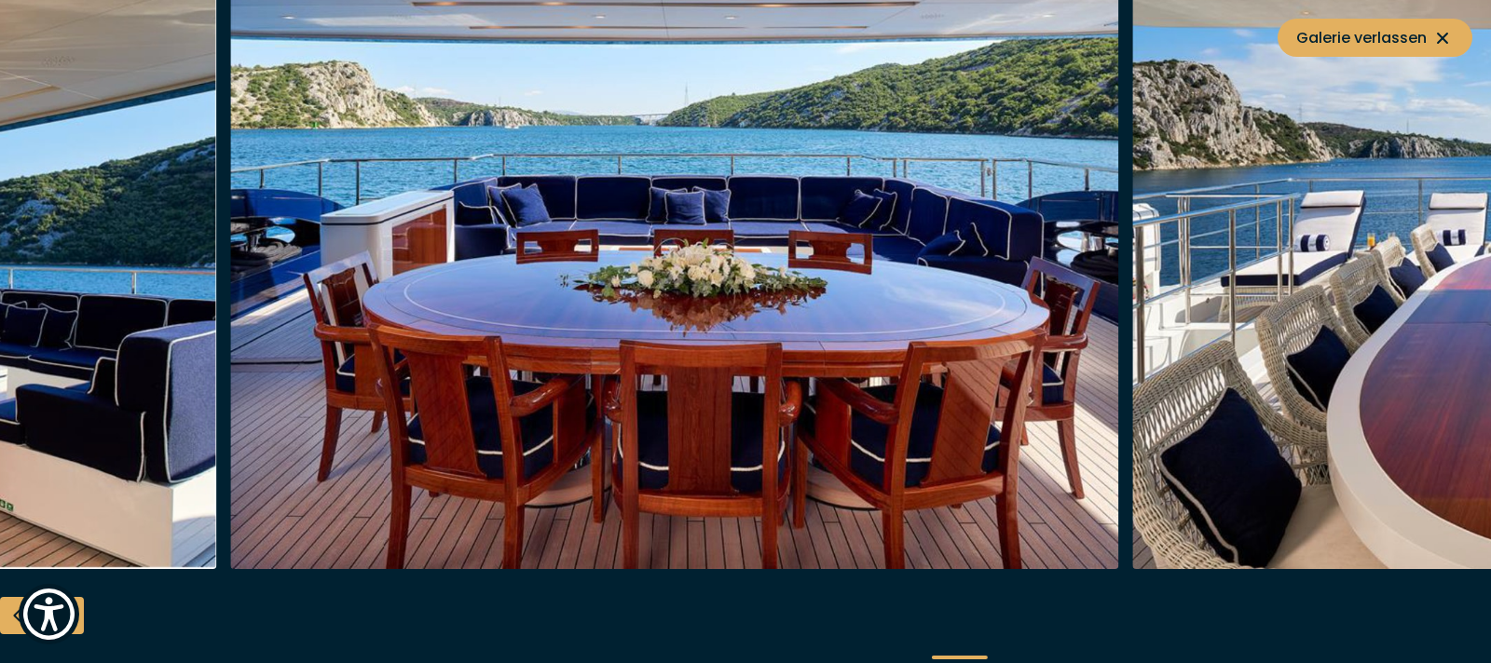
click at [472, 389] on img "button" at bounding box center [675, 271] width 888 height 596
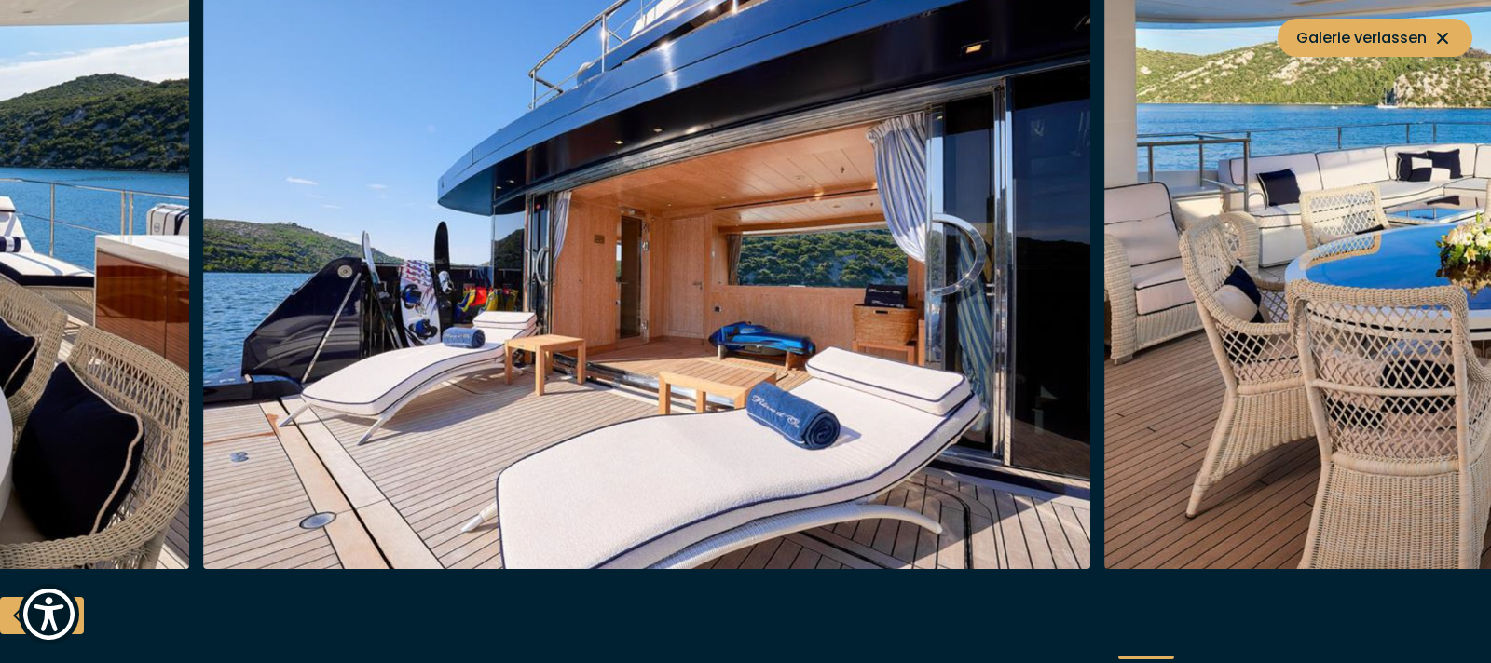
click at [263, 424] on img "button" at bounding box center [647, 271] width 888 height 596
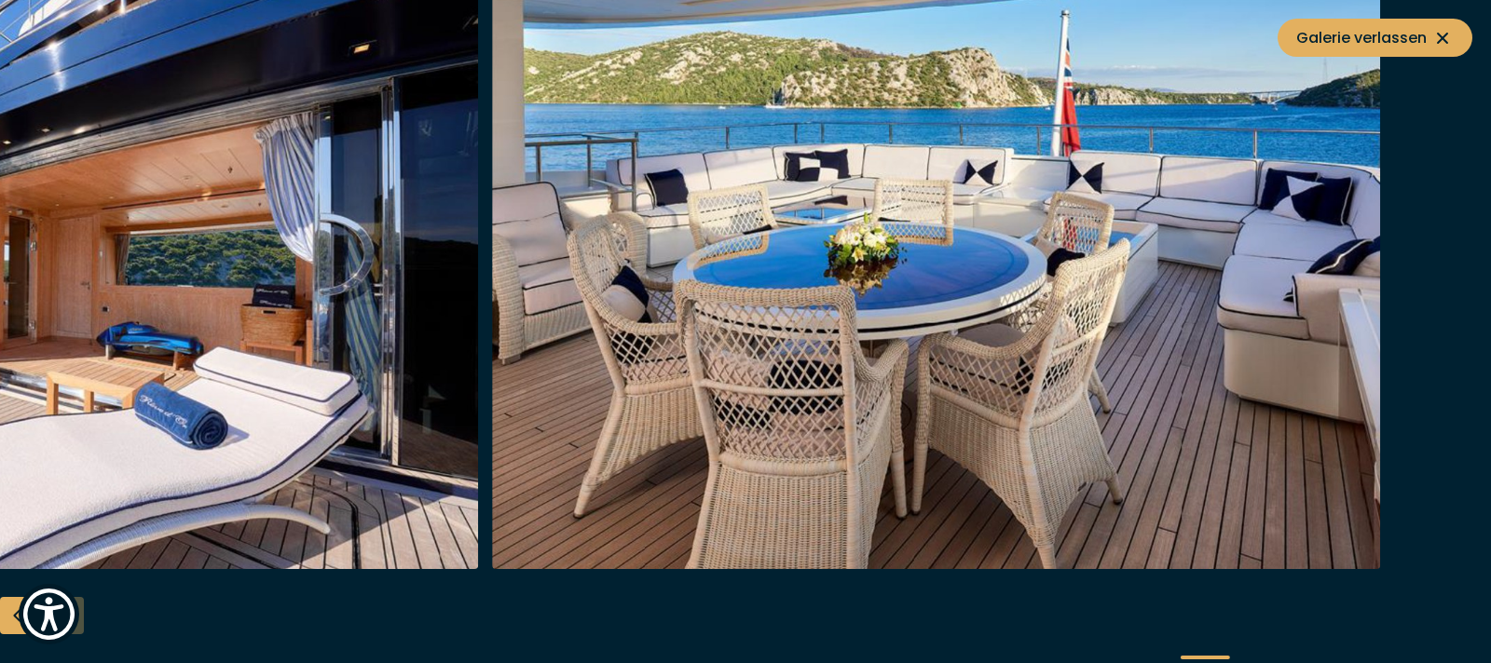
click at [0, 359] on img "button" at bounding box center [35, 271] width 888 height 596
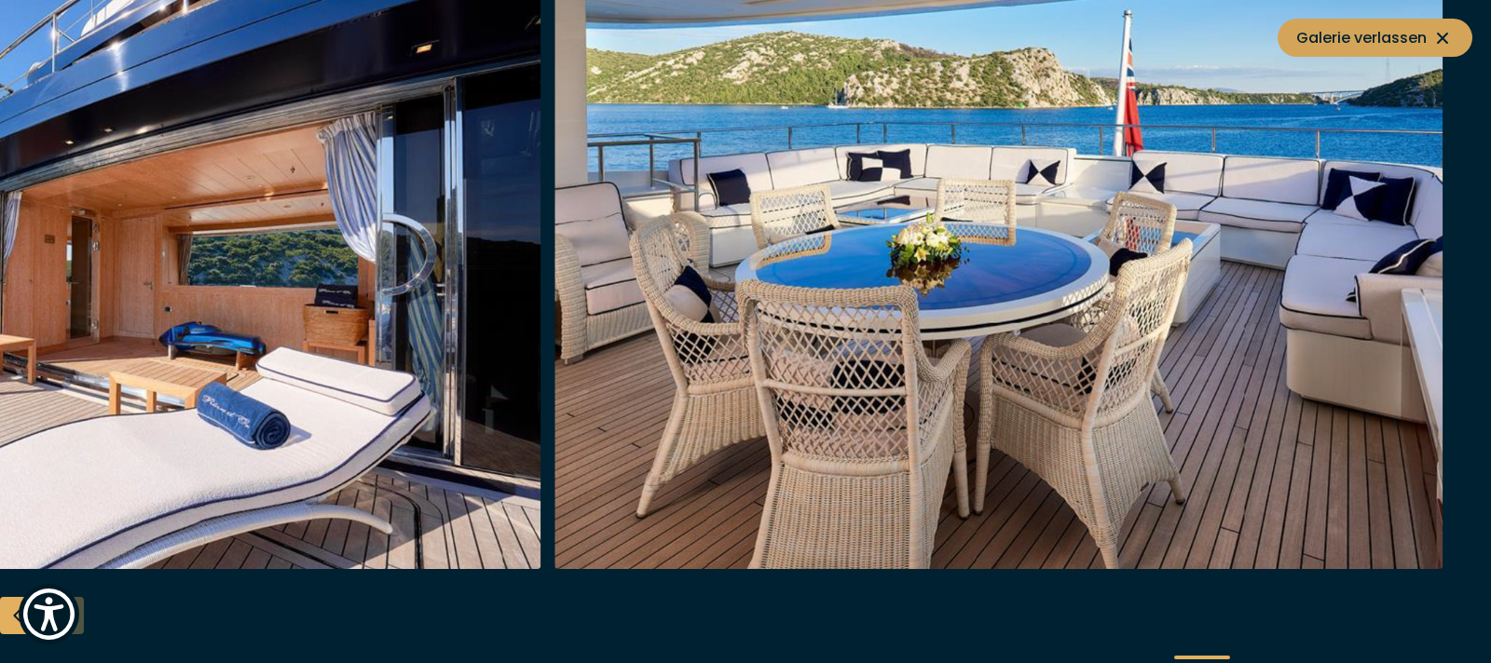
click at [1338, 34] on span "Galerie verlassen" at bounding box center [1374, 37] width 157 height 23
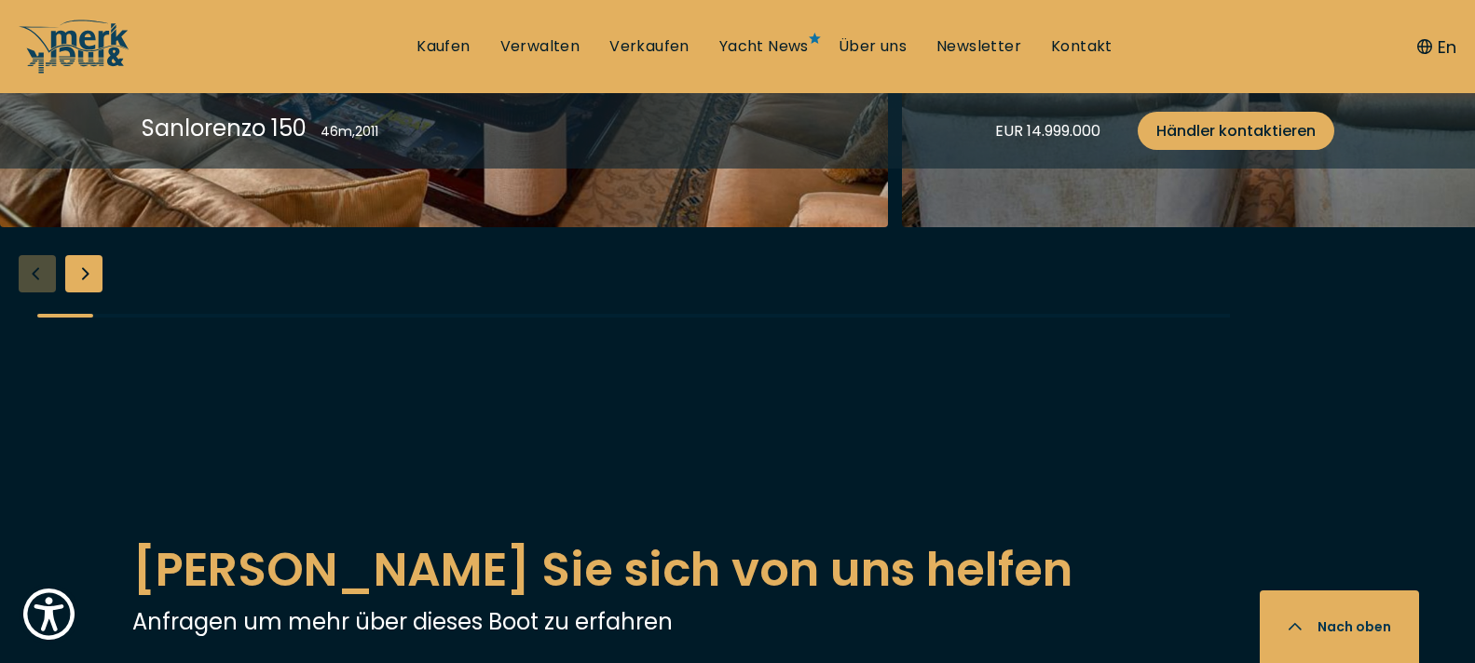
scroll to position [3162, 0]
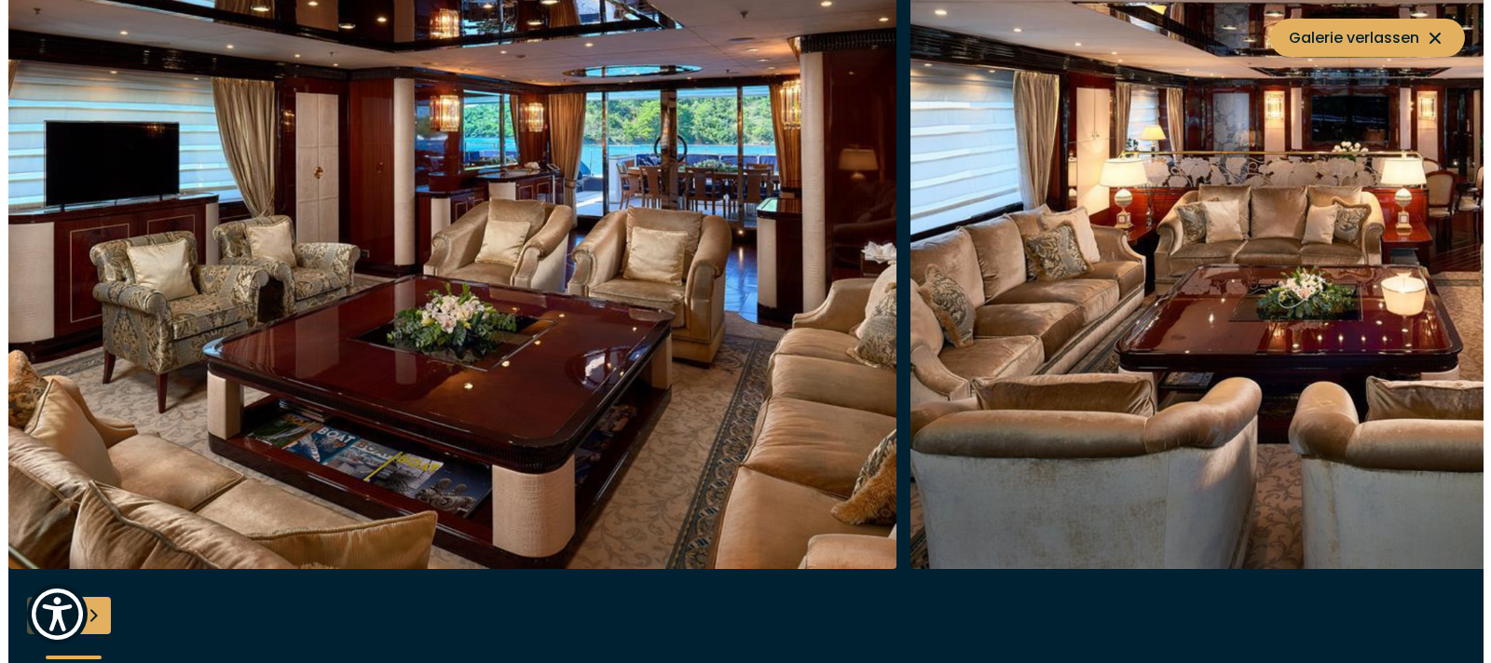
scroll to position [3168, 0]
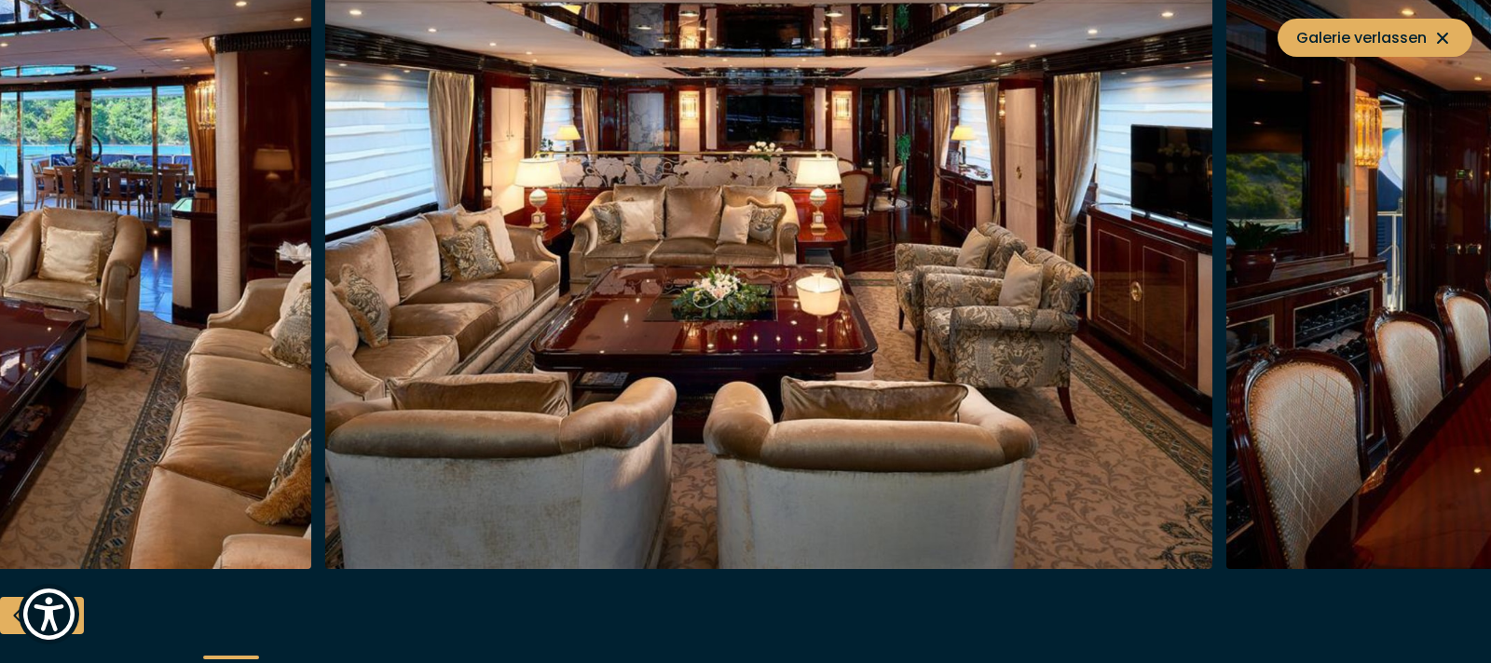
click at [471, 503] on img "button" at bounding box center [769, 271] width 888 height 596
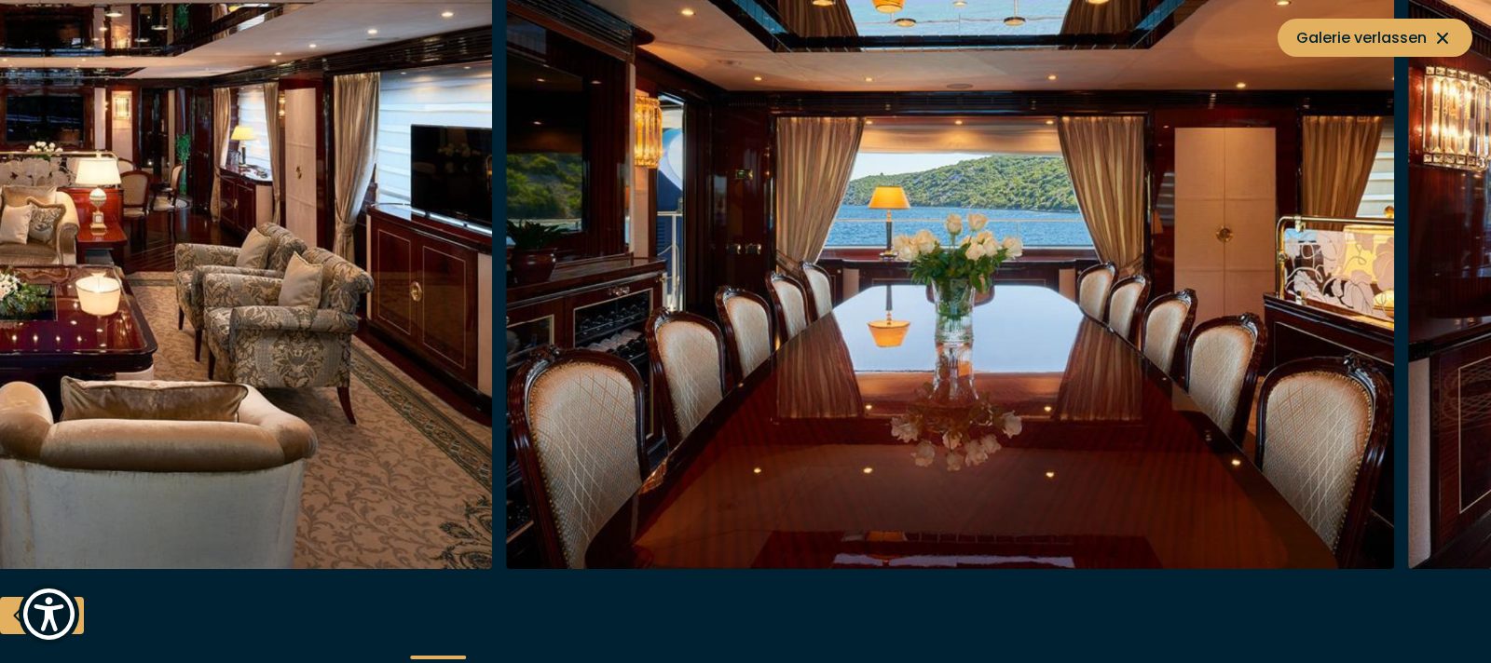
click at [370, 489] on img "button" at bounding box center [49, 271] width 888 height 596
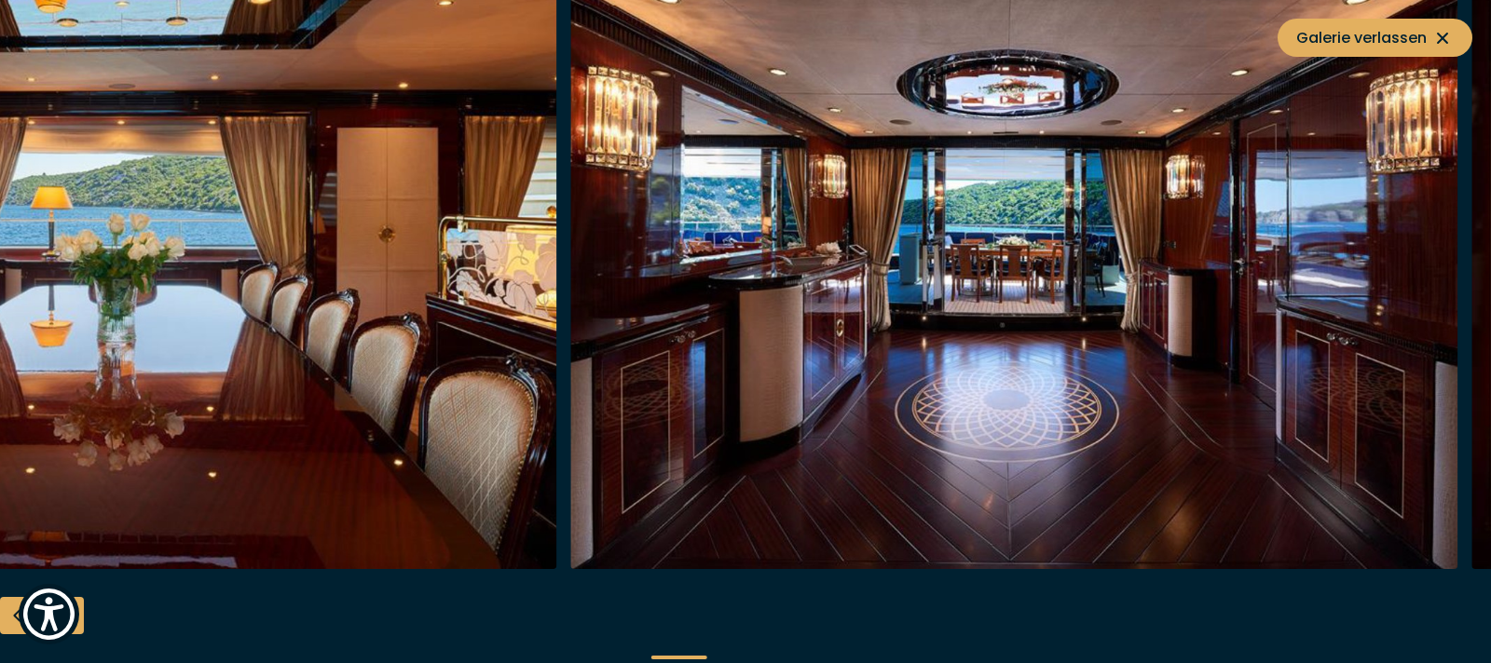
click at [230, 473] on img "button" at bounding box center [112, 271] width 888 height 596
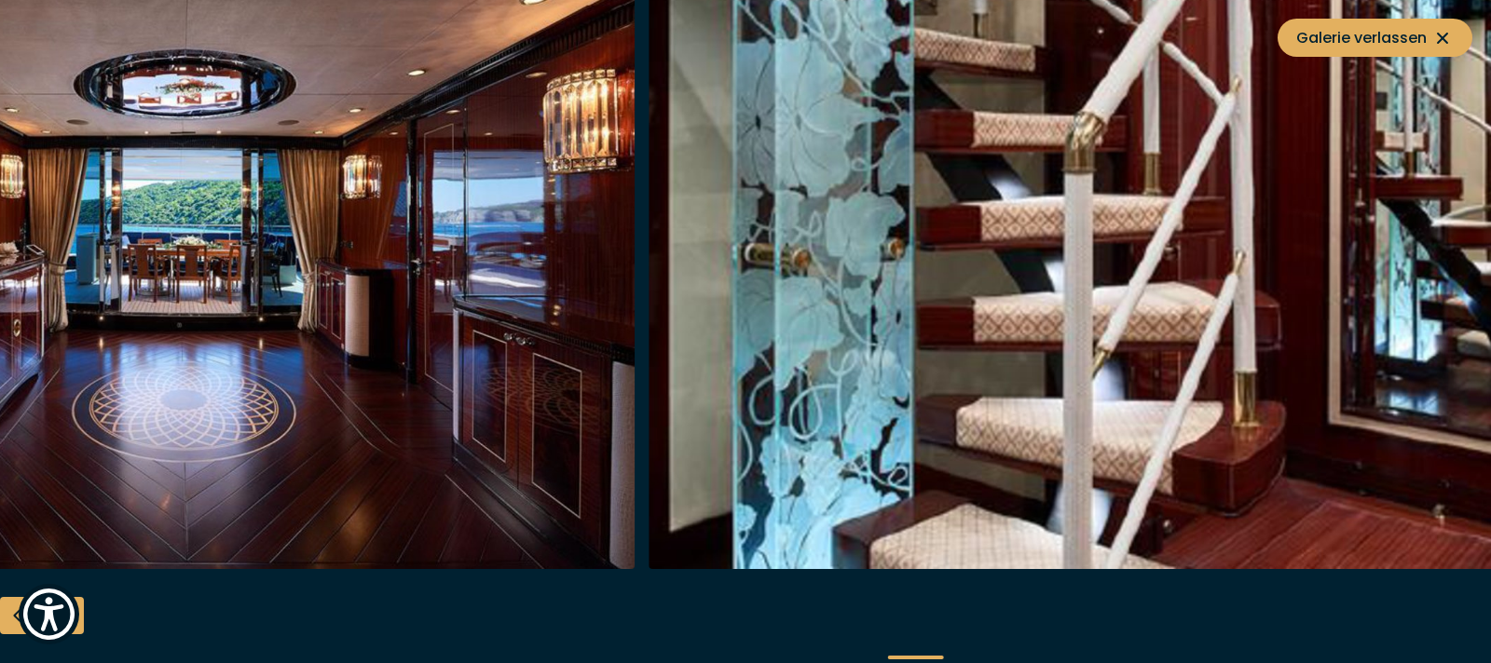
click at [280, 450] on img "button" at bounding box center [191, 271] width 888 height 596
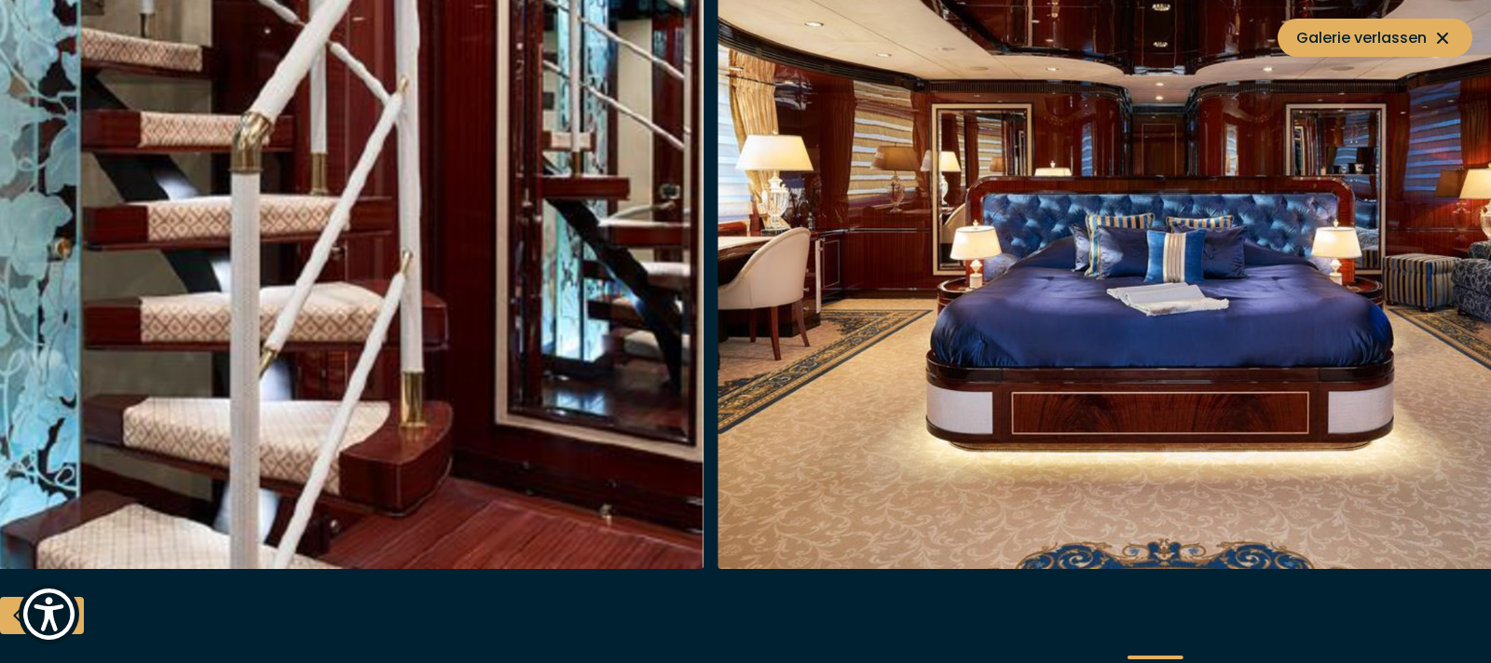
click at [229, 440] on img "button" at bounding box center [260, 271] width 888 height 596
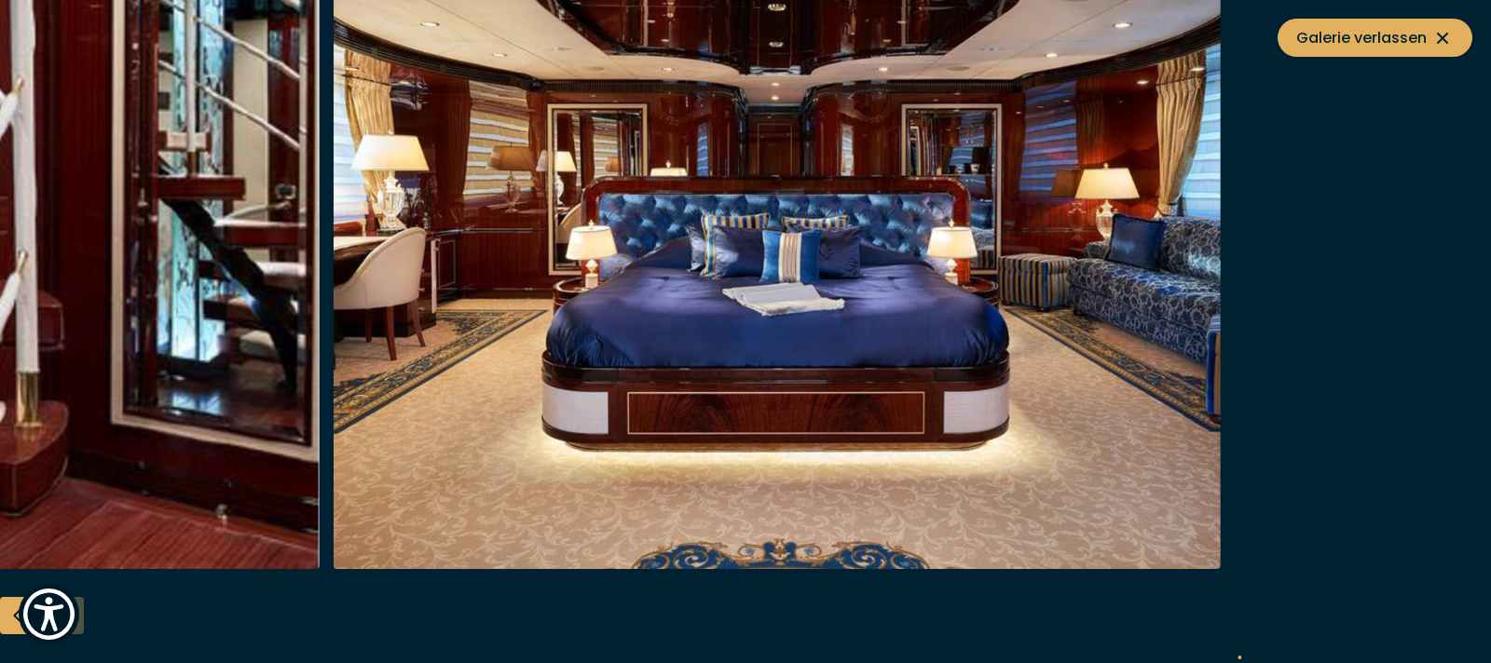
click at [339, 438] on img "button" at bounding box center [778, 271] width 888 height 596
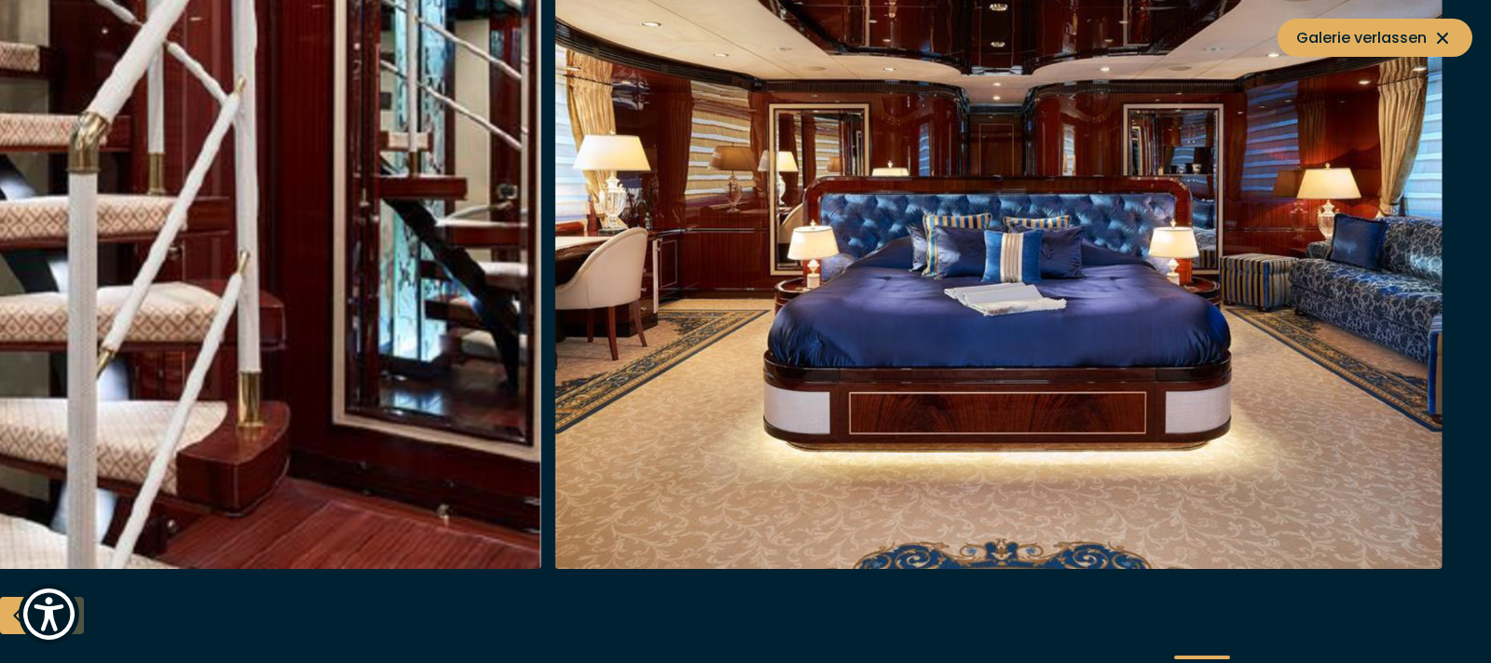
click at [360, 409] on img "button" at bounding box center [97, 271] width 888 height 596
click at [1332, 31] on span "Galerie verlassen" at bounding box center [1374, 37] width 157 height 23
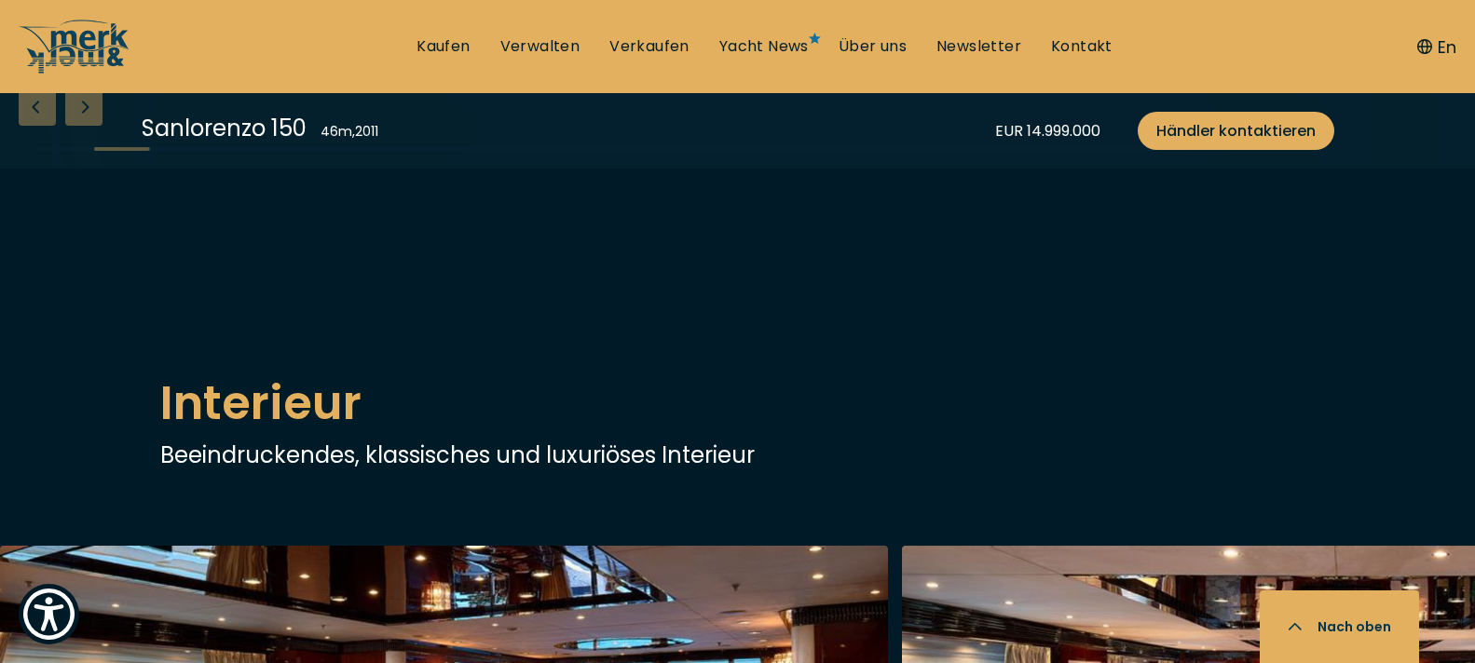
scroll to position [2137, 0]
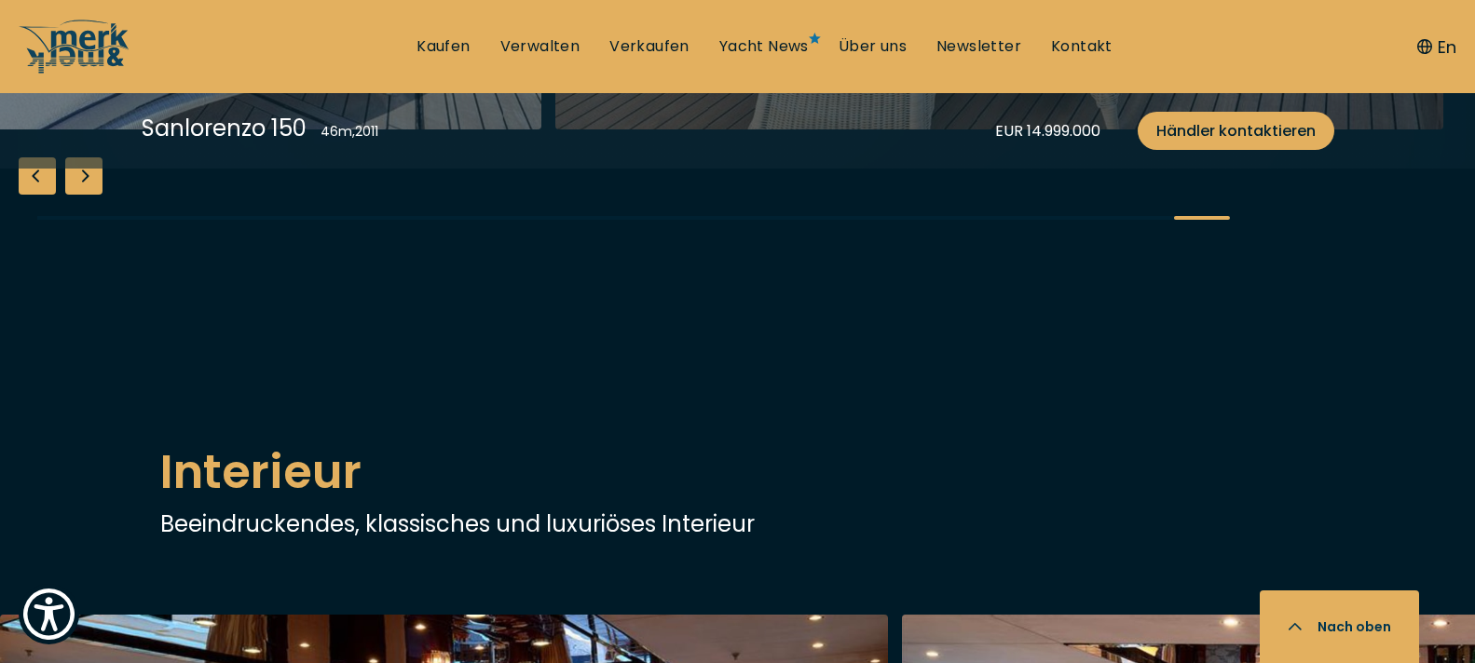
click at [1363, 621] on button "Nach oben" at bounding box center [1339, 627] width 159 height 73
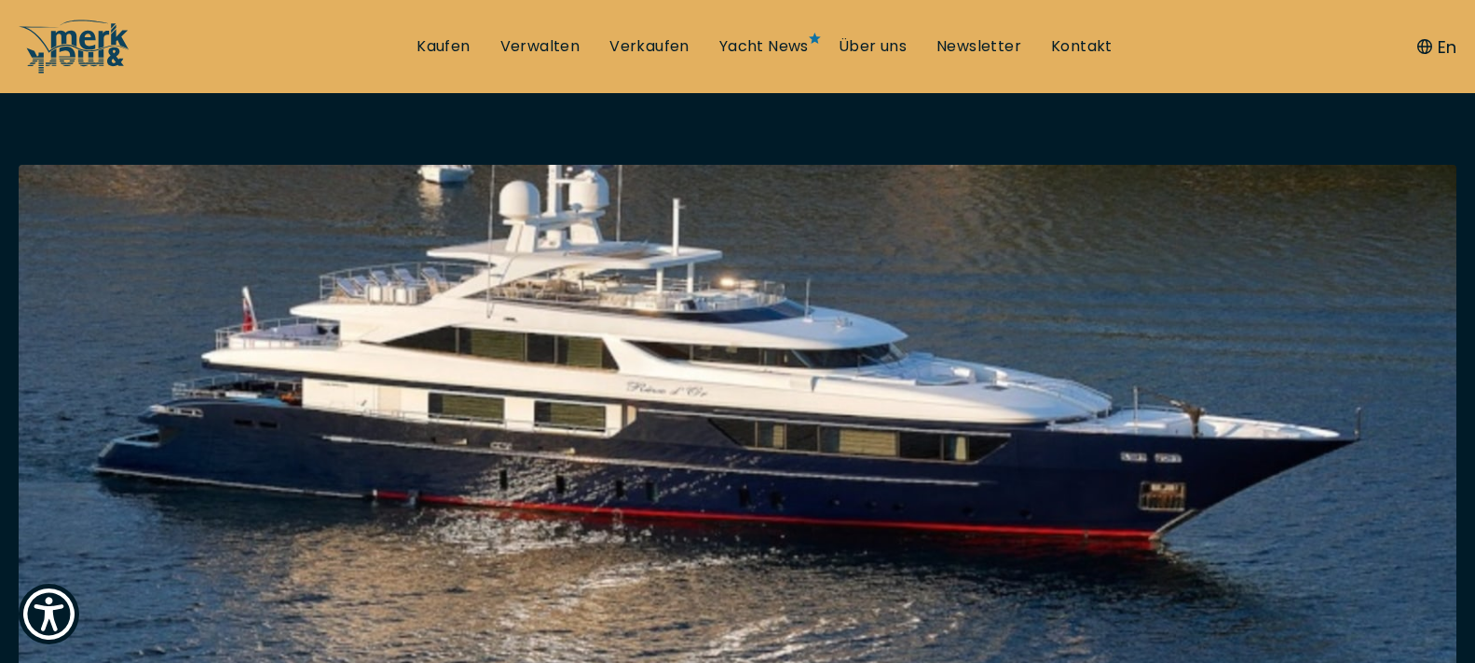
scroll to position [186, 0]
